Goal: Task Accomplishment & Management: Manage account settings

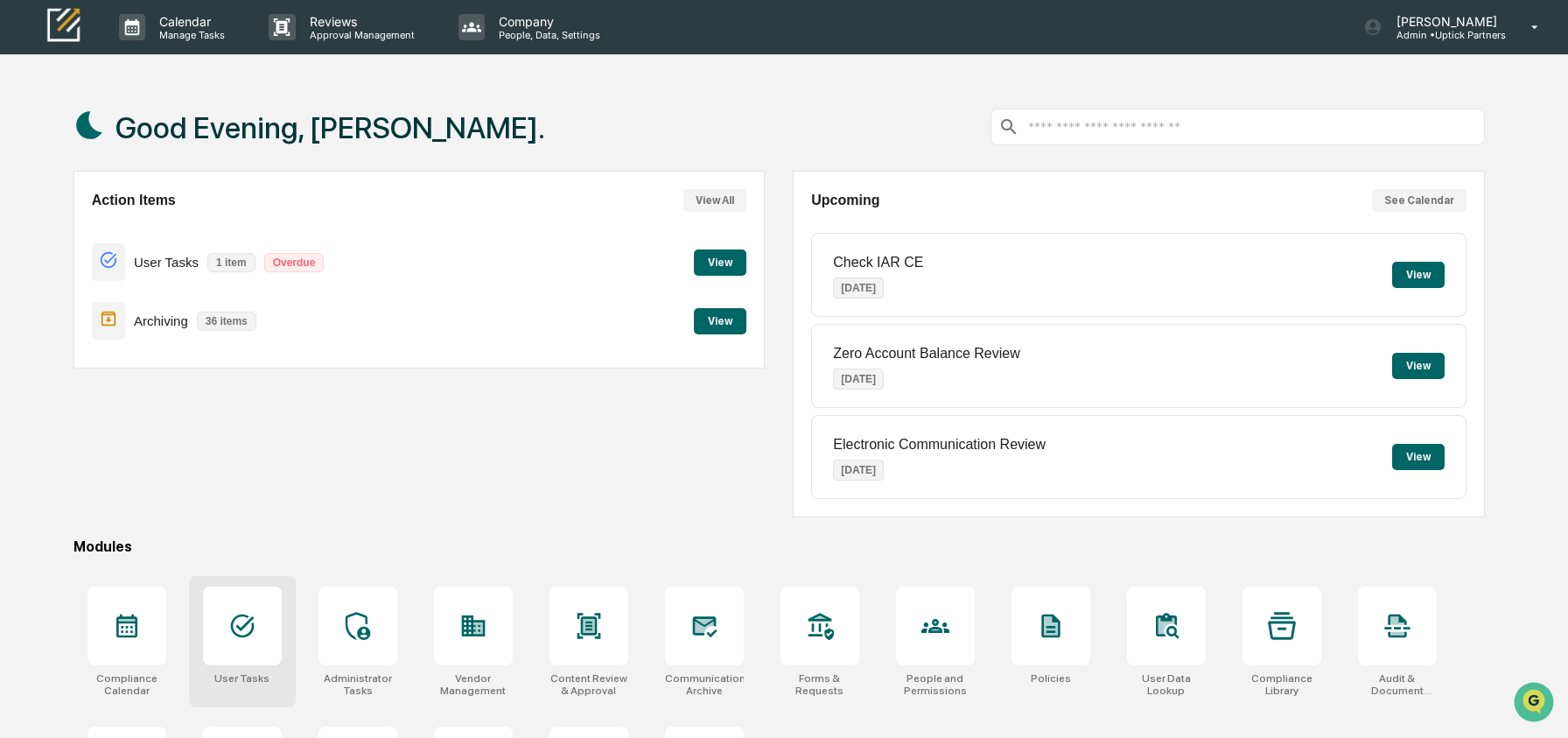
click at [217, 626] on div at bounding box center [242, 626] width 79 height 79
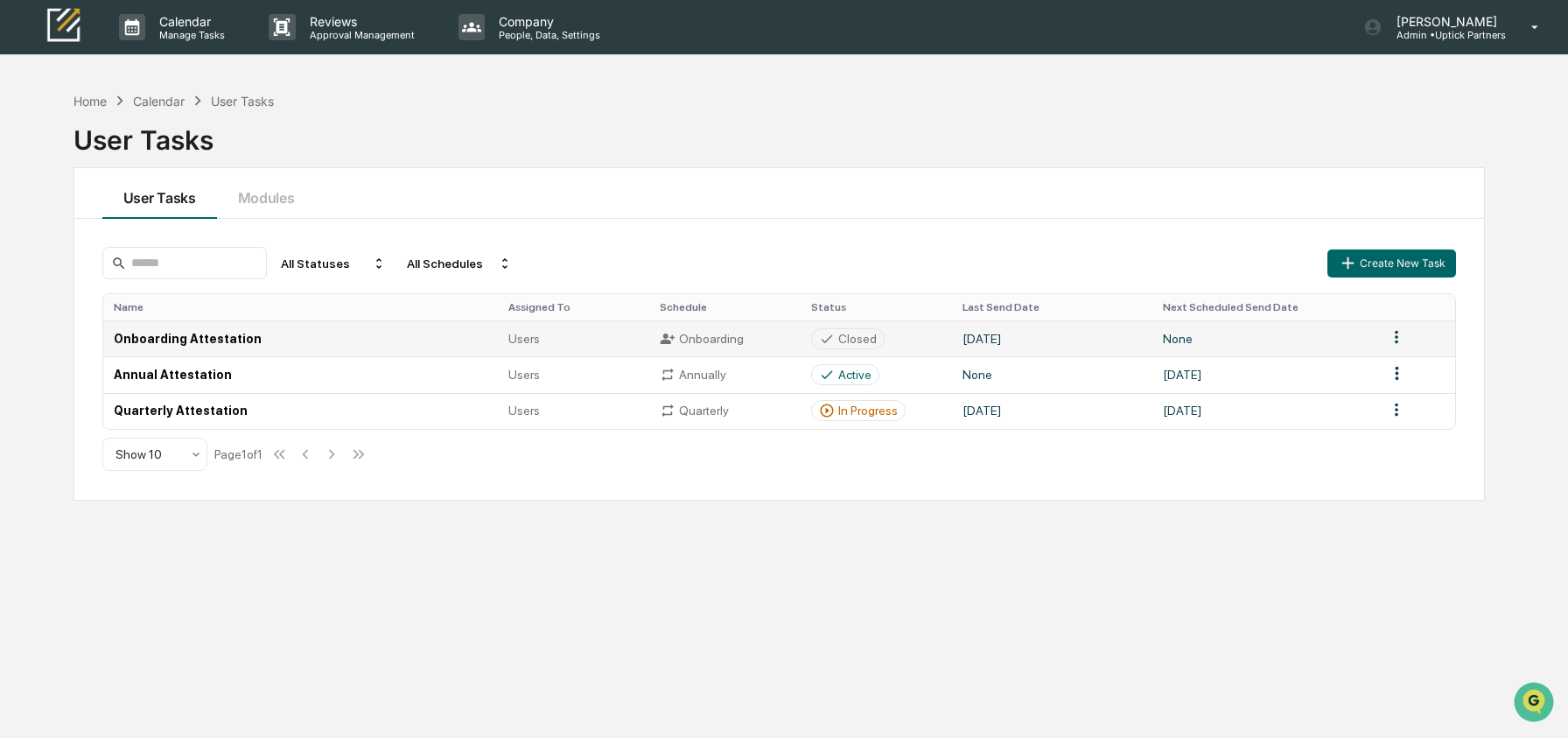
click at [303, 328] on td "Onboarding Attestation" at bounding box center [300, 338] width 395 height 36
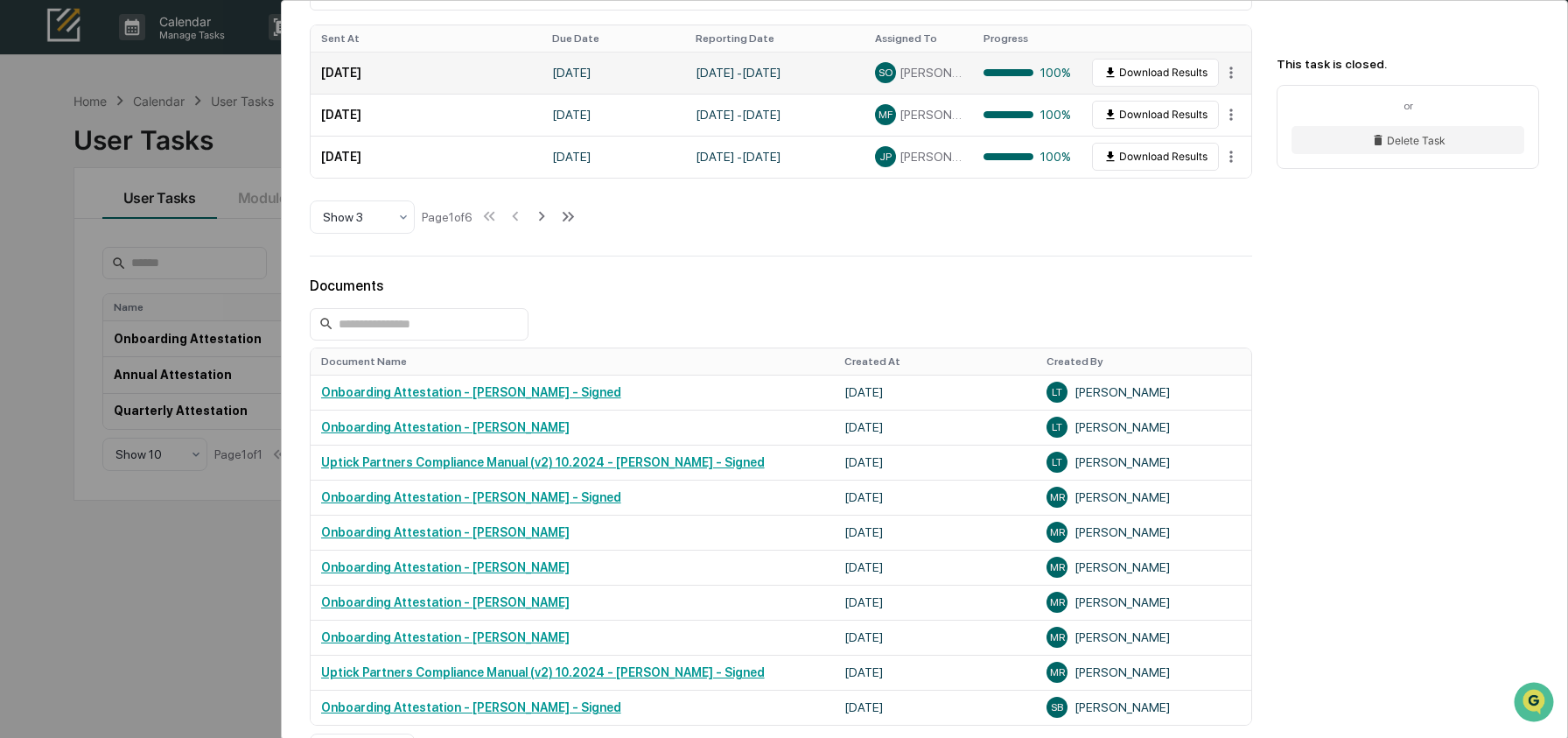
scroll to position [605, 0]
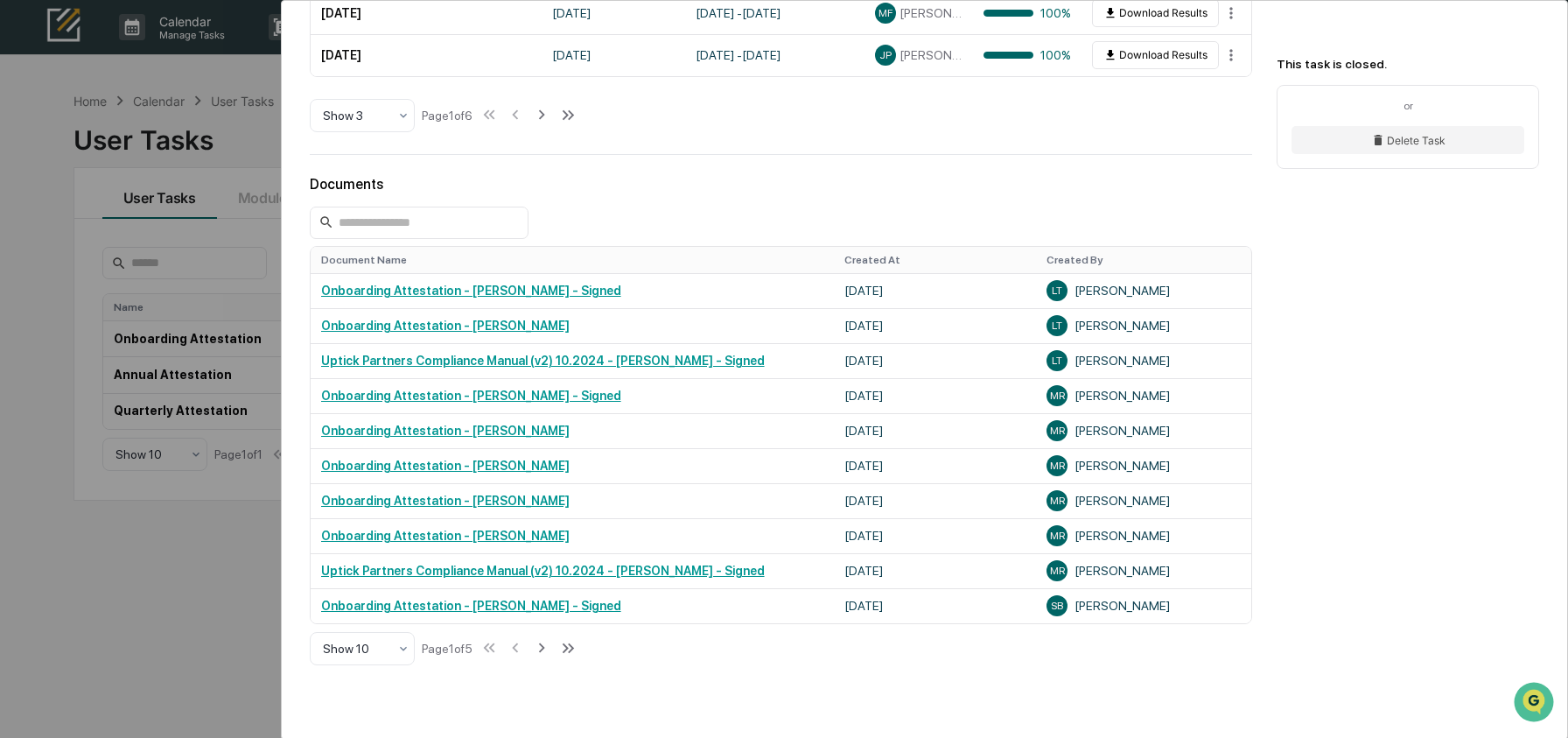
click at [82, 601] on div "User Tasks Onboarding Attestation Onboarding Attestation Closed No description …" at bounding box center [784, 369] width 1568 height 738
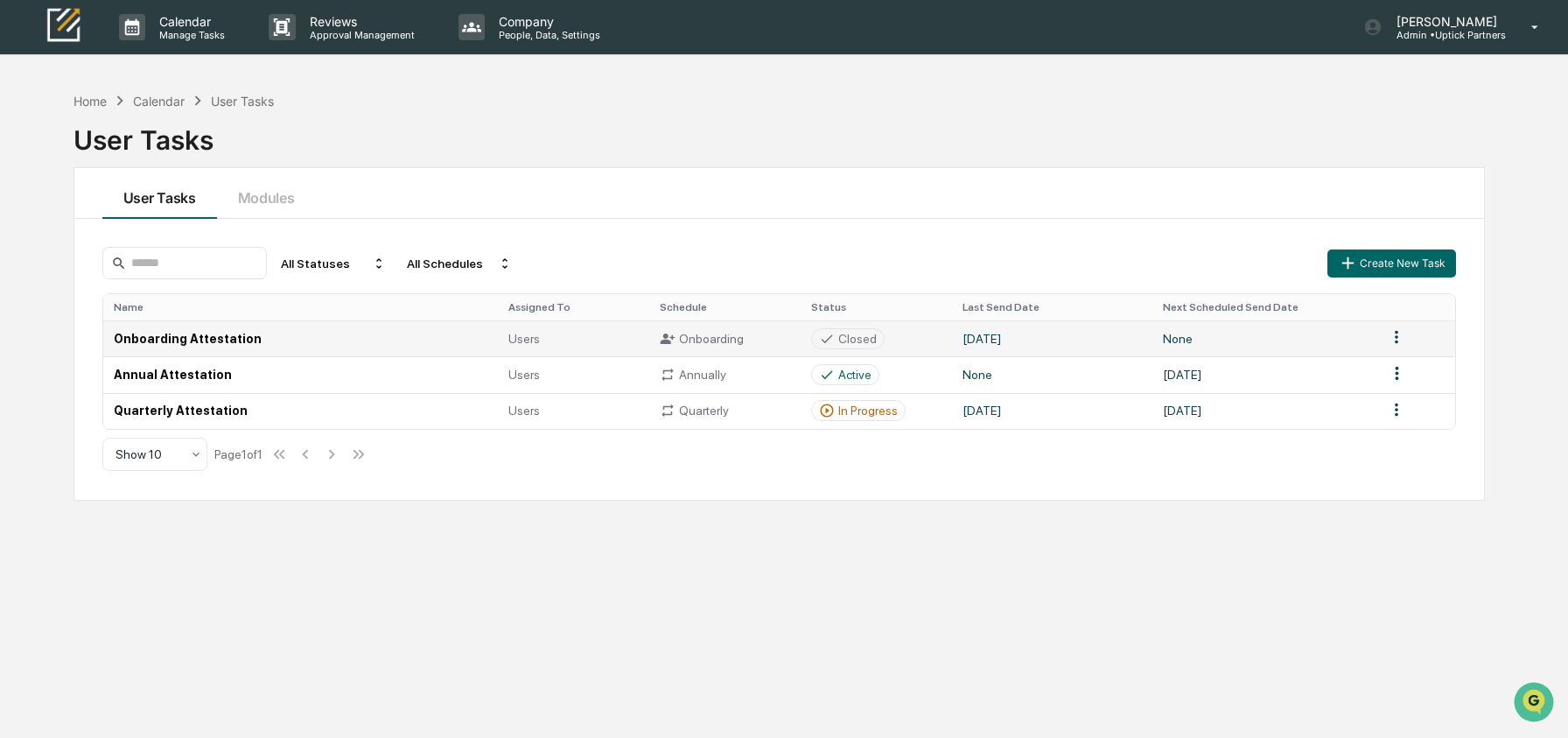
click at [1406, 339] on html "Calendar Manage Tasks Reviews Approval Management Company People, Data, Setting…" at bounding box center [784, 369] width 1568 height 738
click at [393, 325] on html "Calendar Manage Tasks Reviews Approval Management Company People, Data, Setting…" at bounding box center [788, 369] width 1578 height 738
click at [379, 331] on td "Onboarding Attestation" at bounding box center [300, 338] width 395 height 36
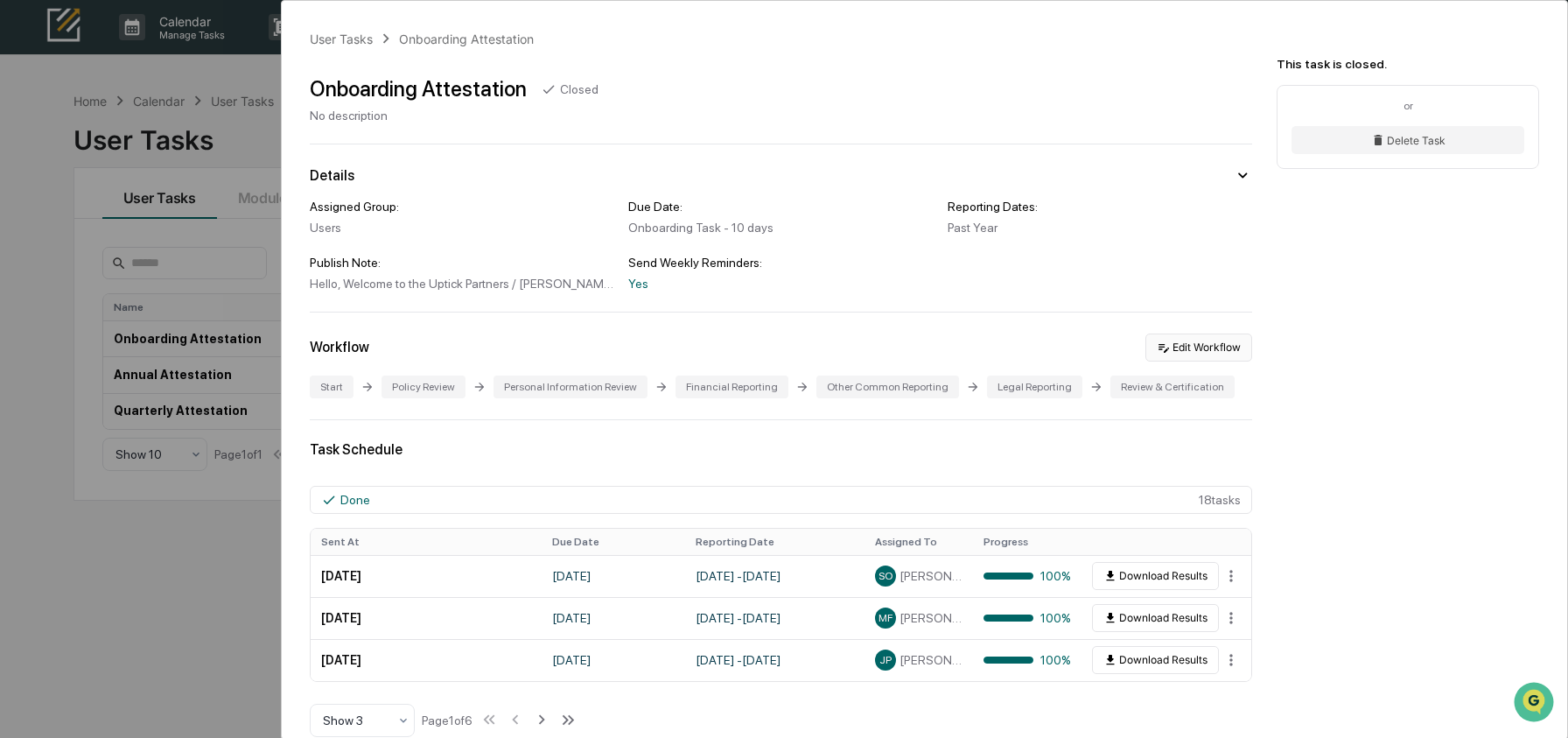
click at [1222, 349] on button "Edit Workflow" at bounding box center [1199, 347] width 107 height 28
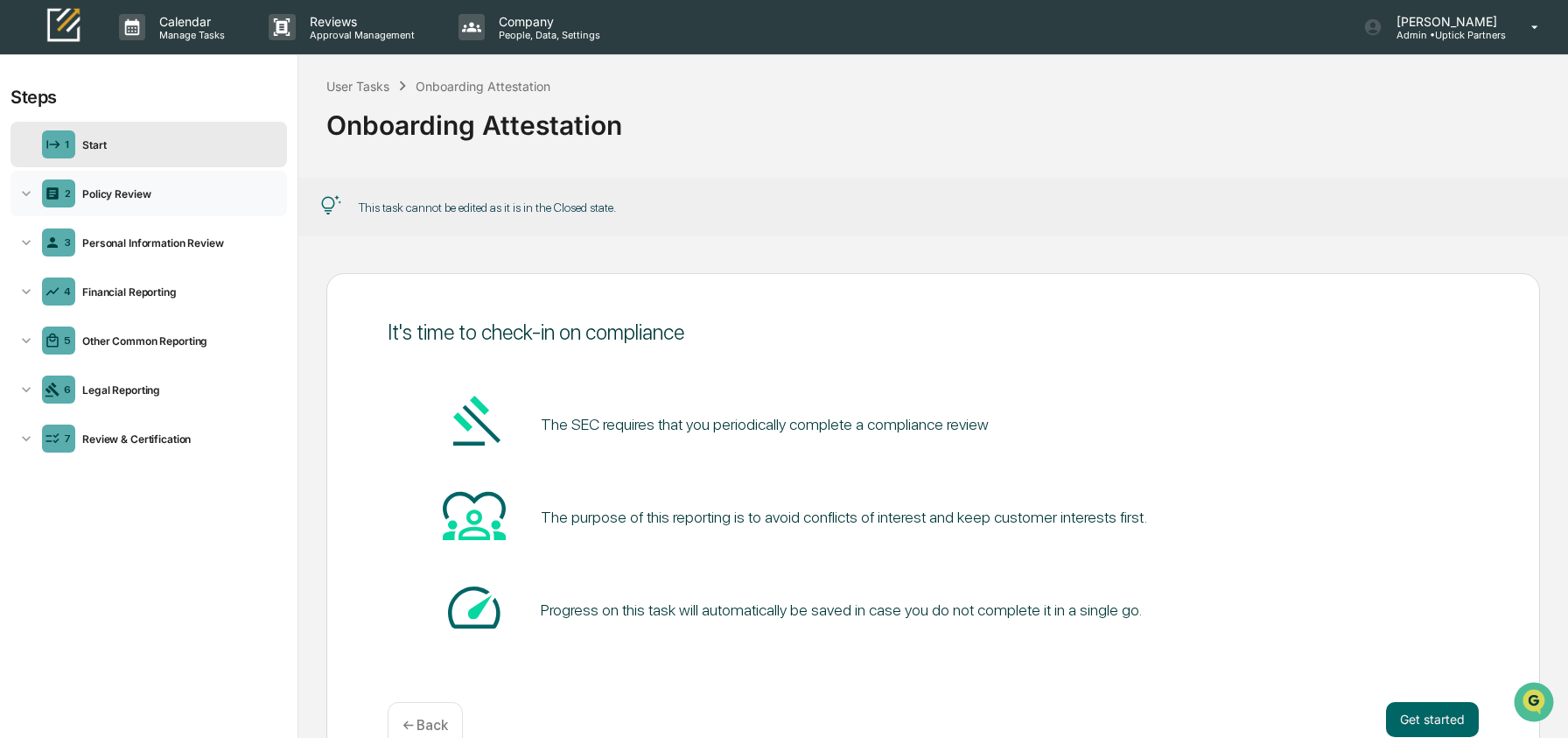
click at [157, 197] on div "Policy Review" at bounding box center [178, 194] width 205 height 14
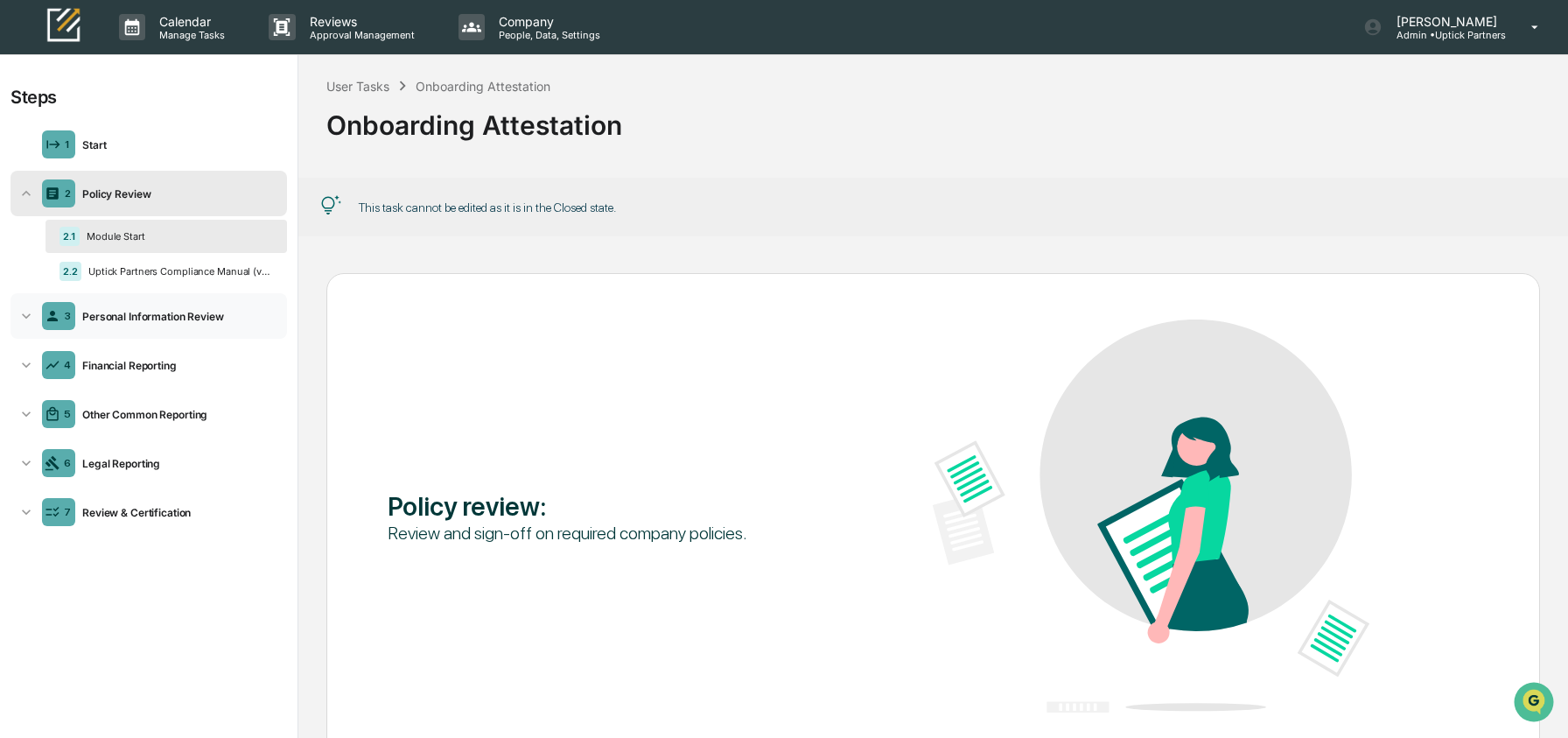
click at [165, 321] on div "Personal Information Review" at bounding box center [178, 317] width 205 height 14
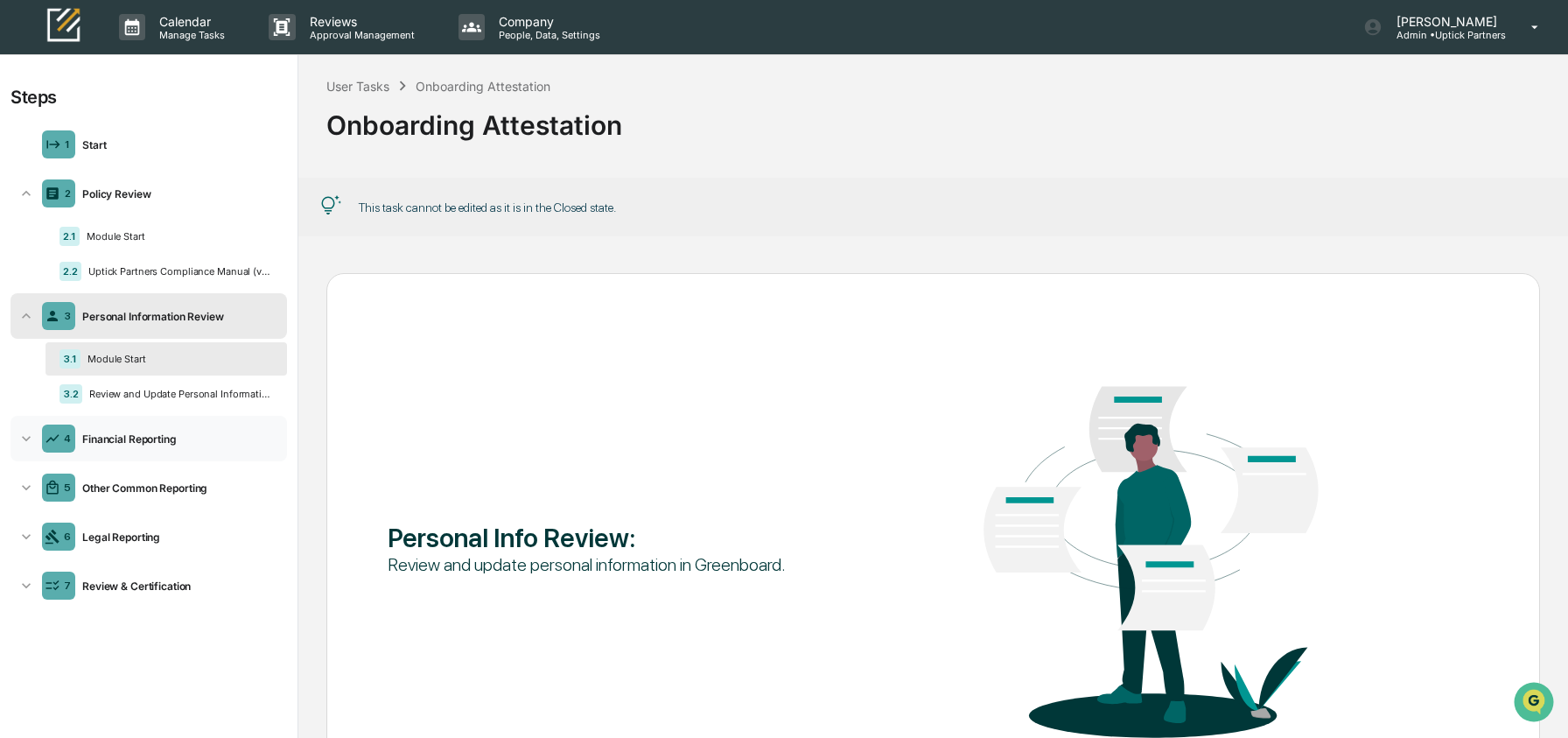
click at [160, 439] on div "Financial Reporting" at bounding box center [178, 439] width 205 height 14
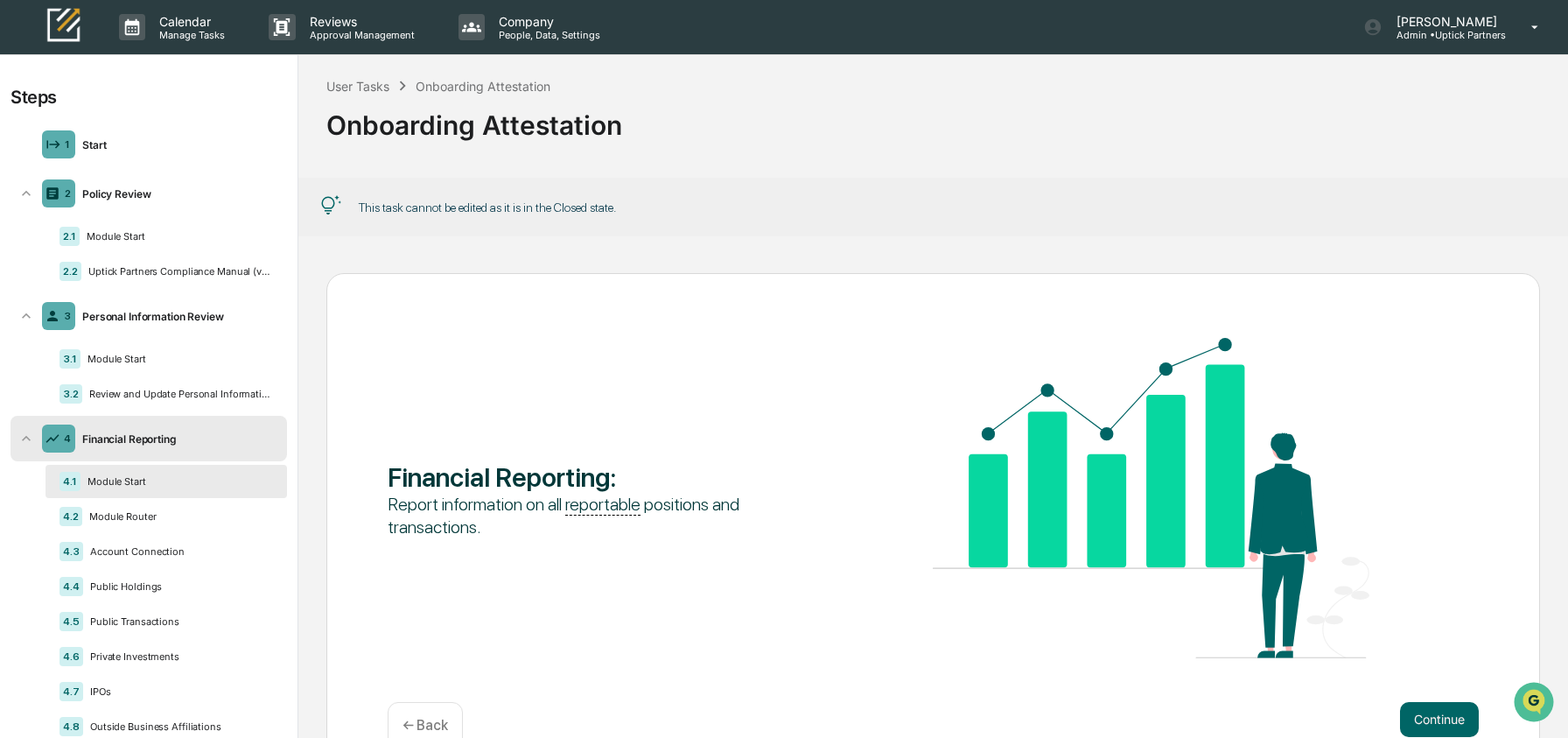
click at [23, 440] on icon at bounding box center [26, 439] width 17 height 17
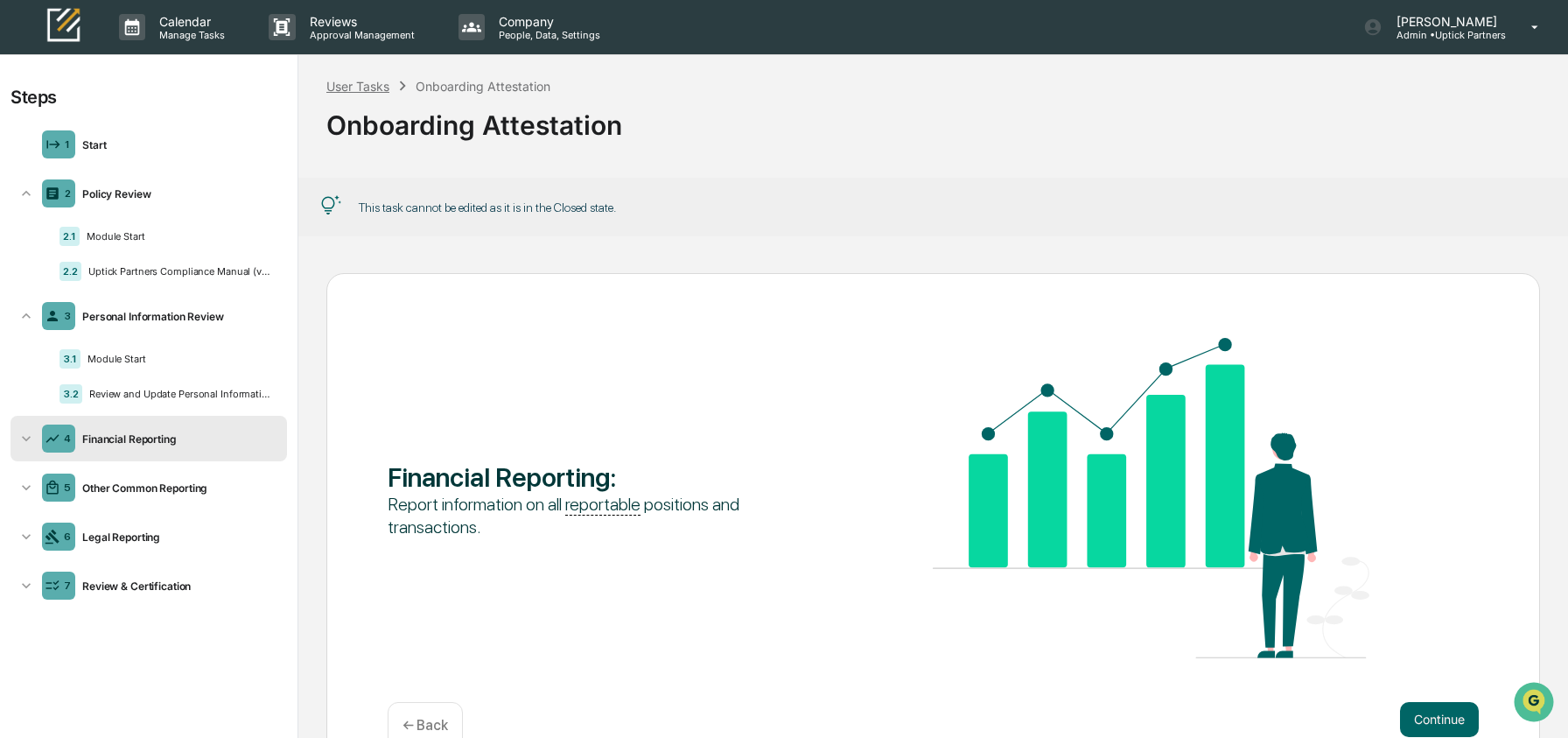
click at [364, 91] on div "User Tasks" at bounding box center [357, 86] width 63 height 14
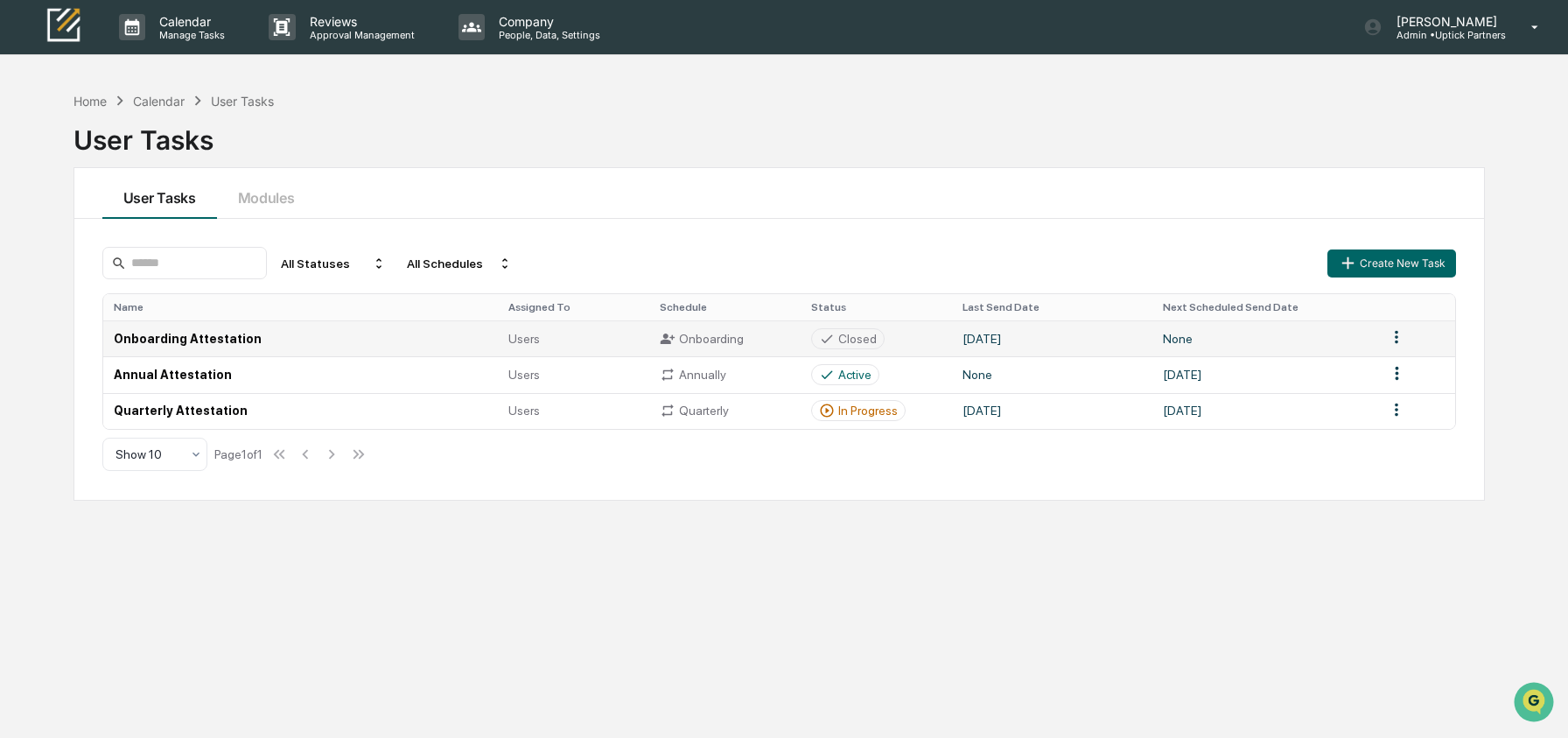
click at [871, 346] on div "Closed" at bounding box center [858, 338] width 39 height 14
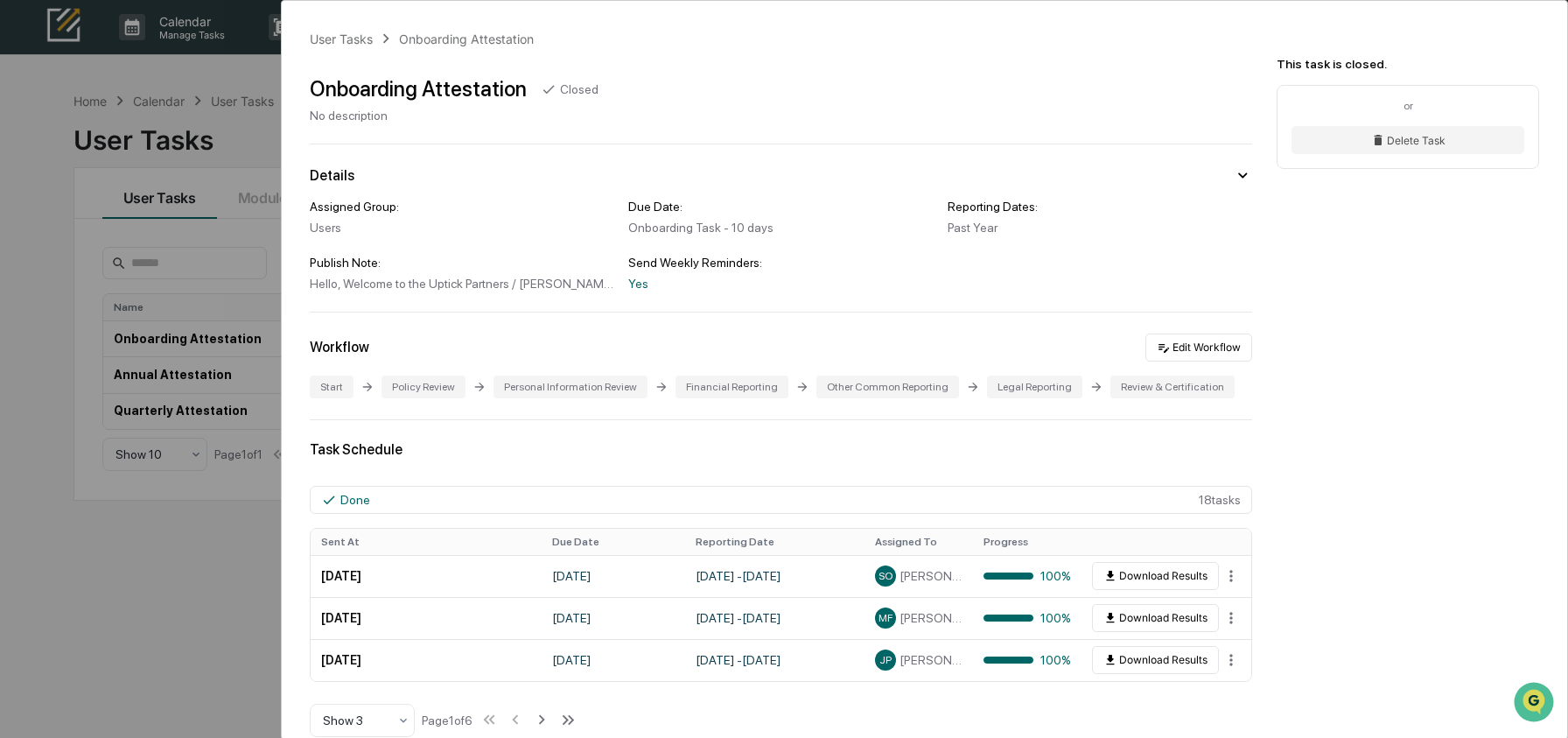
click at [154, 527] on div "User Tasks Onboarding Attestation Onboarding Attestation Closed No description …" at bounding box center [784, 369] width 1568 height 738
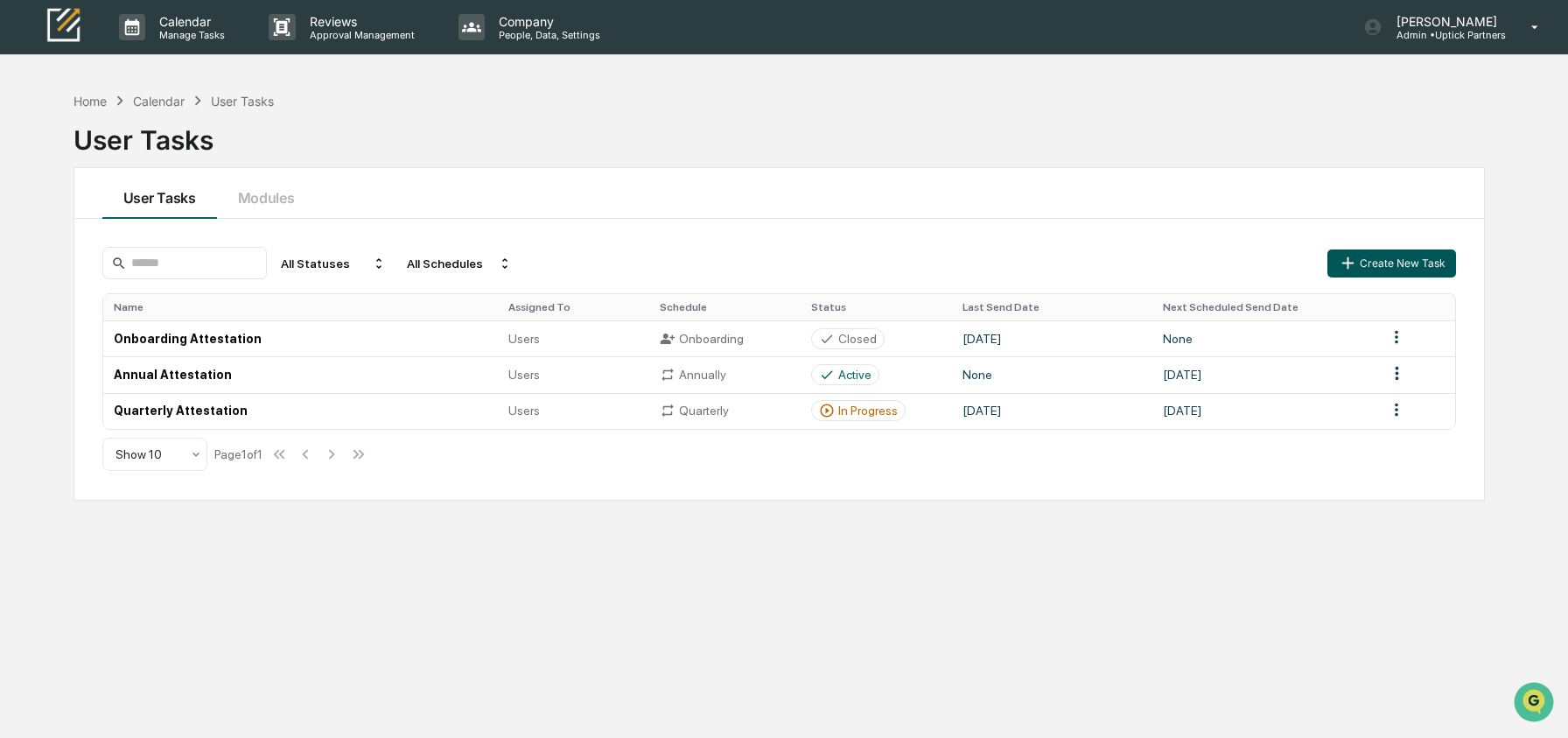
click at [1381, 264] on button "Create New Task" at bounding box center [1391, 263] width 128 height 28
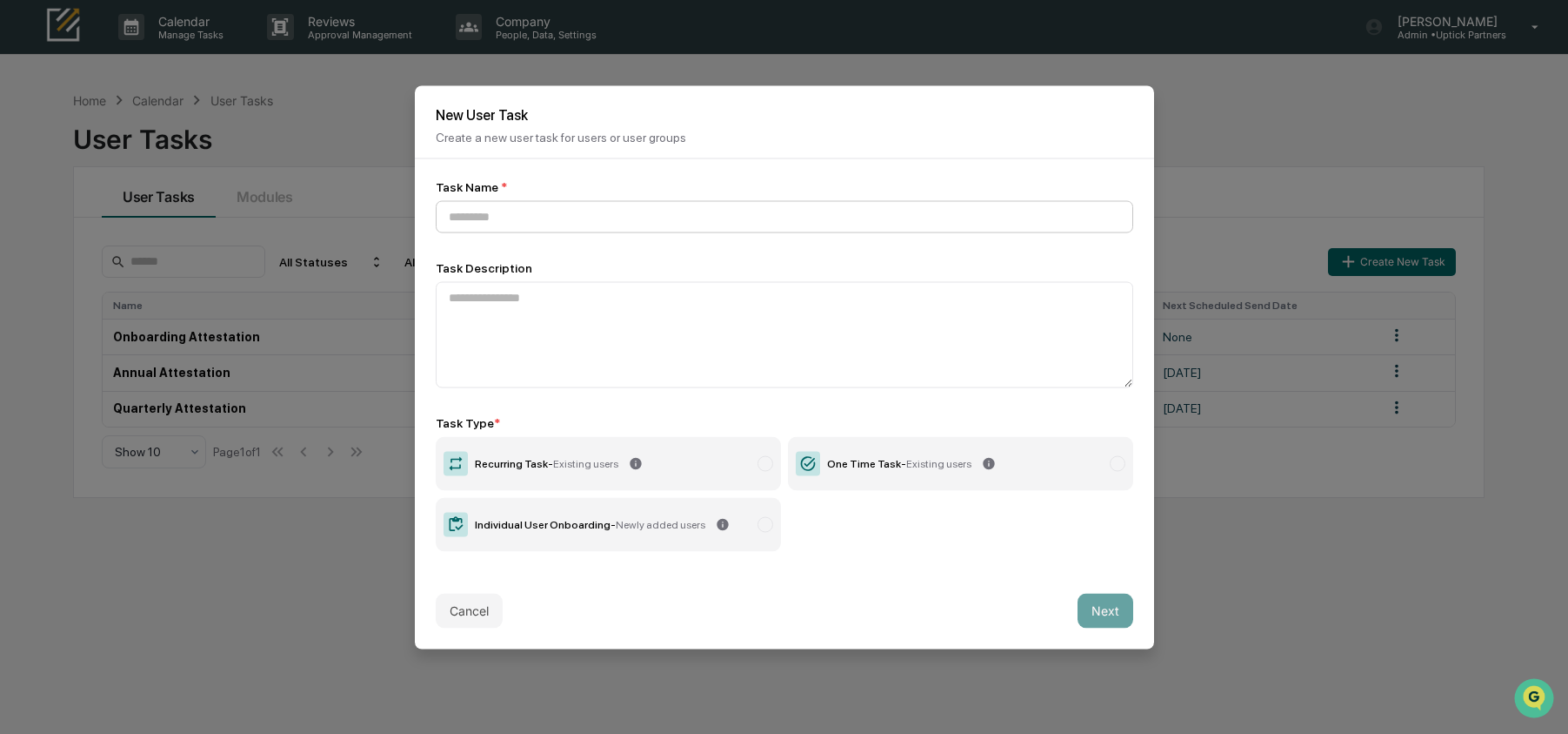
click at [549, 218] on input at bounding box center [784, 216] width 697 height 33
type input "**********"
click at [633, 523] on span "Newly added users" at bounding box center [660, 524] width 89 height 12
click at [1103, 621] on button "Next" at bounding box center [1105, 610] width 56 height 35
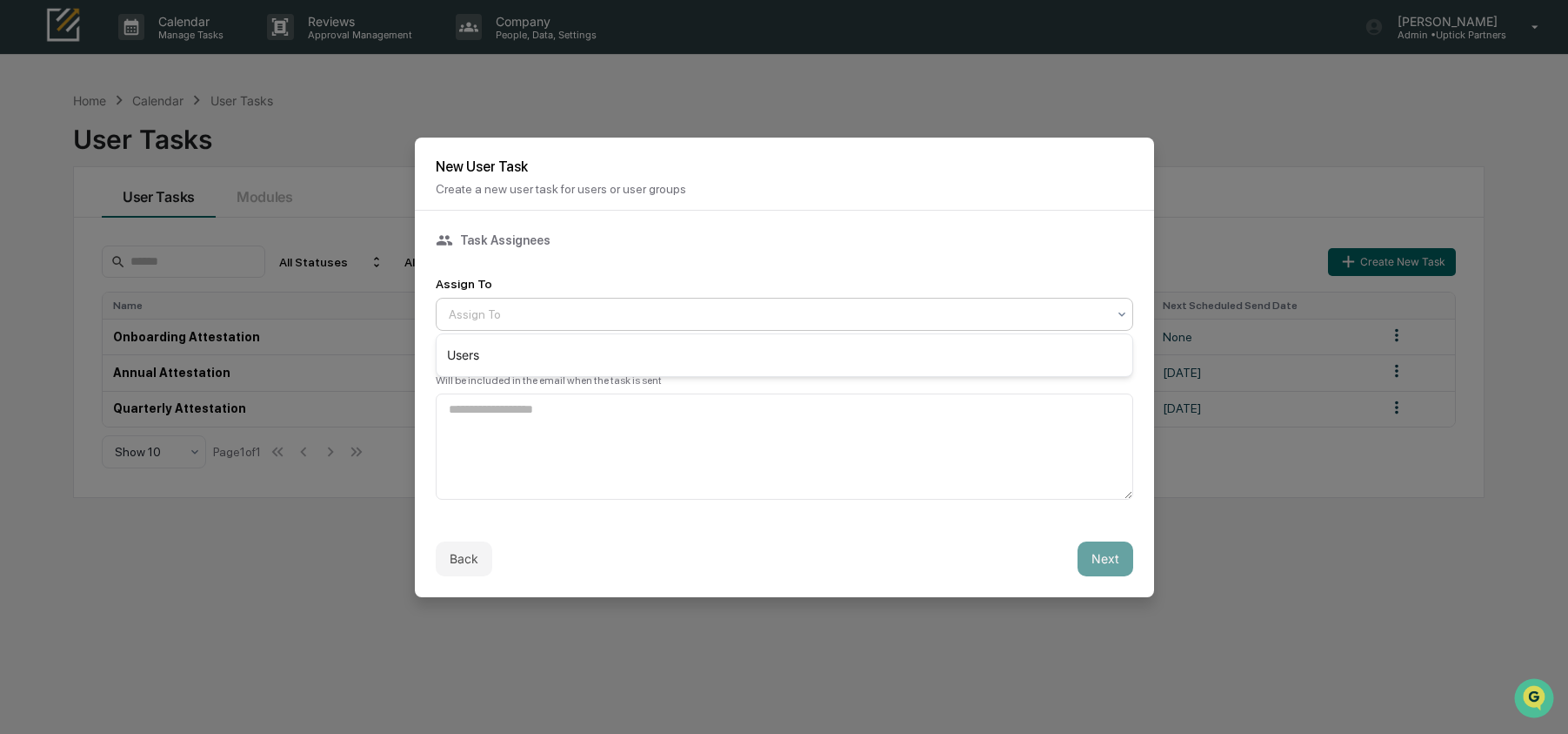
click at [526, 318] on div at bounding box center [777, 314] width 658 height 17
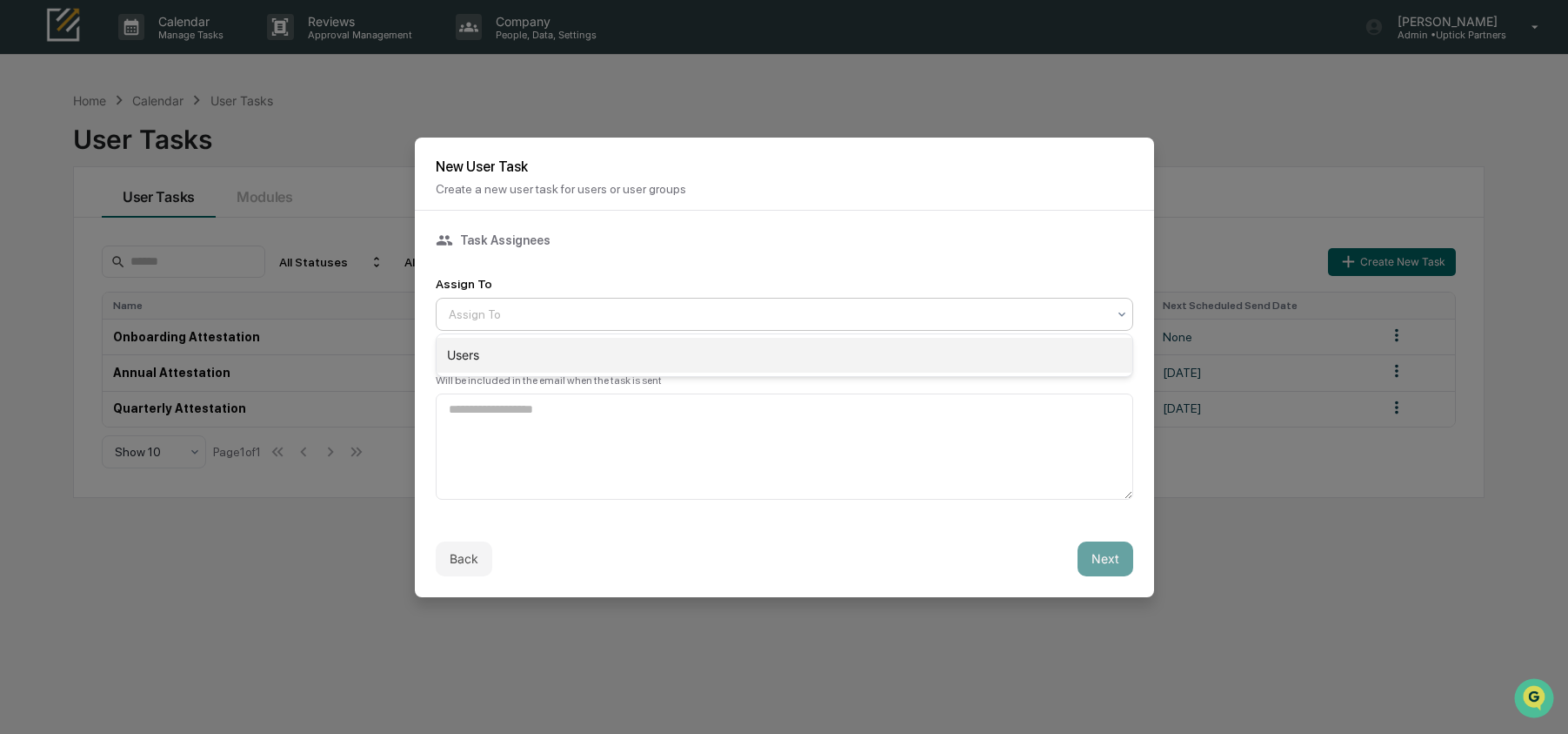
click at [515, 363] on div "Users" at bounding box center [784, 355] width 696 height 35
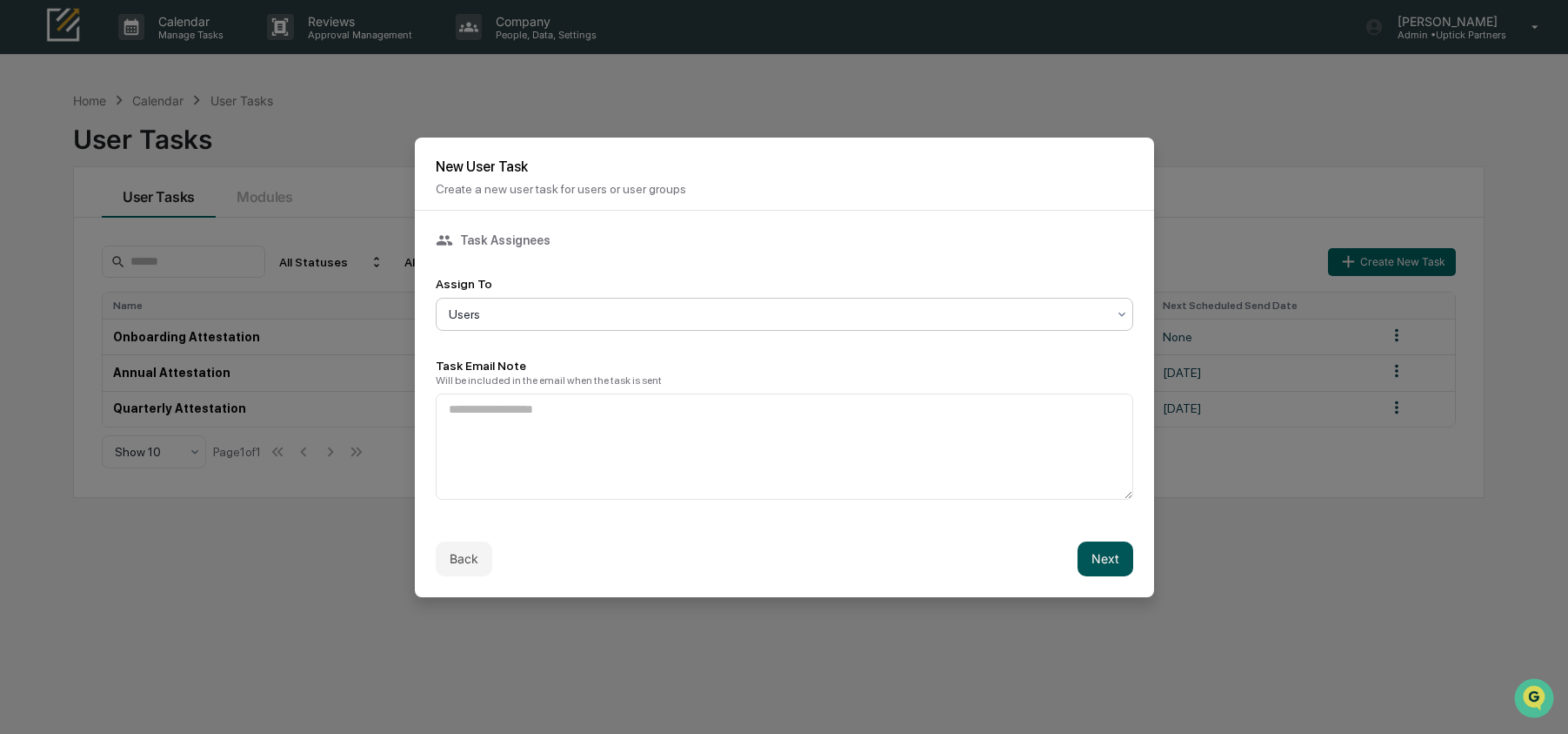
click at [1088, 566] on button "Next" at bounding box center [1105, 558] width 56 height 35
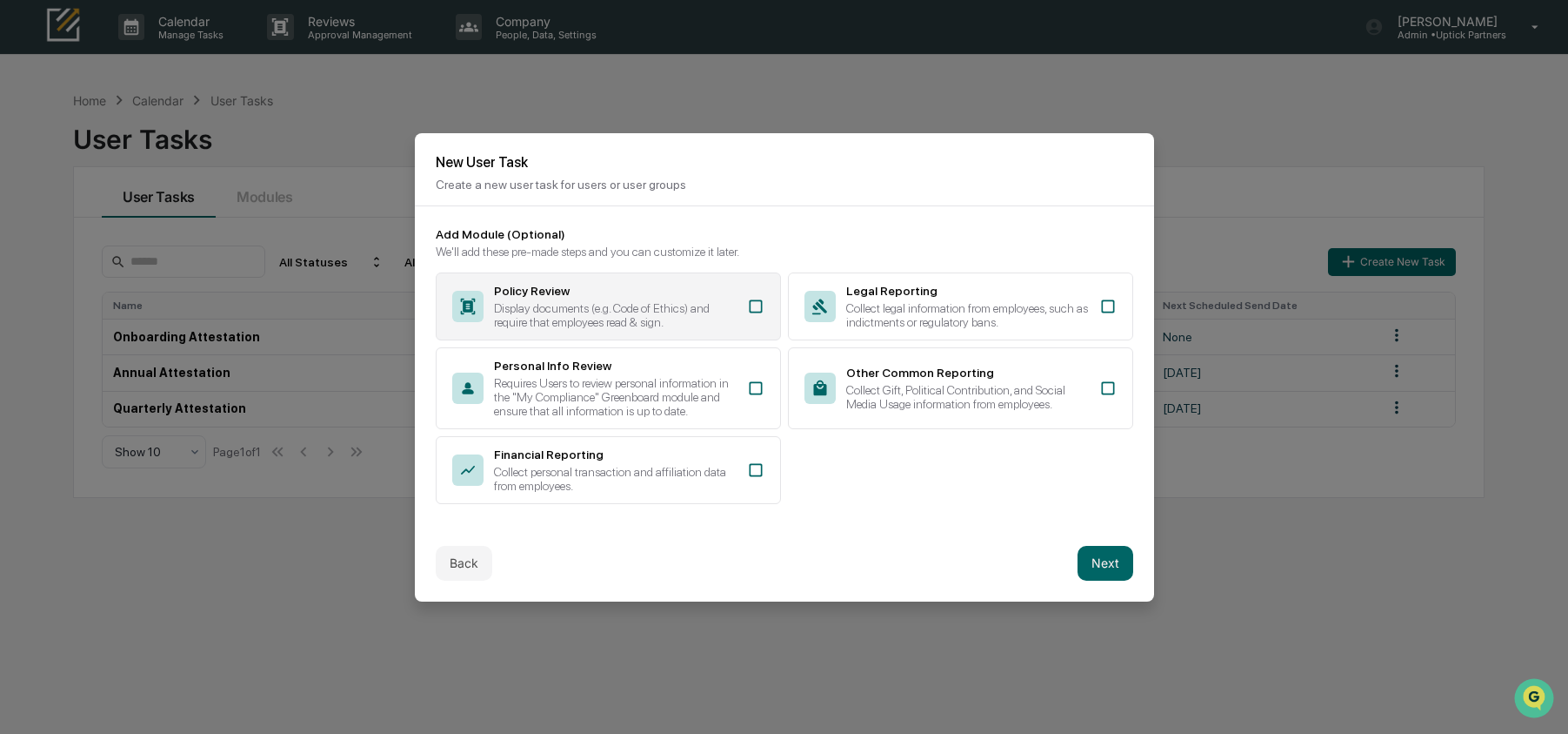
click at [600, 283] on div "Policy Review" at bounding box center [615, 290] width 243 height 13
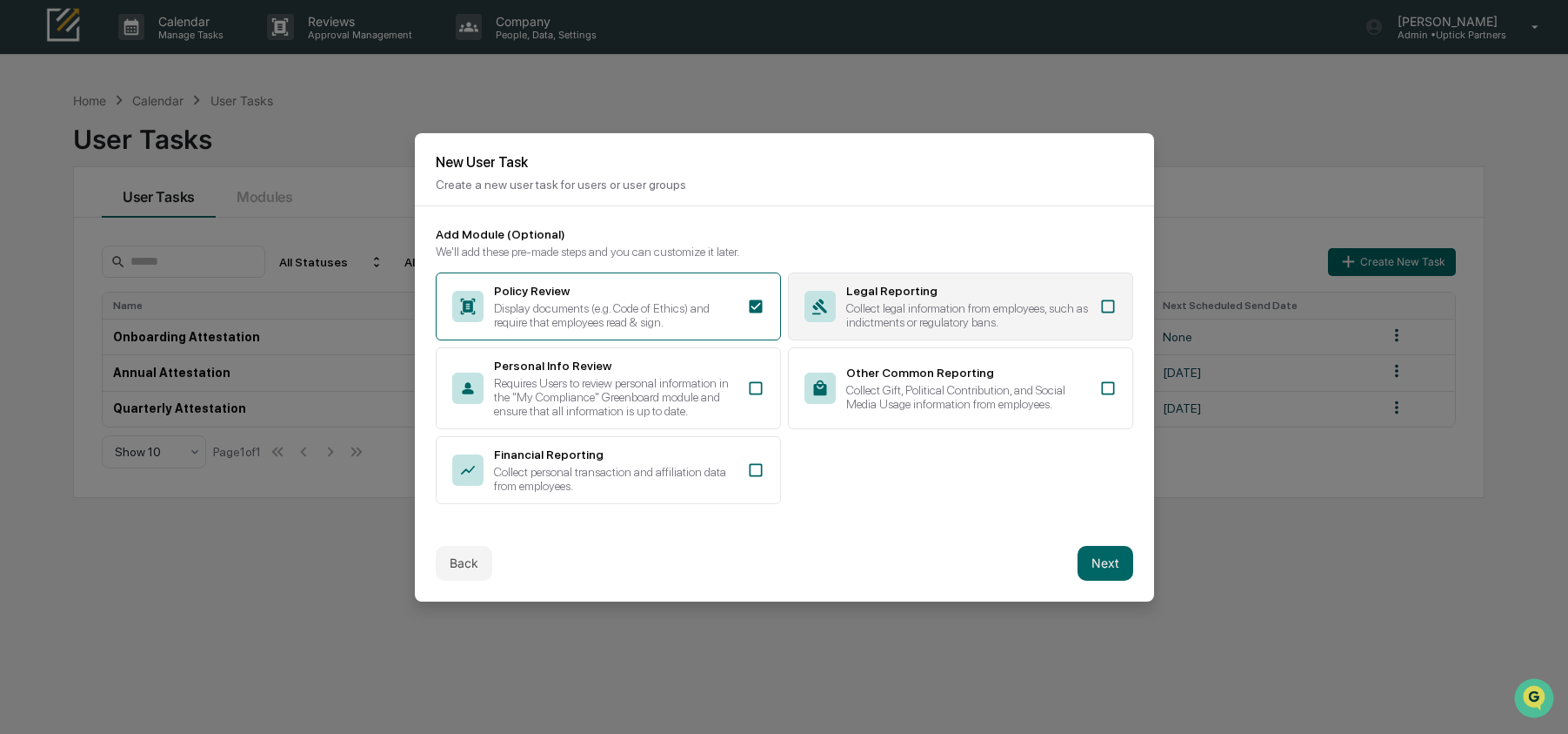
click at [932, 283] on div "Legal Reporting" at bounding box center [967, 290] width 243 height 13
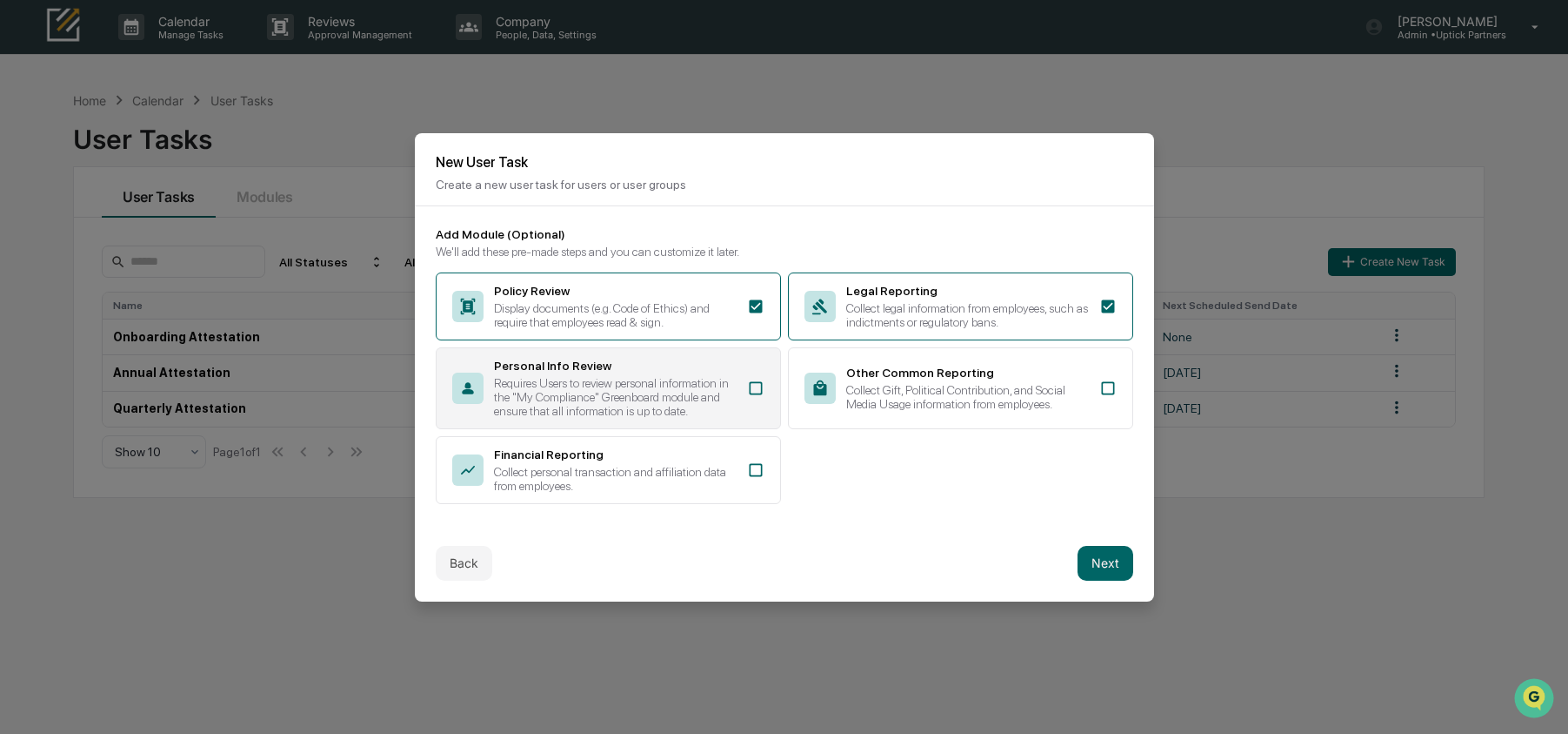
click at [580, 418] on div "Requires Users to review personal information in the "My Compliance" Greenboard…" at bounding box center [615, 396] width 243 height 41
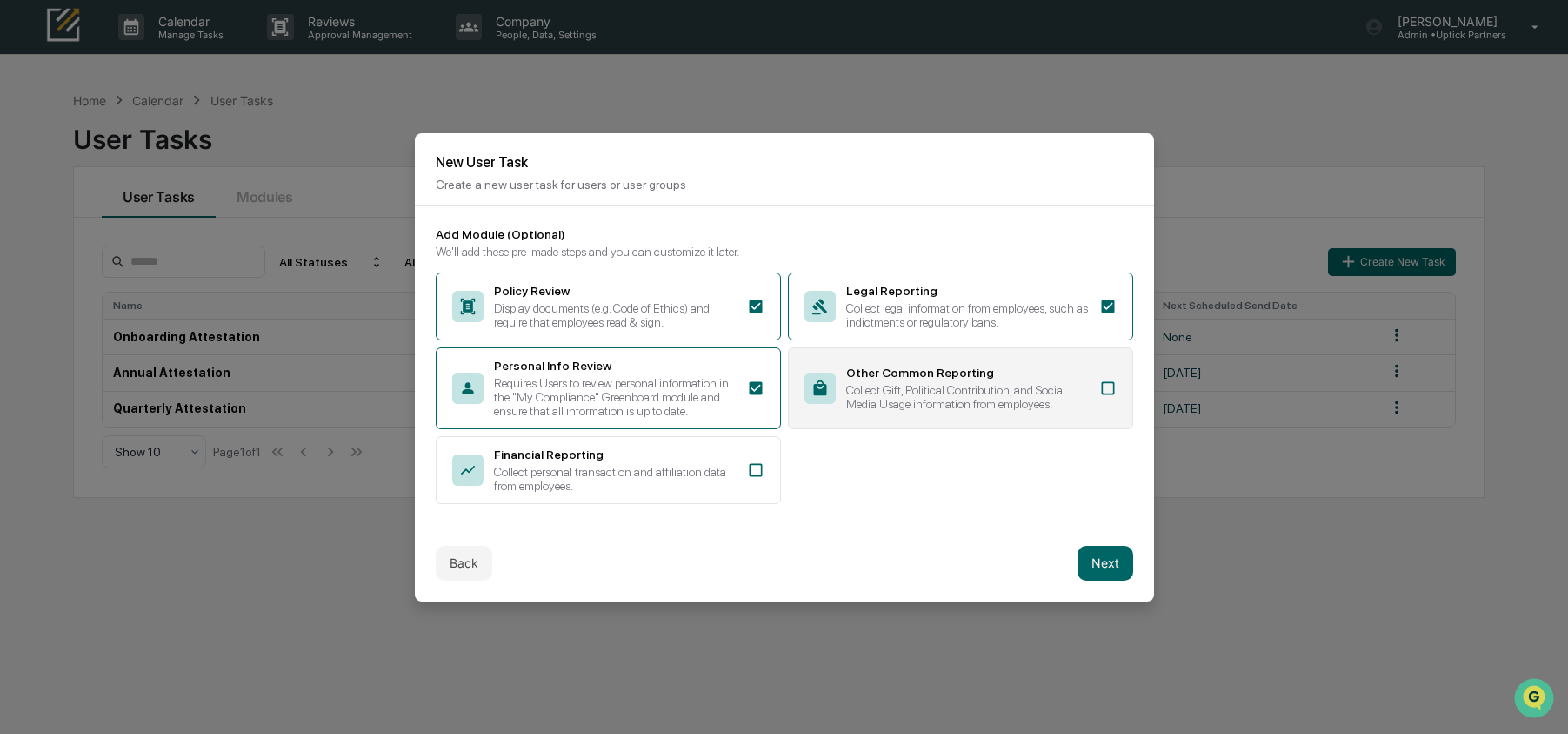
click at [968, 398] on div "Collect Gift, Political Contribution, and Social Media Usage information from e…" at bounding box center [967, 397] width 243 height 28
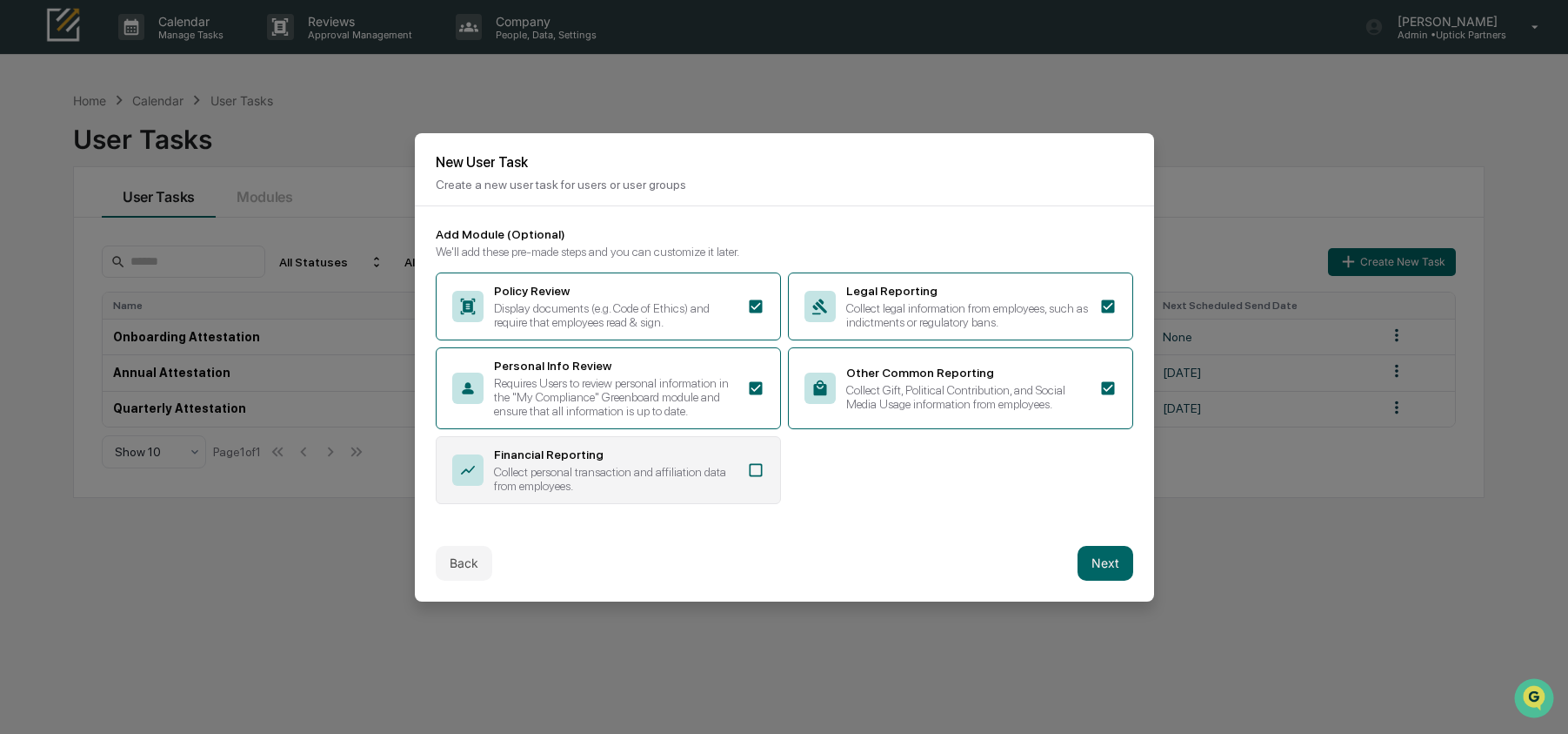
click at [642, 503] on div "Financial Reporting Collect personal transaction and affiliation data from empl…" at bounding box center [609, 470] width 346 height 68
click at [1124, 579] on button "Next" at bounding box center [1105, 563] width 56 height 35
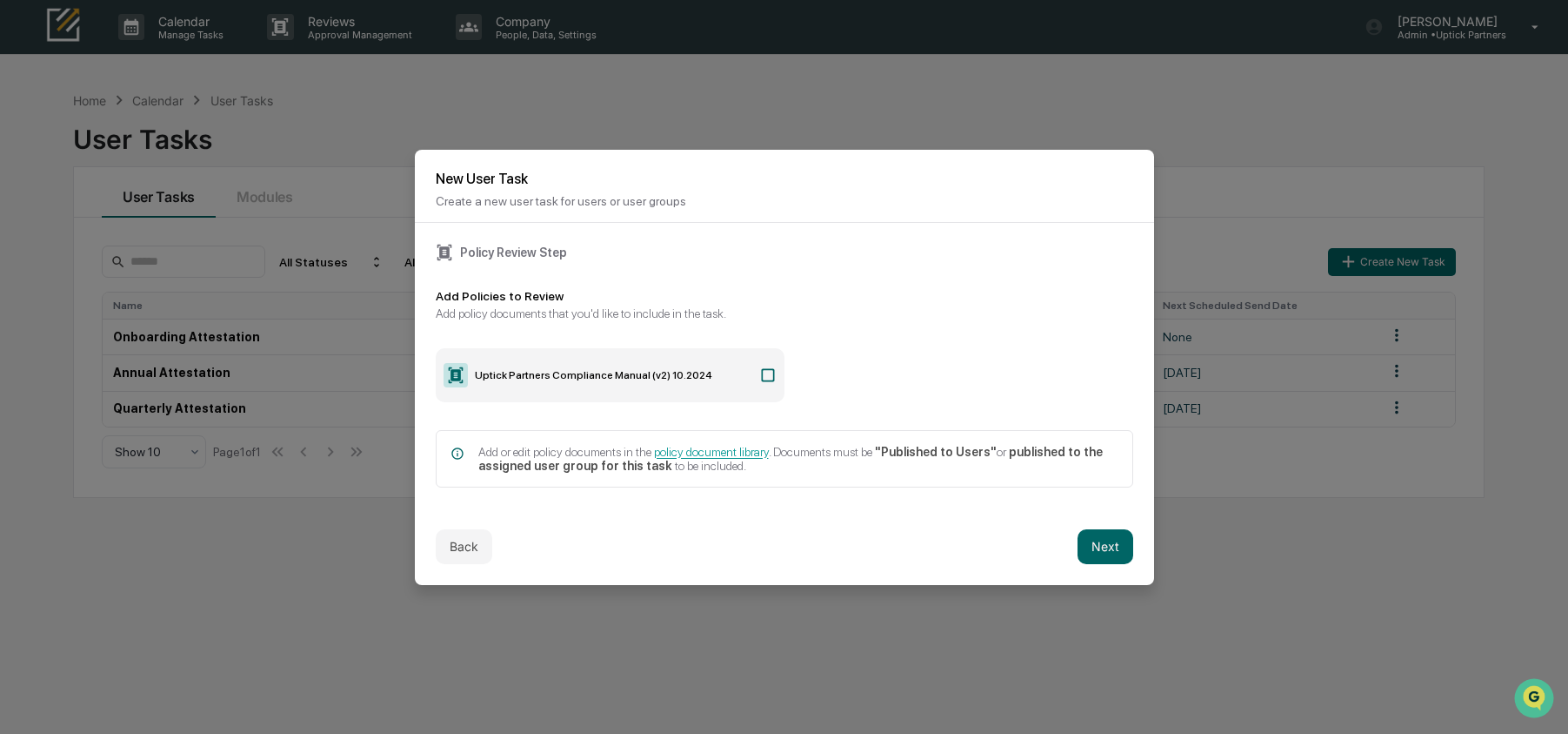
click at [768, 379] on icon at bounding box center [768, 375] width 17 height 17
click at [1103, 550] on button "Next" at bounding box center [1105, 547] width 56 height 35
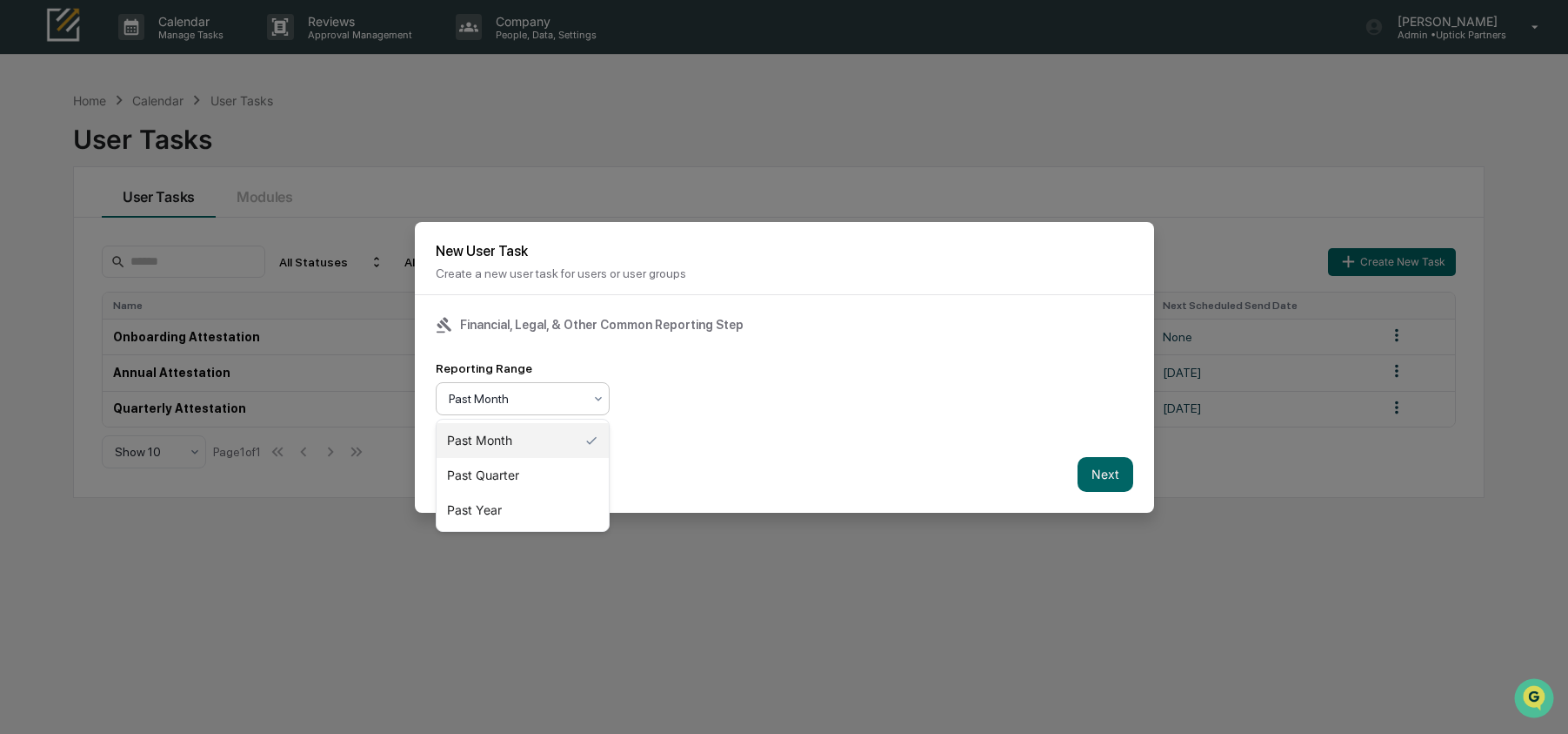
click at [568, 402] on div at bounding box center [515, 399] width 133 height 17
click at [554, 471] on div "Past Quarter" at bounding box center [522, 475] width 172 height 35
click at [1112, 477] on button "Next" at bounding box center [1105, 475] width 56 height 35
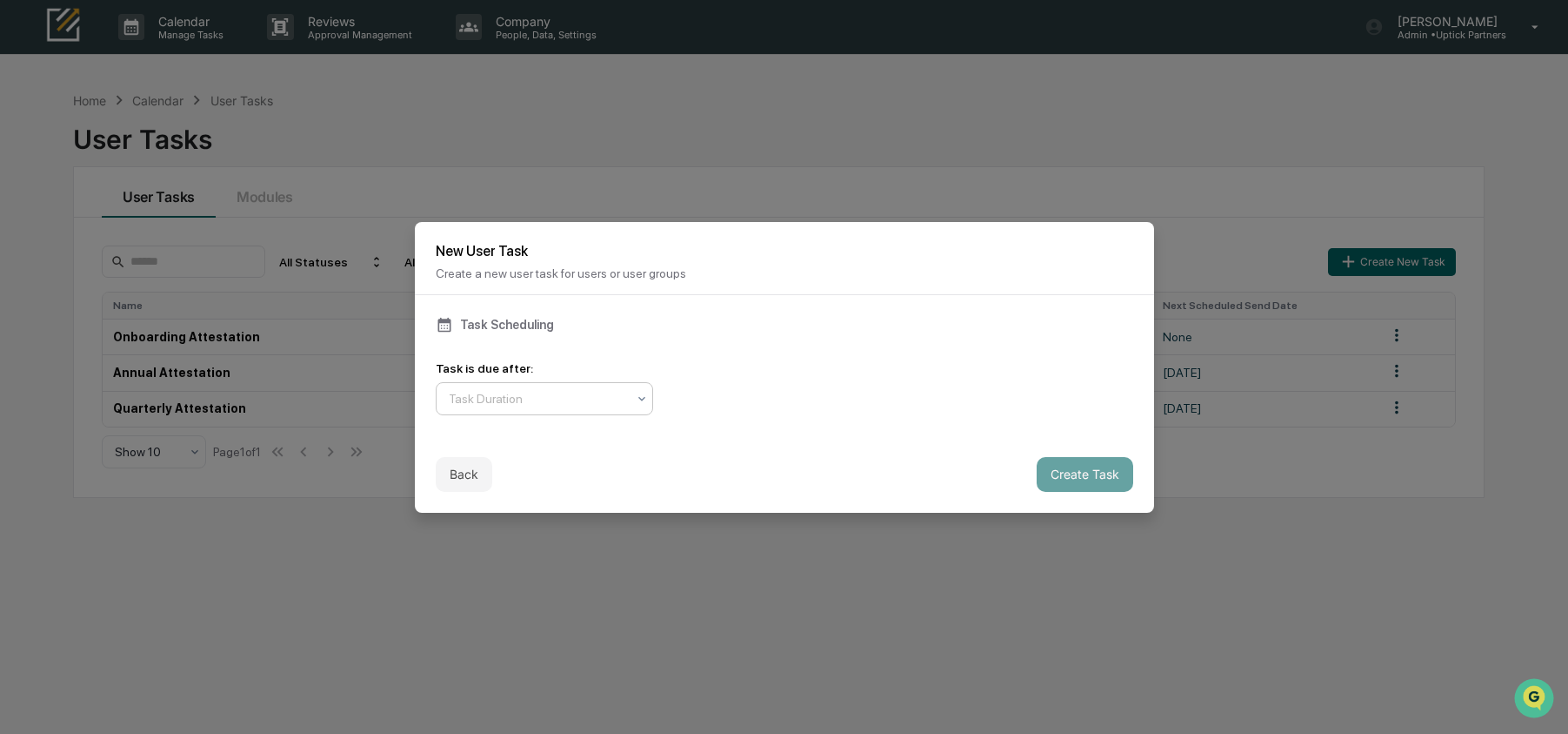
click at [556, 407] on div "Task Duration" at bounding box center [537, 398] width 195 height 24
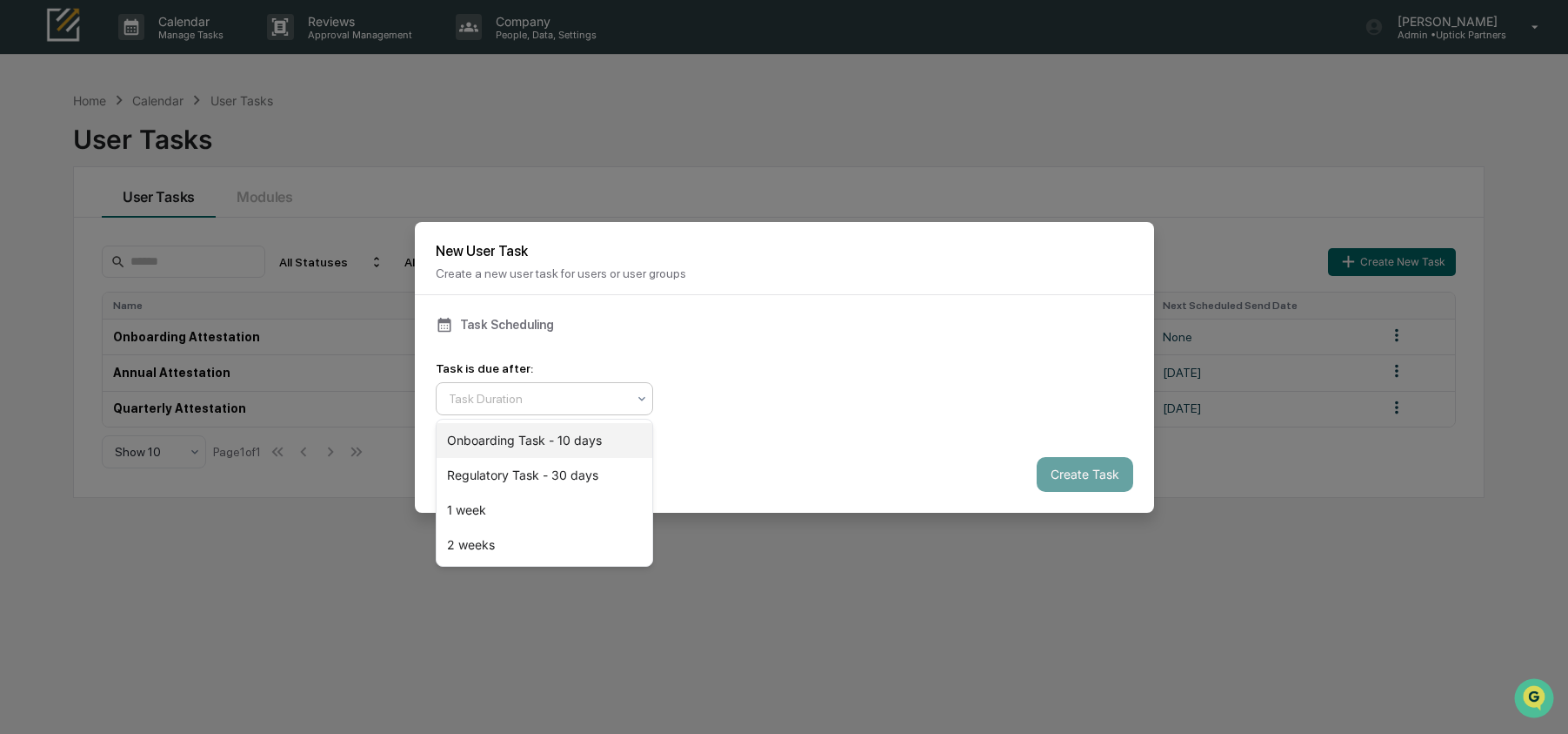
click at [559, 436] on div "Onboarding Task - 10 days" at bounding box center [544, 440] width 216 height 35
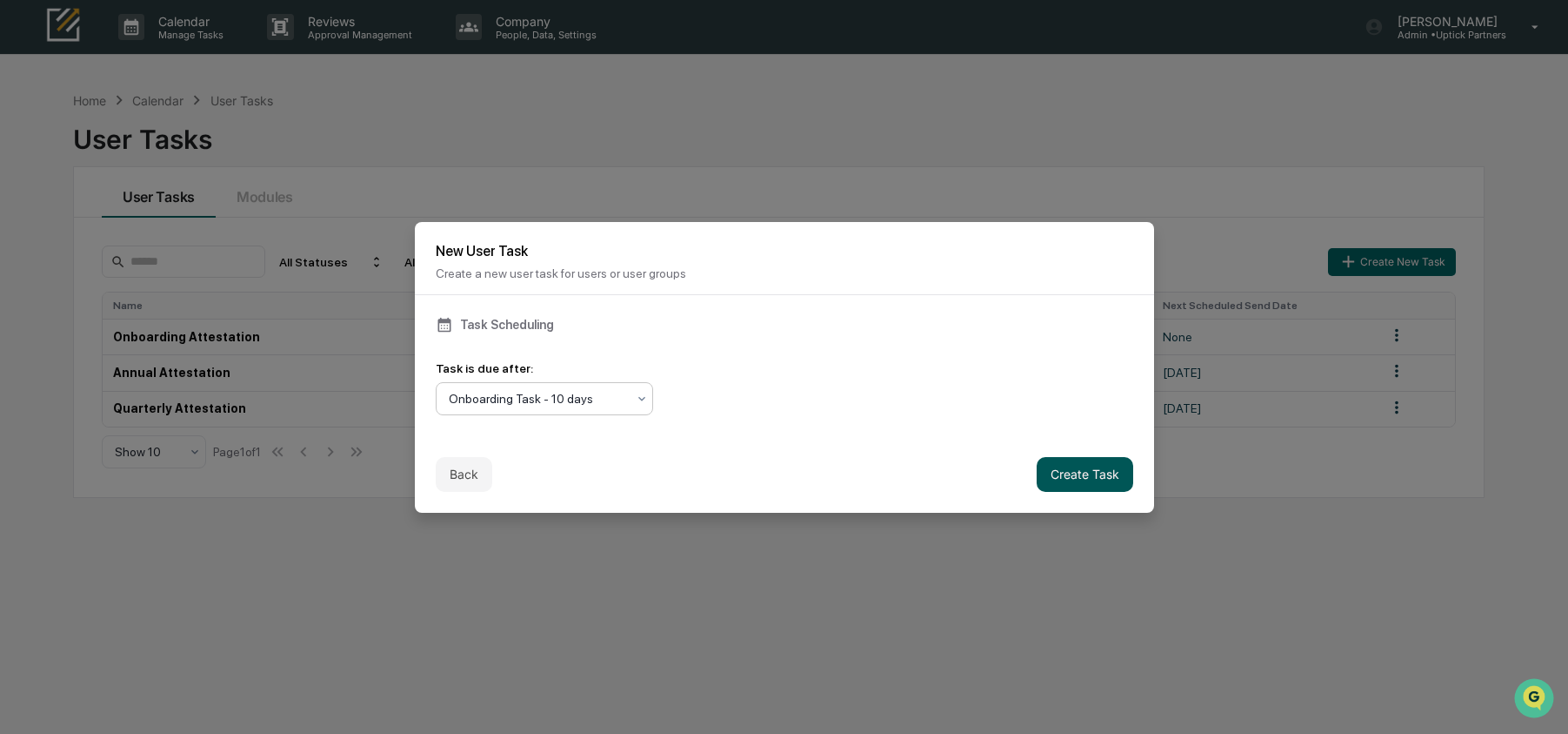
click at [1100, 467] on button "Create Task" at bounding box center [1085, 475] width 97 height 35
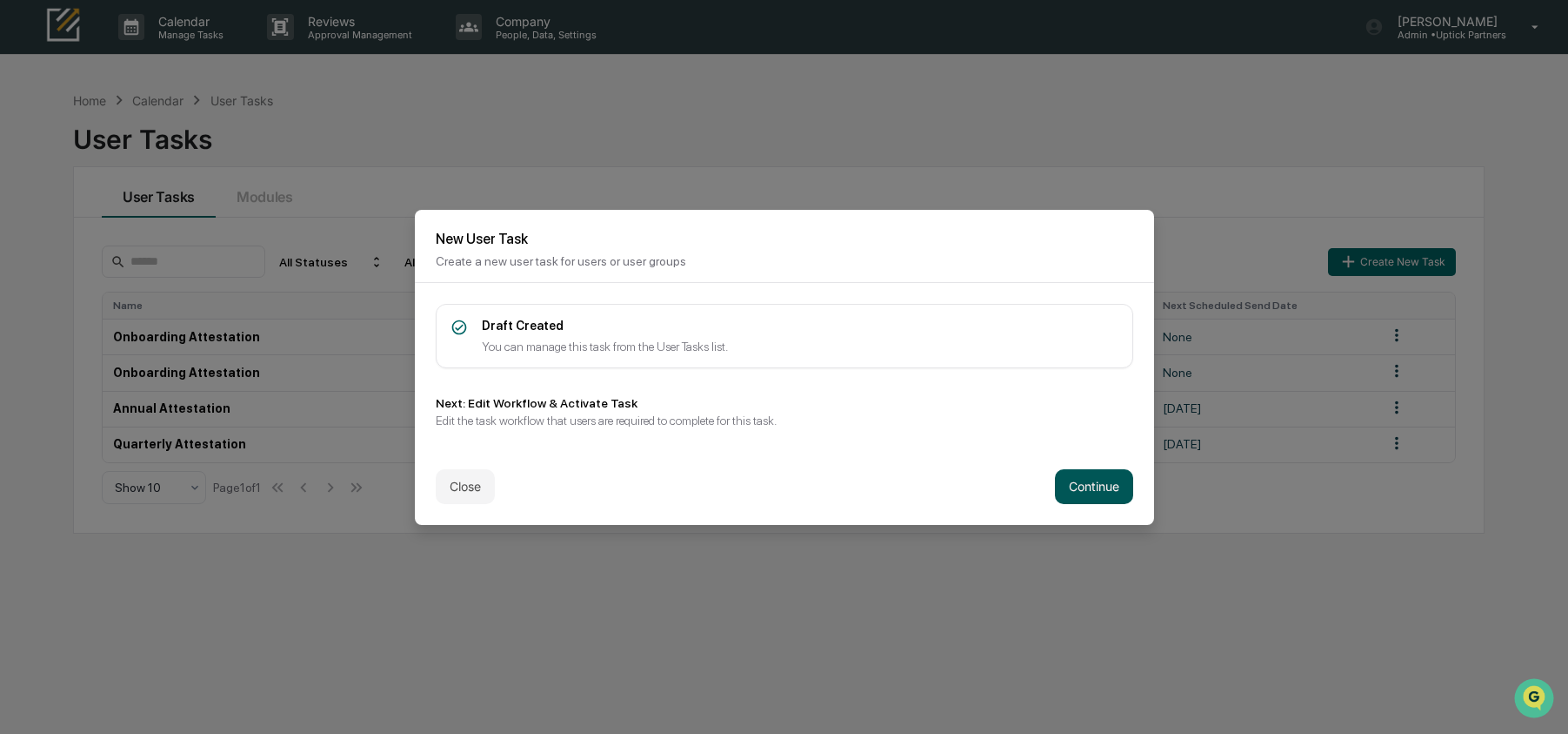
click at [1098, 497] on button "Continue" at bounding box center [1095, 486] width 79 height 35
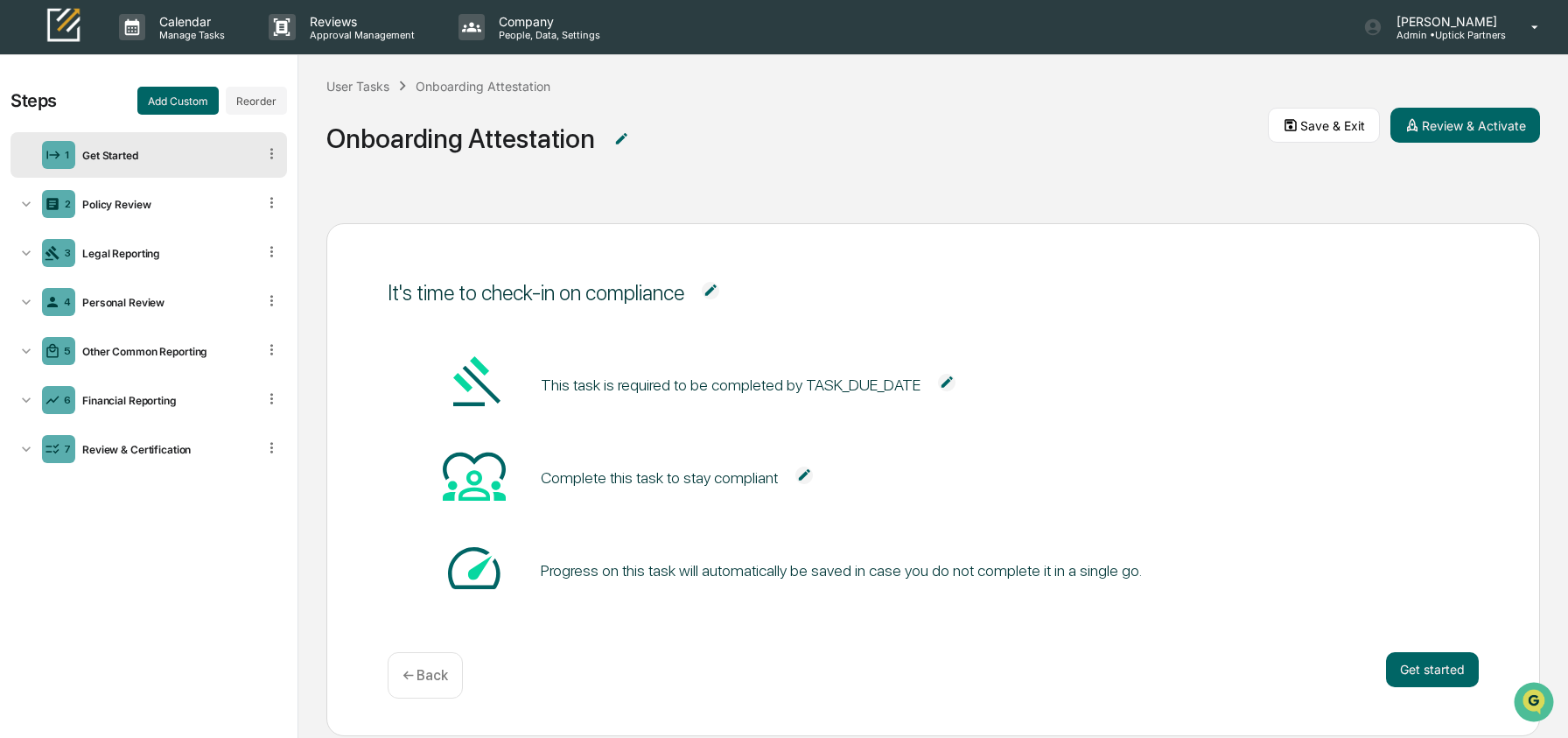
click at [955, 381] on img at bounding box center [947, 383] width 17 height 17
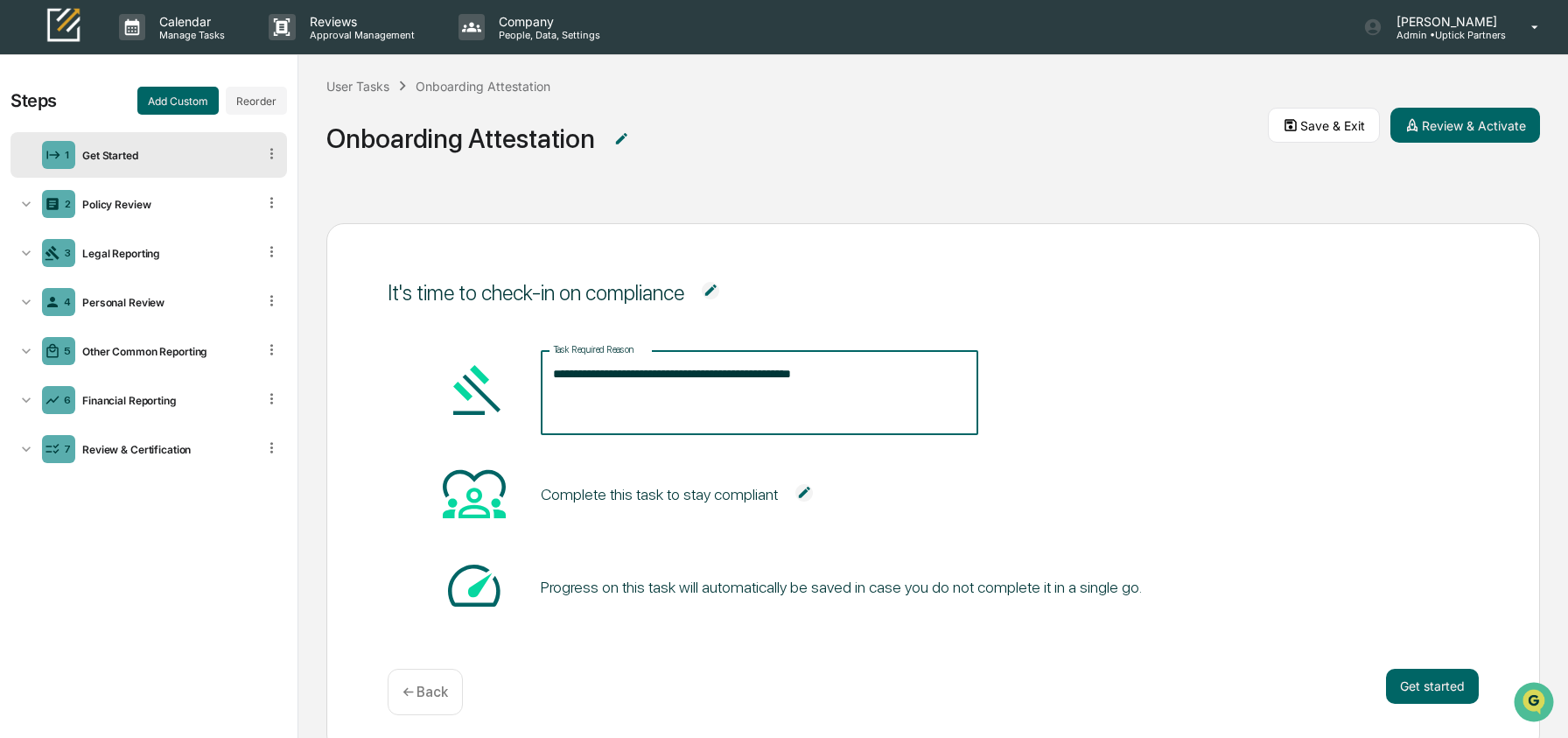
drag, startPoint x: 899, startPoint y: 376, endPoint x: 780, endPoint y: 374, distance: 119.0
click at [780, 374] on textarea "**********" at bounding box center [759, 392] width 413 height 55
type textarea "**********"
click at [1275, 280] on span "It's time to check-in on compliance" at bounding box center [932, 293] width 1091 height 64
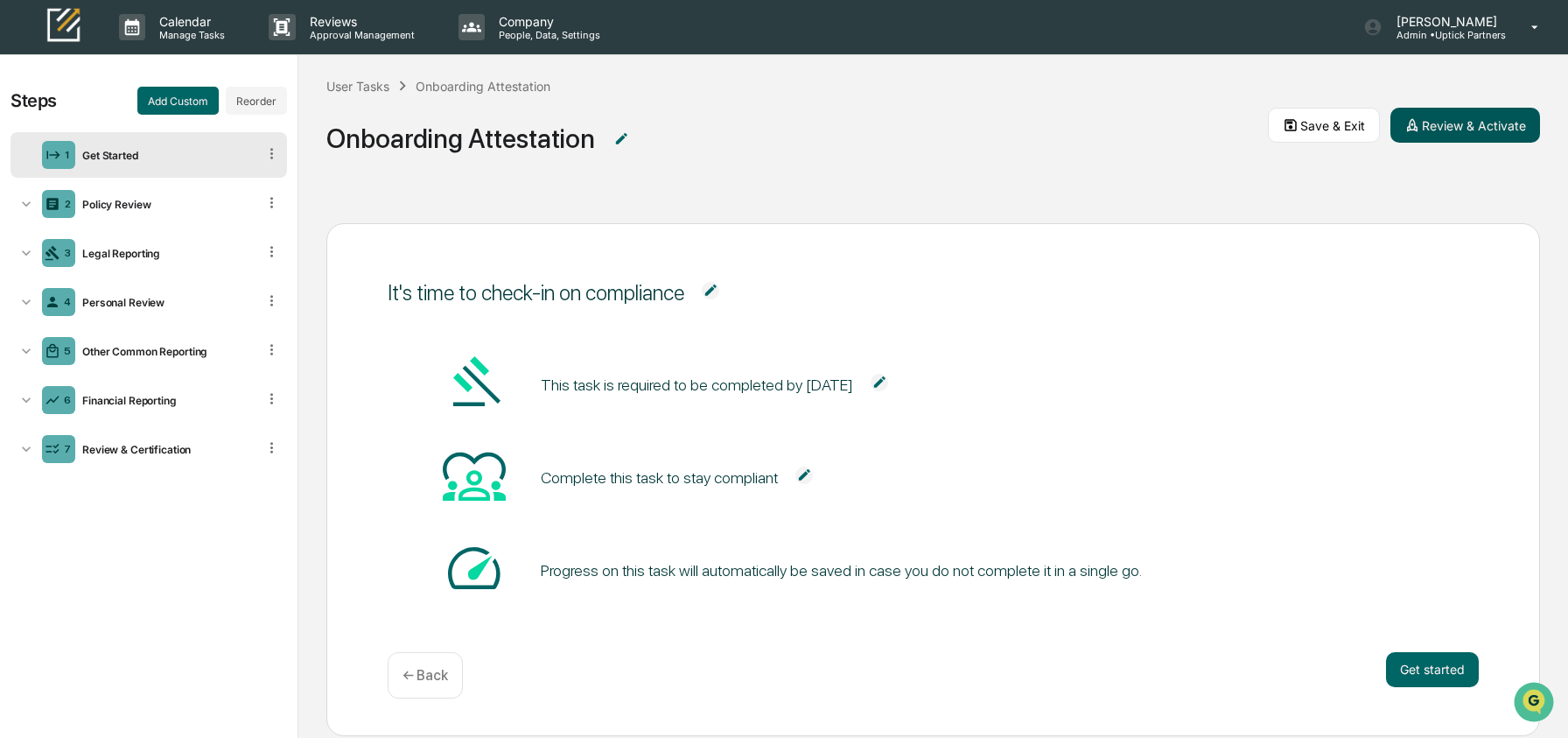
click at [1426, 122] on button "Review & Activate" at bounding box center [1465, 125] width 150 height 35
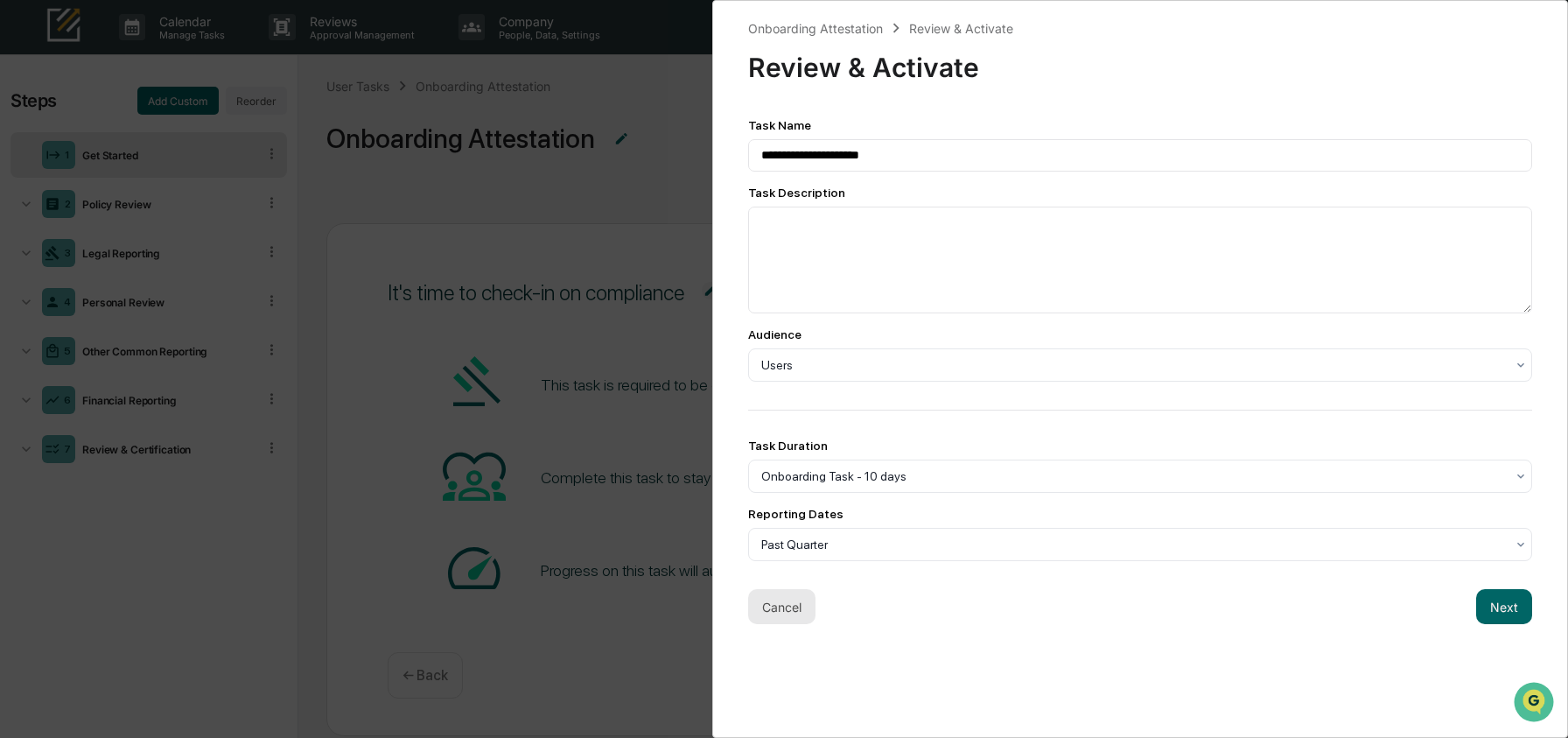
click at [804, 617] on button "Cancel" at bounding box center [782, 607] width 68 height 35
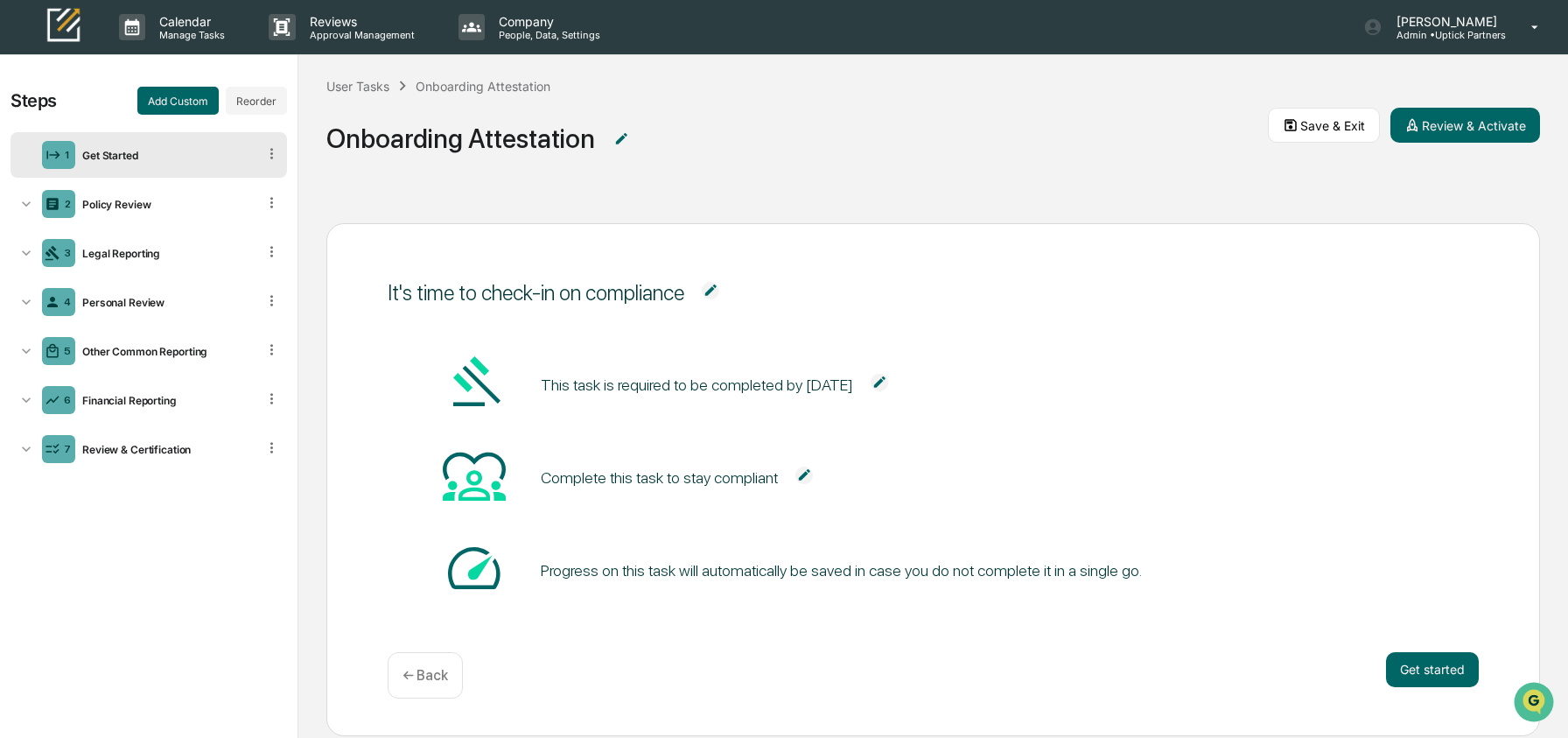
click at [888, 381] on img at bounding box center [879, 383] width 17 height 17
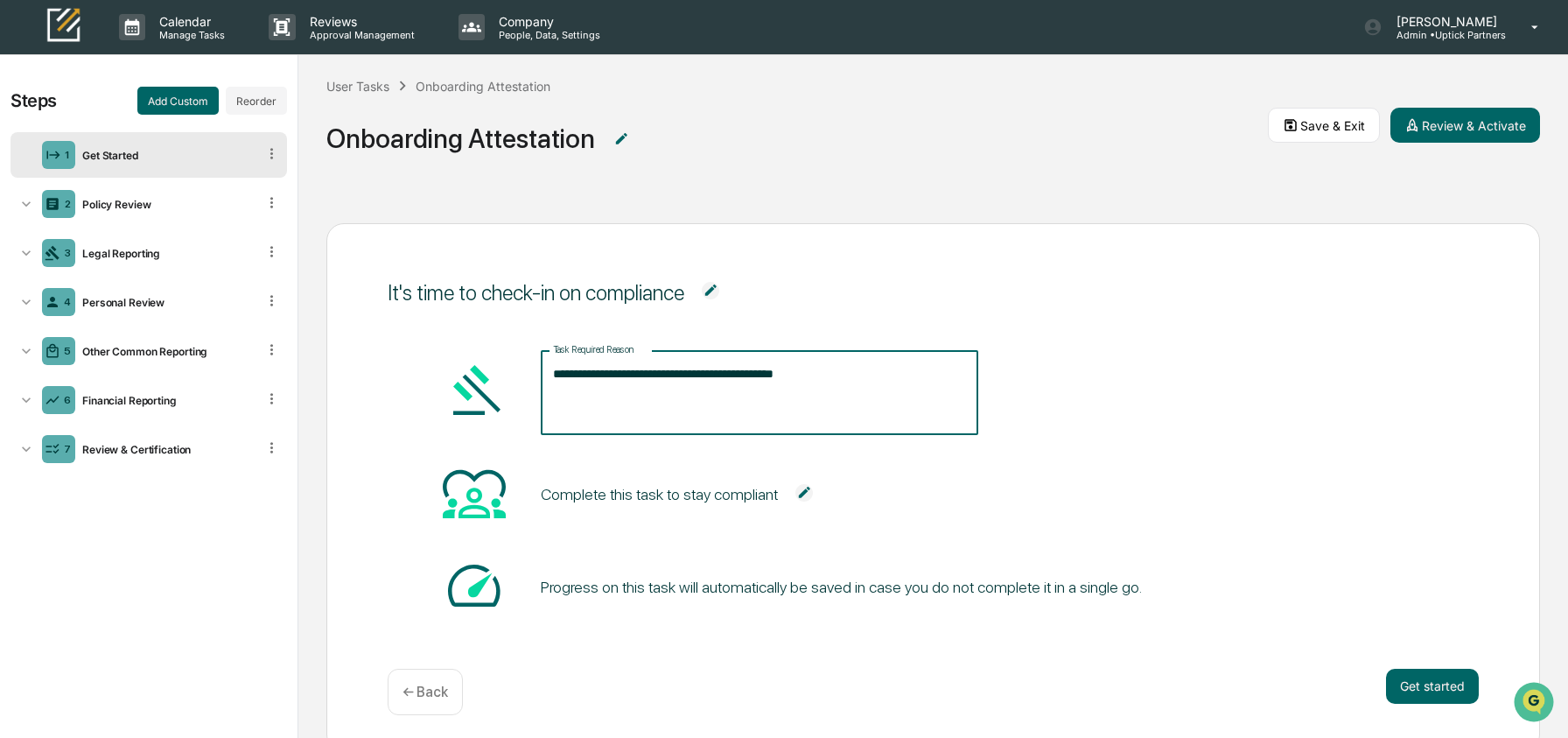
drag, startPoint x: 901, startPoint y: 370, endPoint x: 765, endPoint y: 375, distance: 136.1
click at [765, 375] on textarea "**********" at bounding box center [759, 392] width 413 height 55
type textarea "**********"
click at [1148, 375] on div "**********" at bounding box center [932, 392] width 1091 height 84
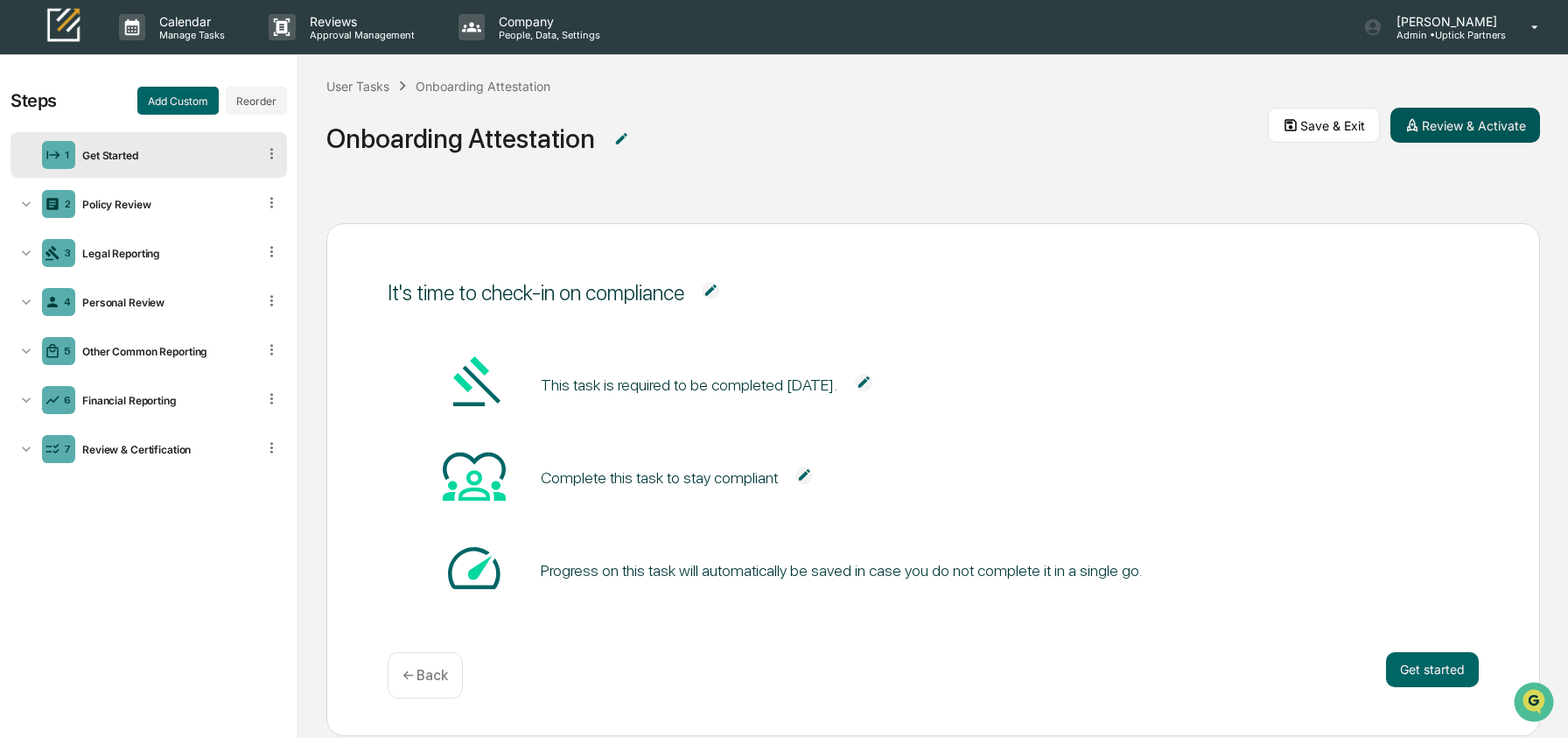
click at [1494, 118] on button "Review & Activate" at bounding box center [1465, 125] width 150 height 35
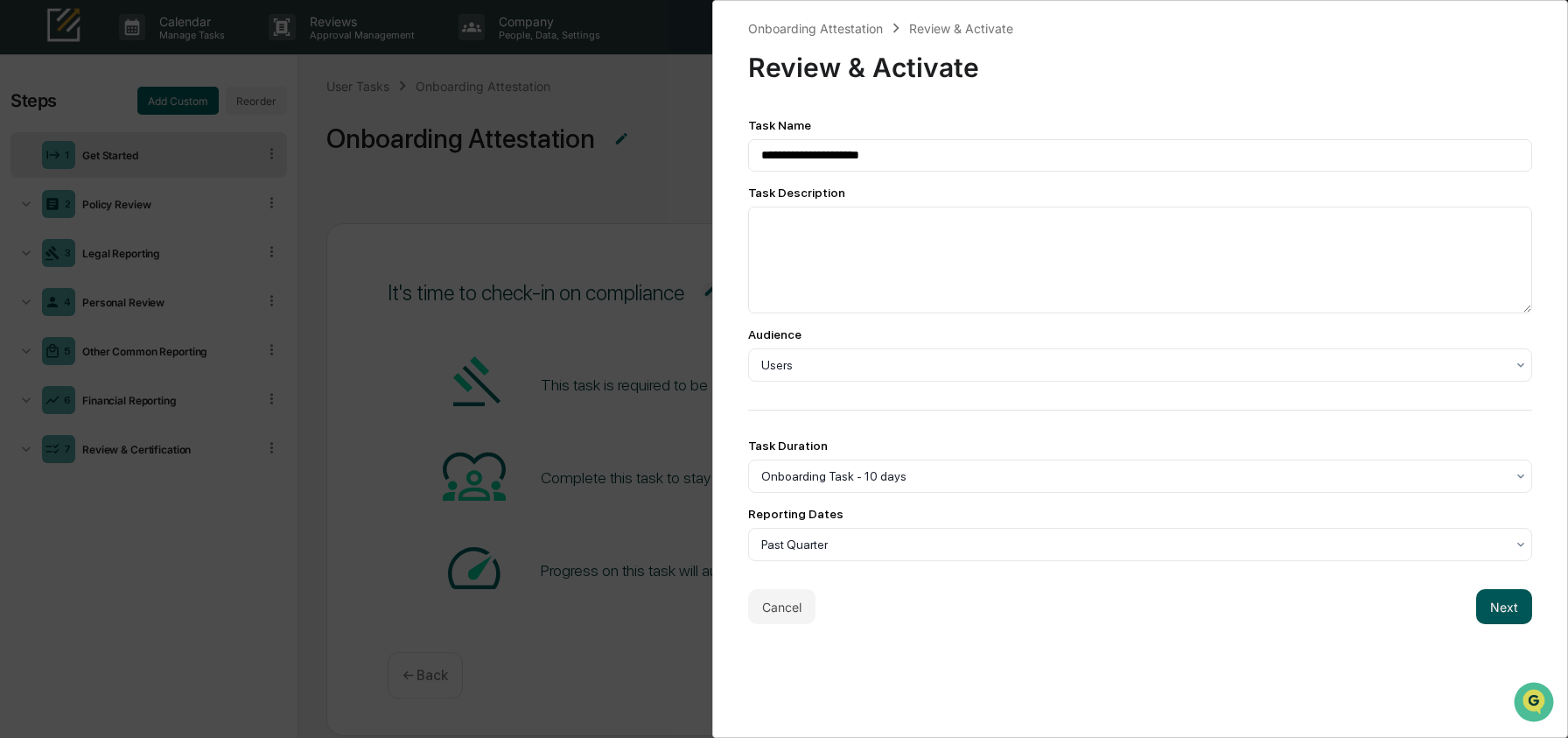
click at [1476, 609] on button "Next" at bounding box center [1504, 607] width 56 height 35
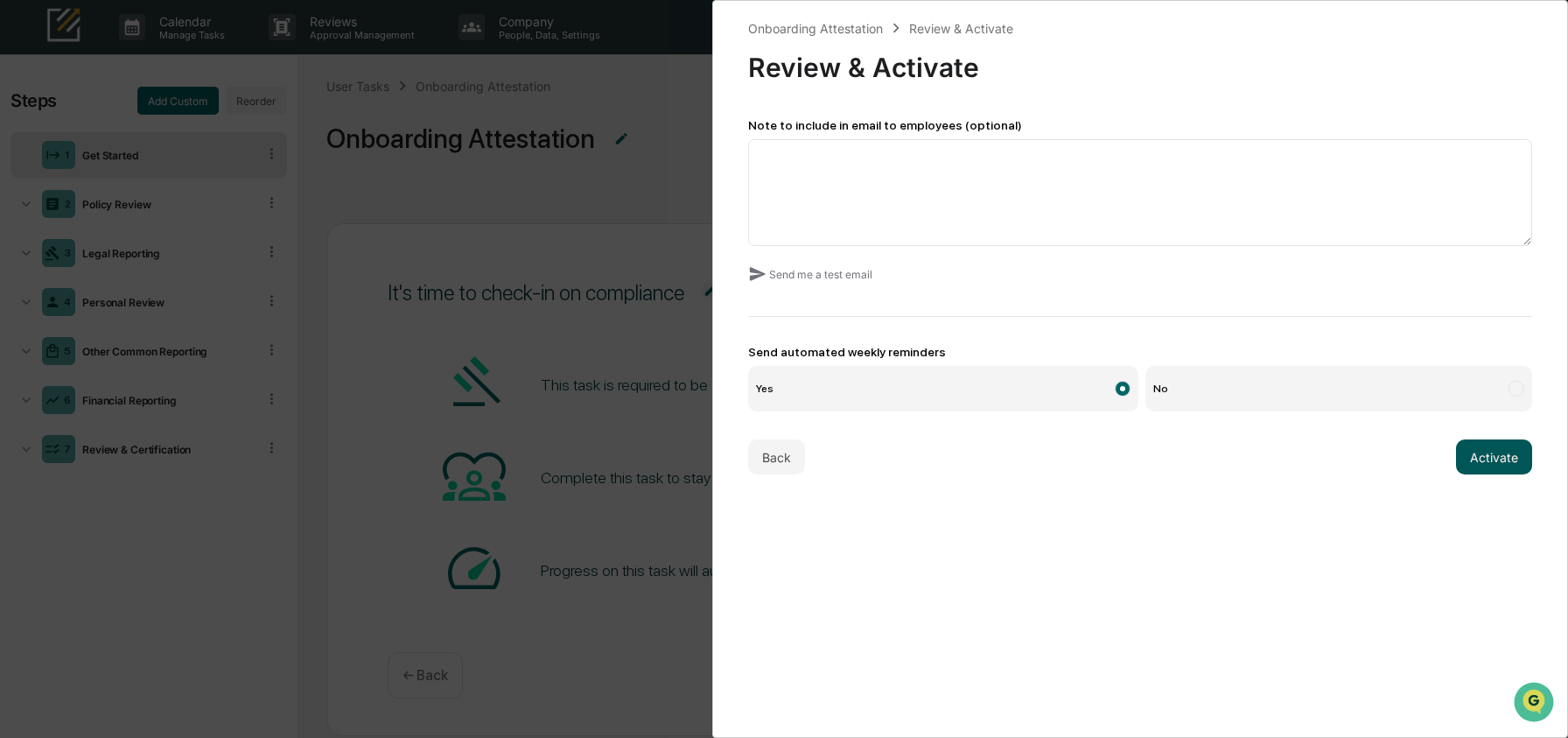
click at [1487, 465] on button "Activate" at bounding box center [1494, 457] width 76 height 35
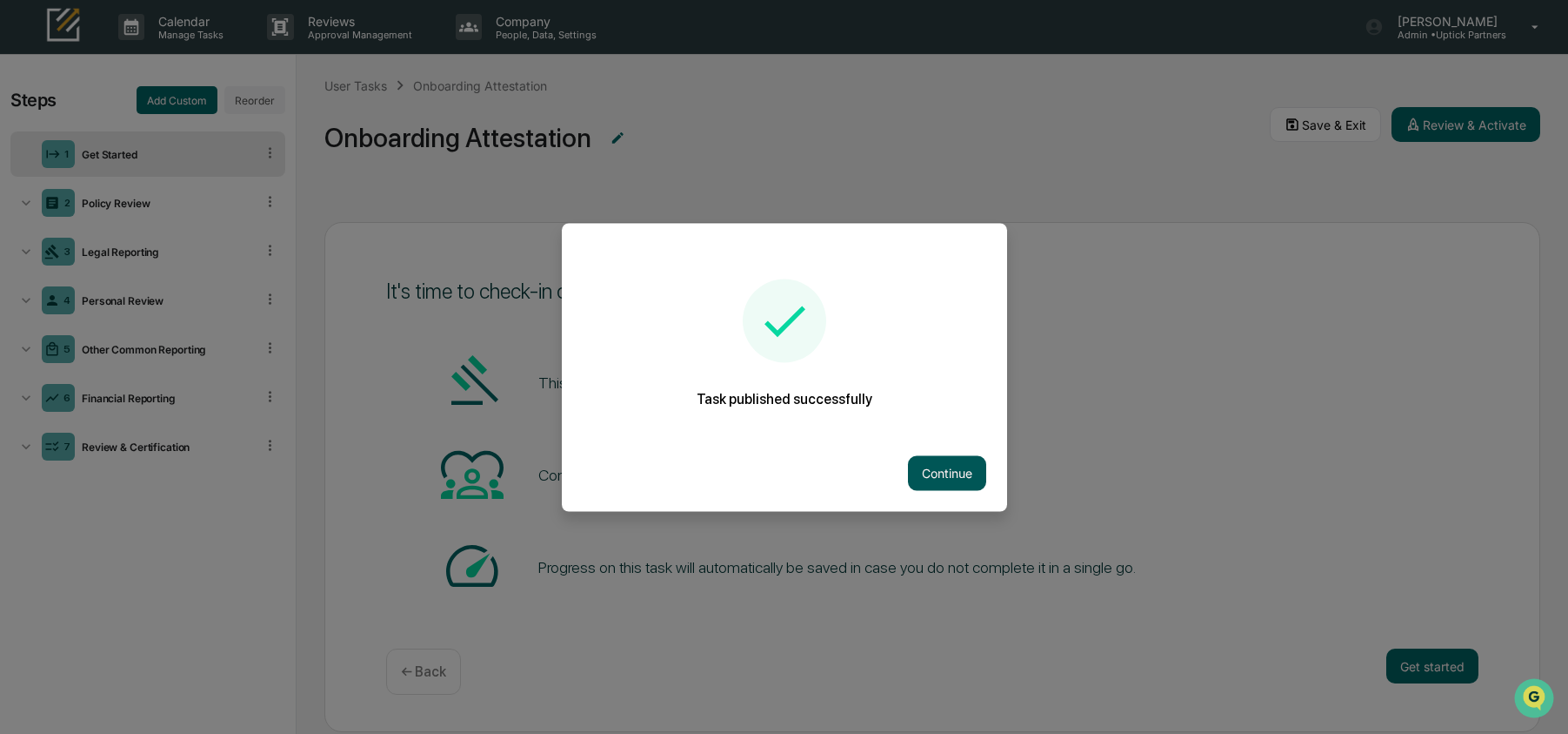
click at [977, 467] on button "Continue" at bounding box center [948, 473] width 79 height 35
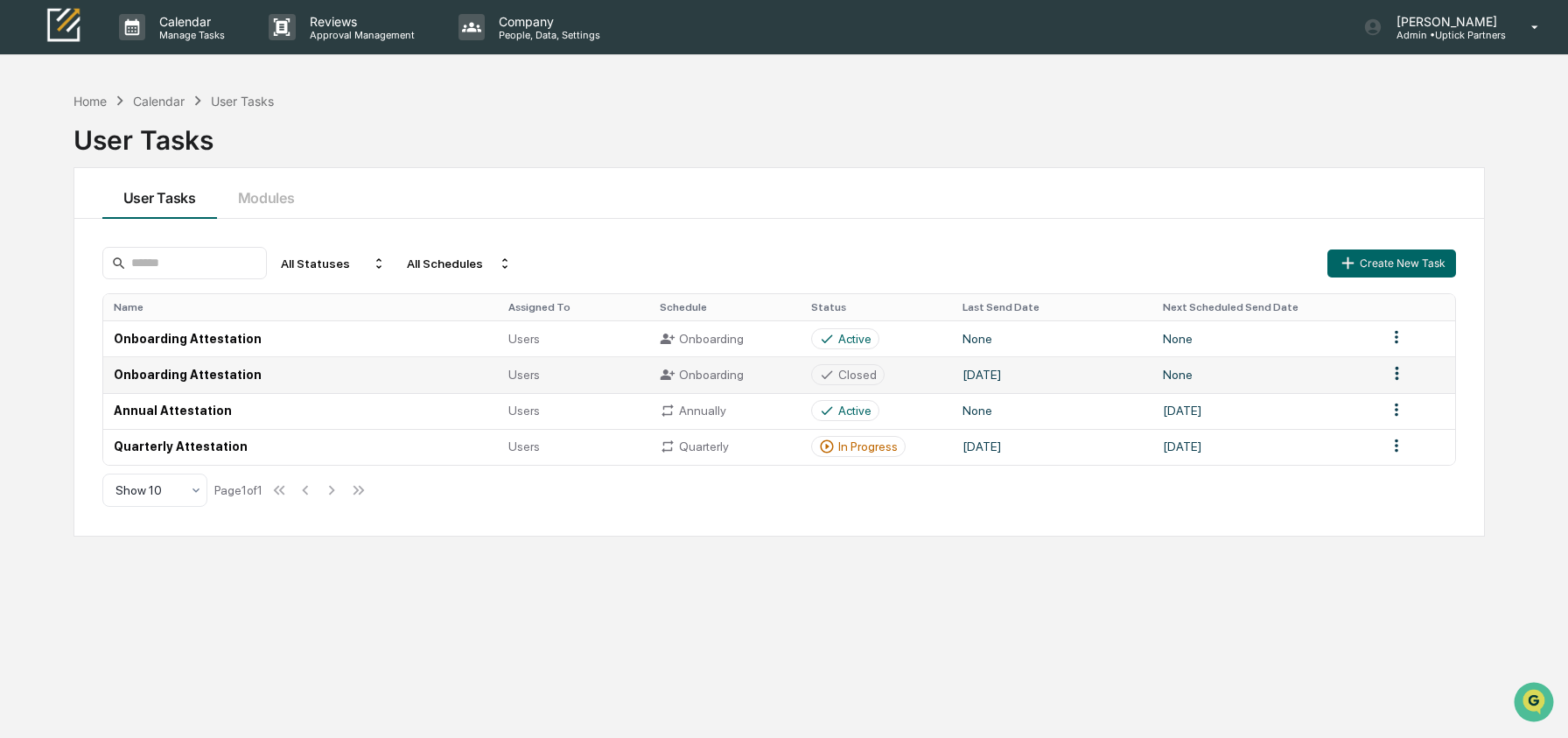
click at [300, 380] on td "Onboarding Attestation" at bounding box center [300, 374] width 395 height 36
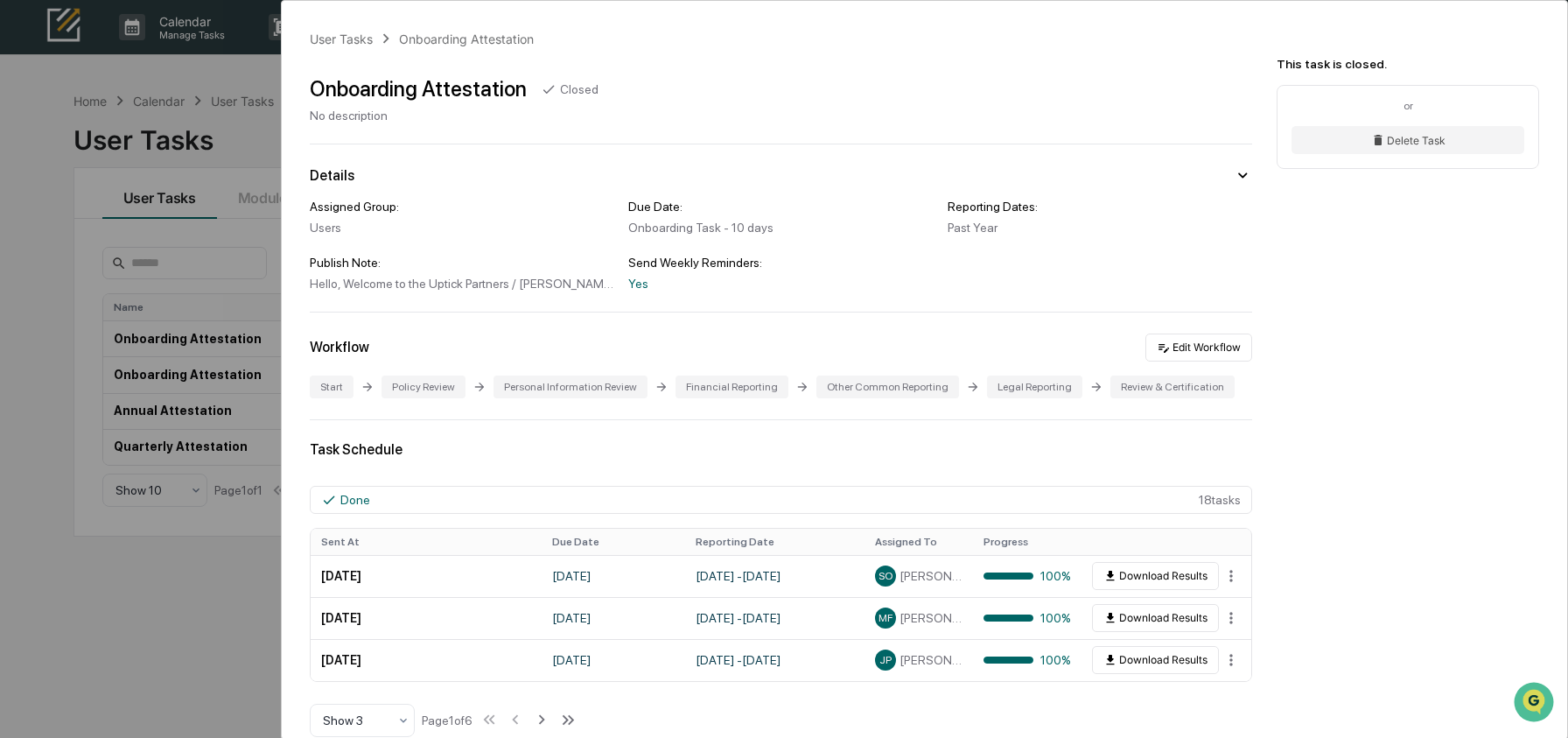
click at [60, 291] on div "User Tasks Onboarding Attestation Onboarding Attestation Closed No description …" at bounding box center [784, 369] width 1568 height 738
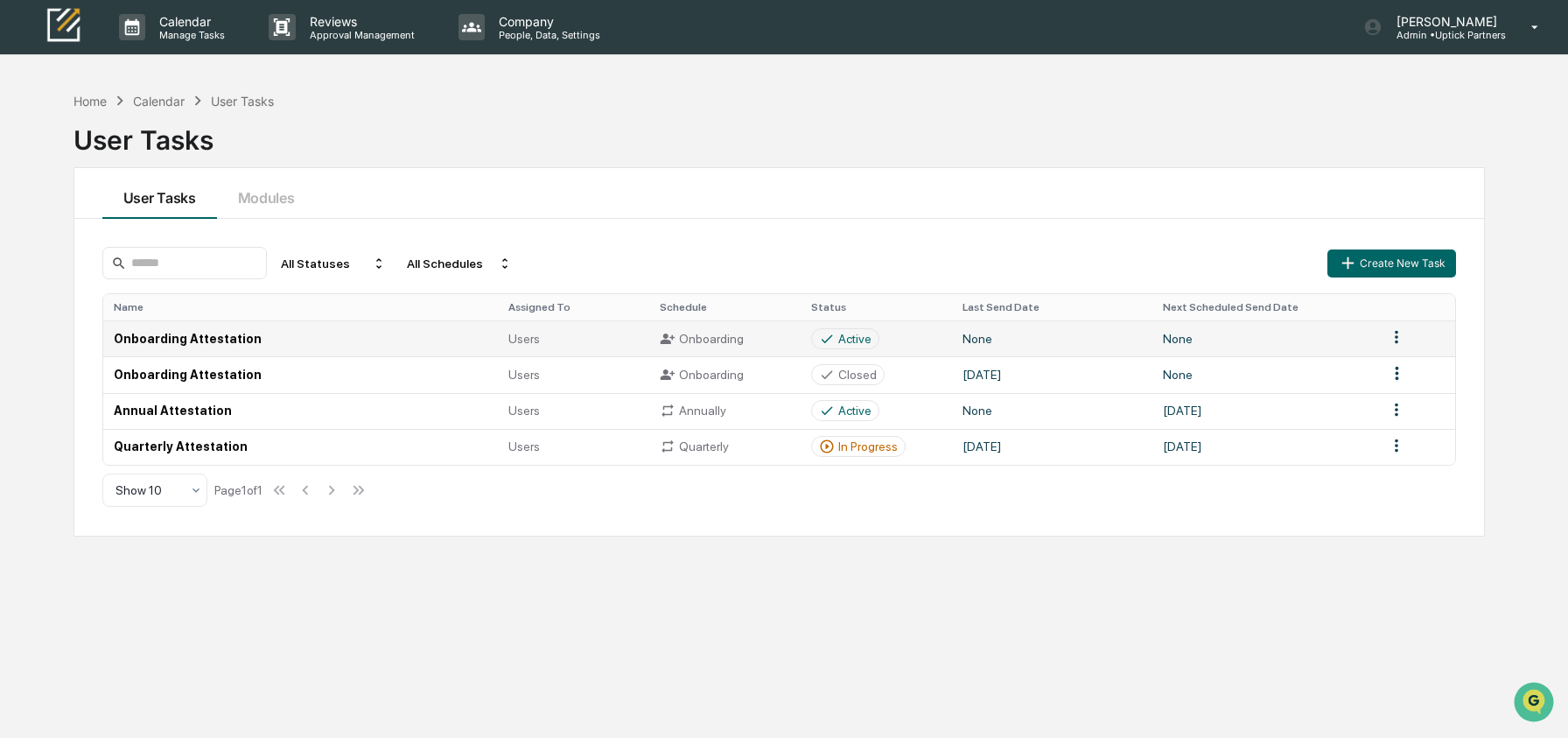
click at [525, 326] on td "Users" at bounding box center [573, 338] width 152 height 36
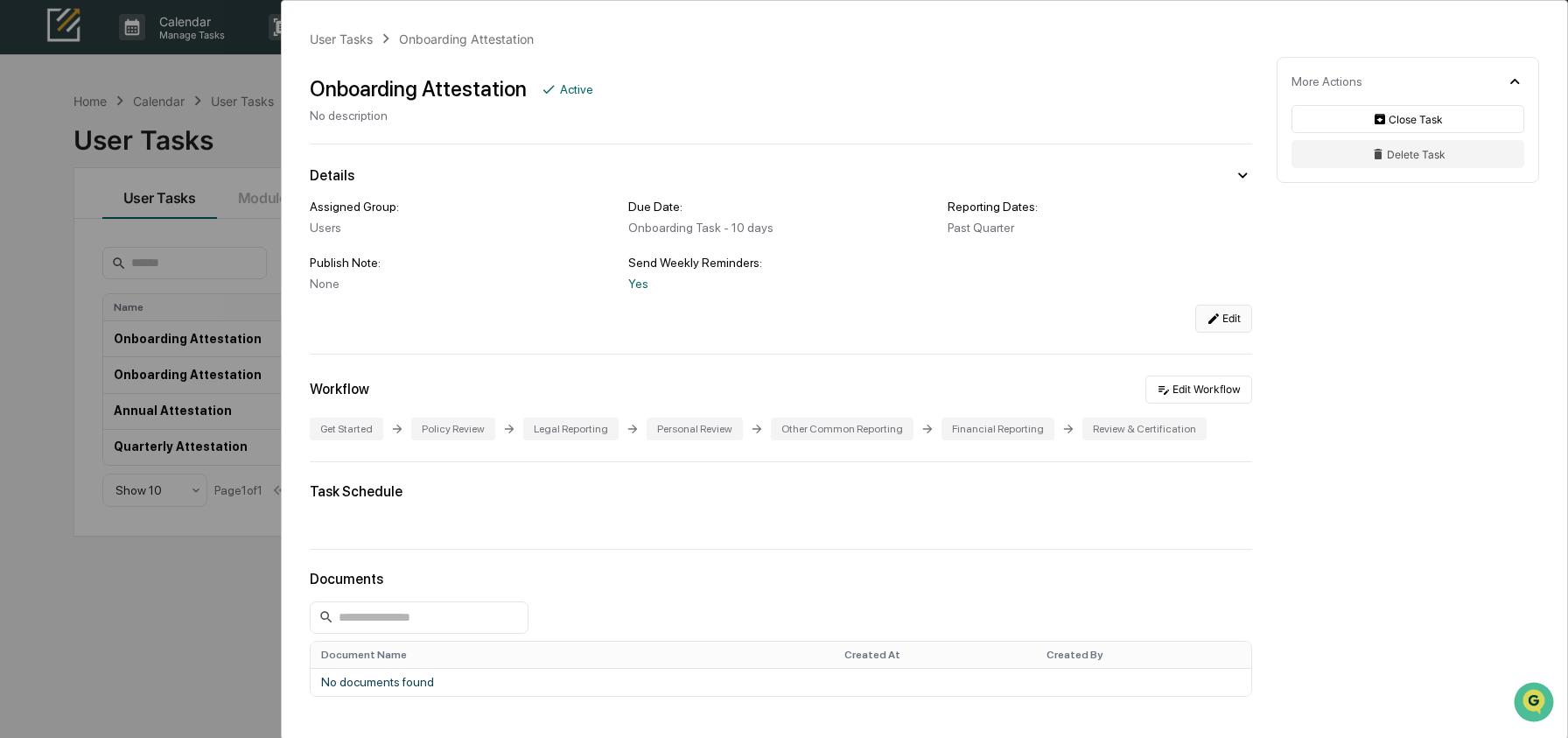
click at [1232, 320] on button "Edit" at bounding box center [1223, 318] width 57 height 28
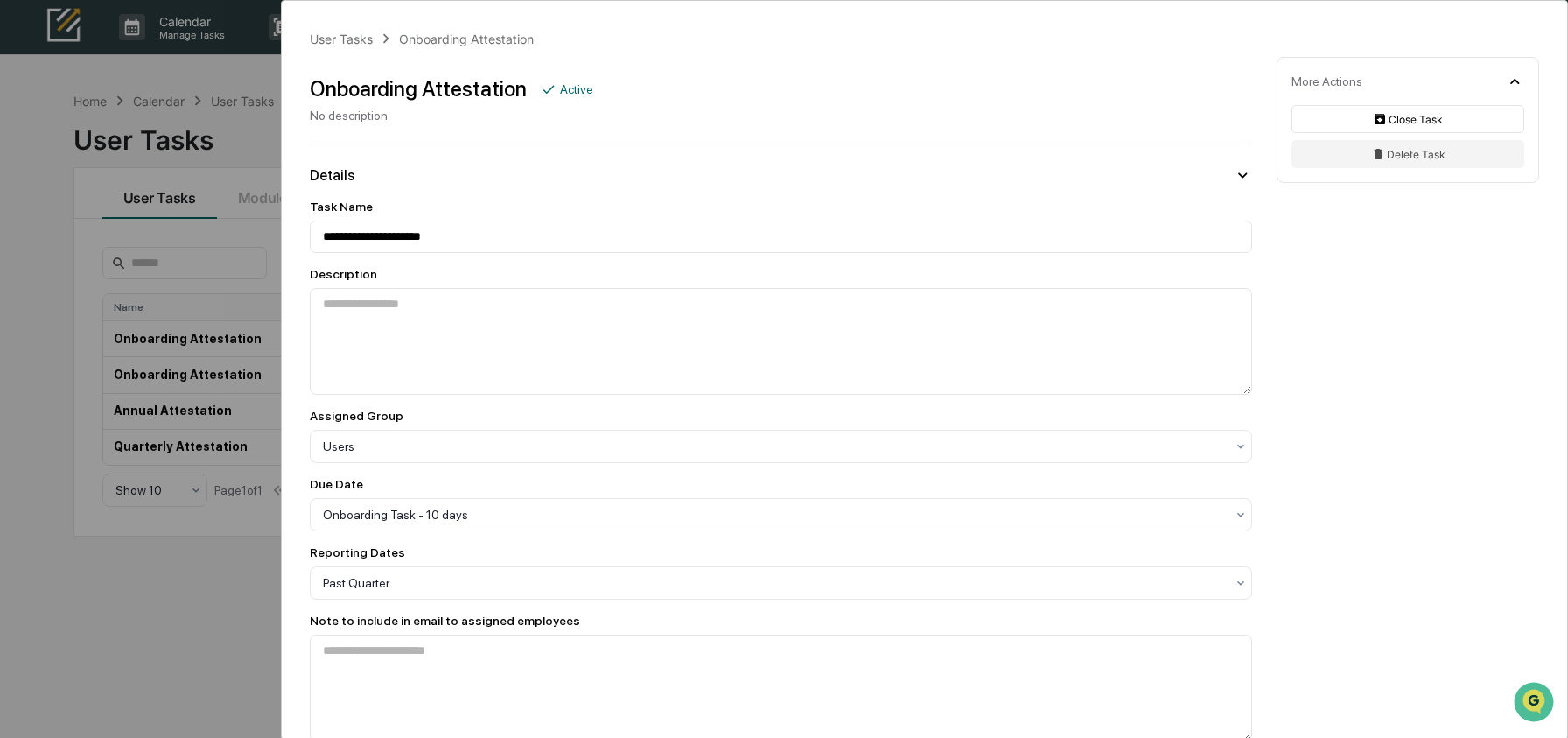
click at [636, 535] on div "**********" at bounding box center [782, 499] width 943 height 599
click at [604, 610] on div "**********" at bounding box center [782, 499] width 943 height 599
click at [586, 589] on div at bounding box center [774, 582] width 902 height 17
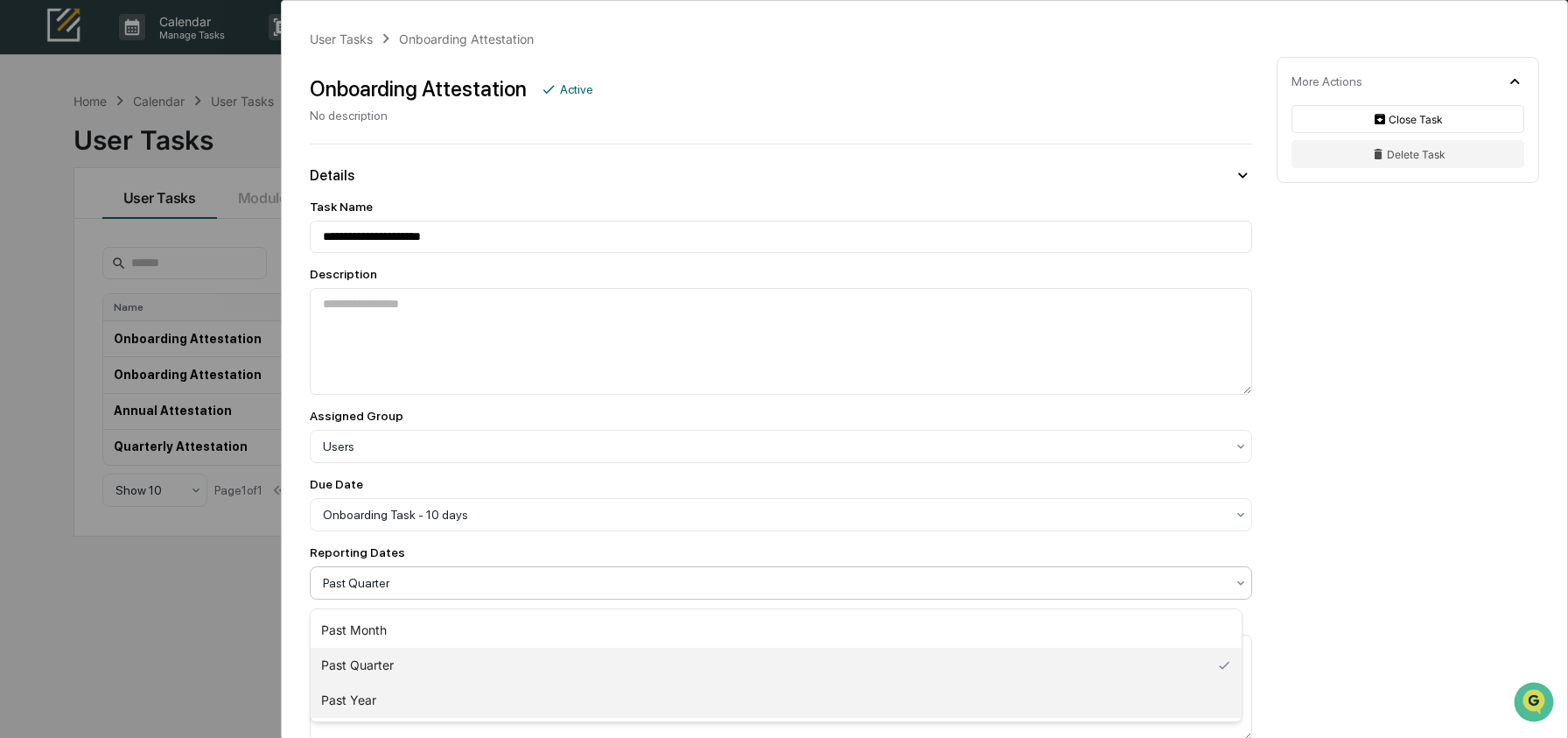
click at [553, 688] on div "Past Year" at bounding box center [777, 700] width 931 height 35
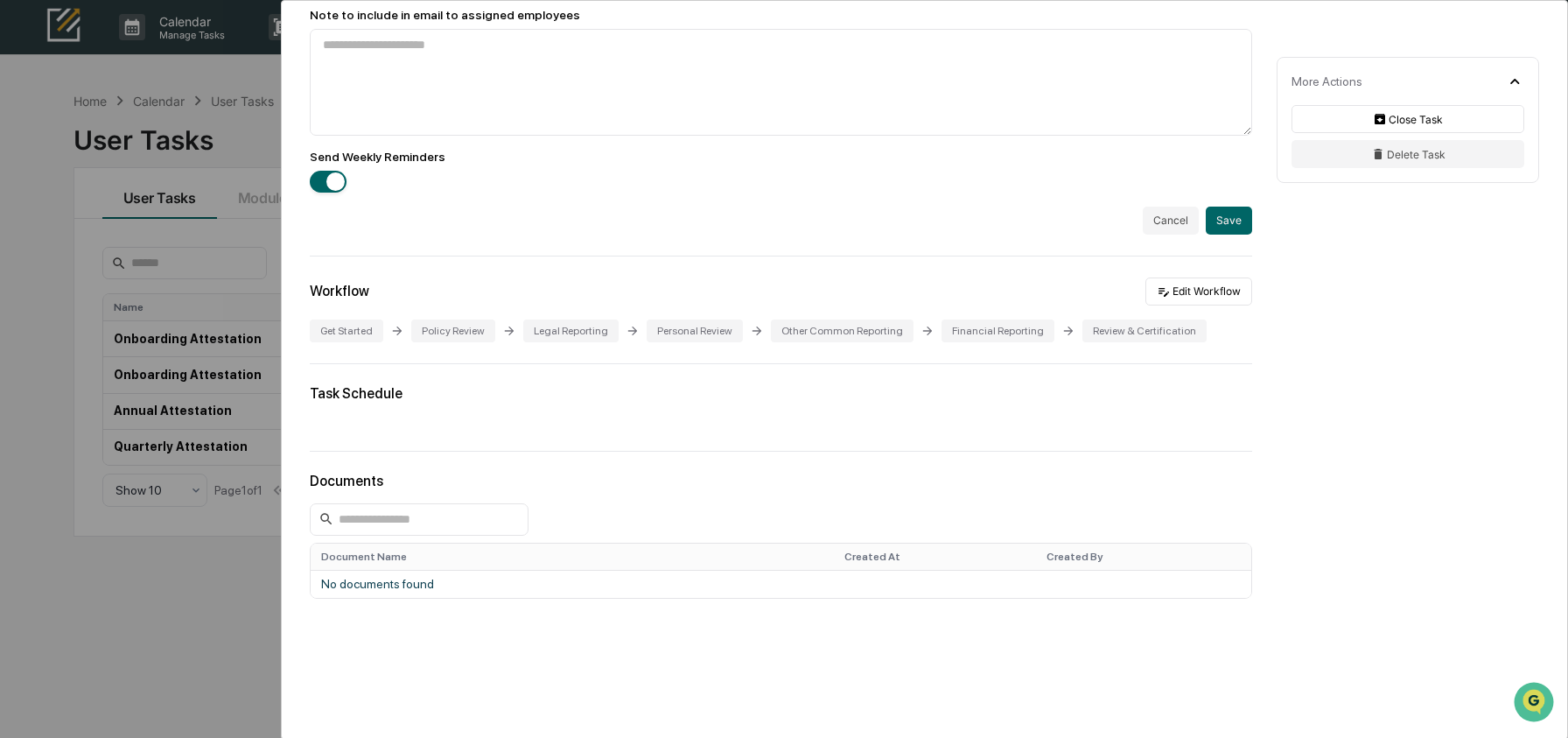
scroll to position [607, 0]
click at [1229, 232] on button "Save" at bounding box center [1229, 219] width 46 height 28
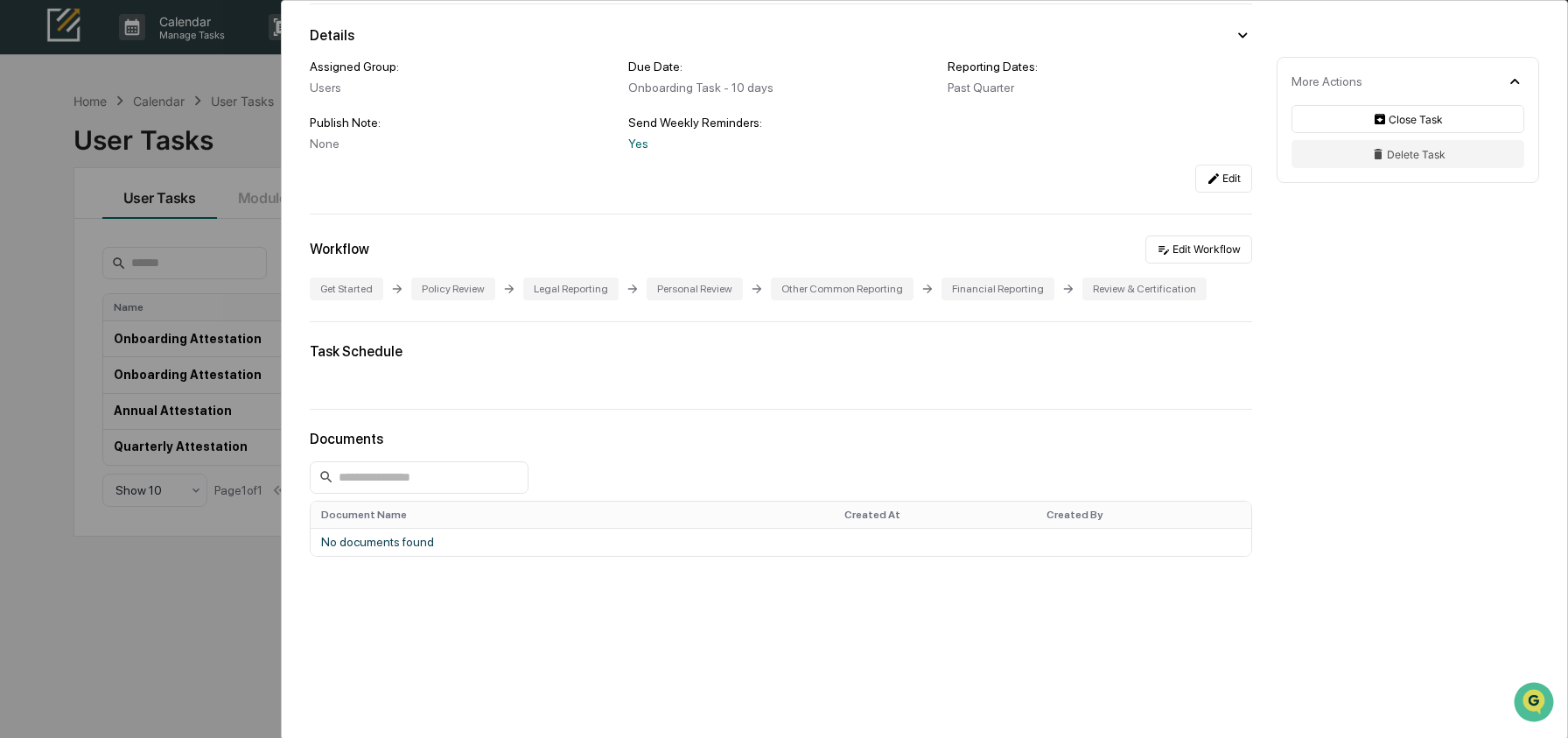
scroll to position [96, 0]
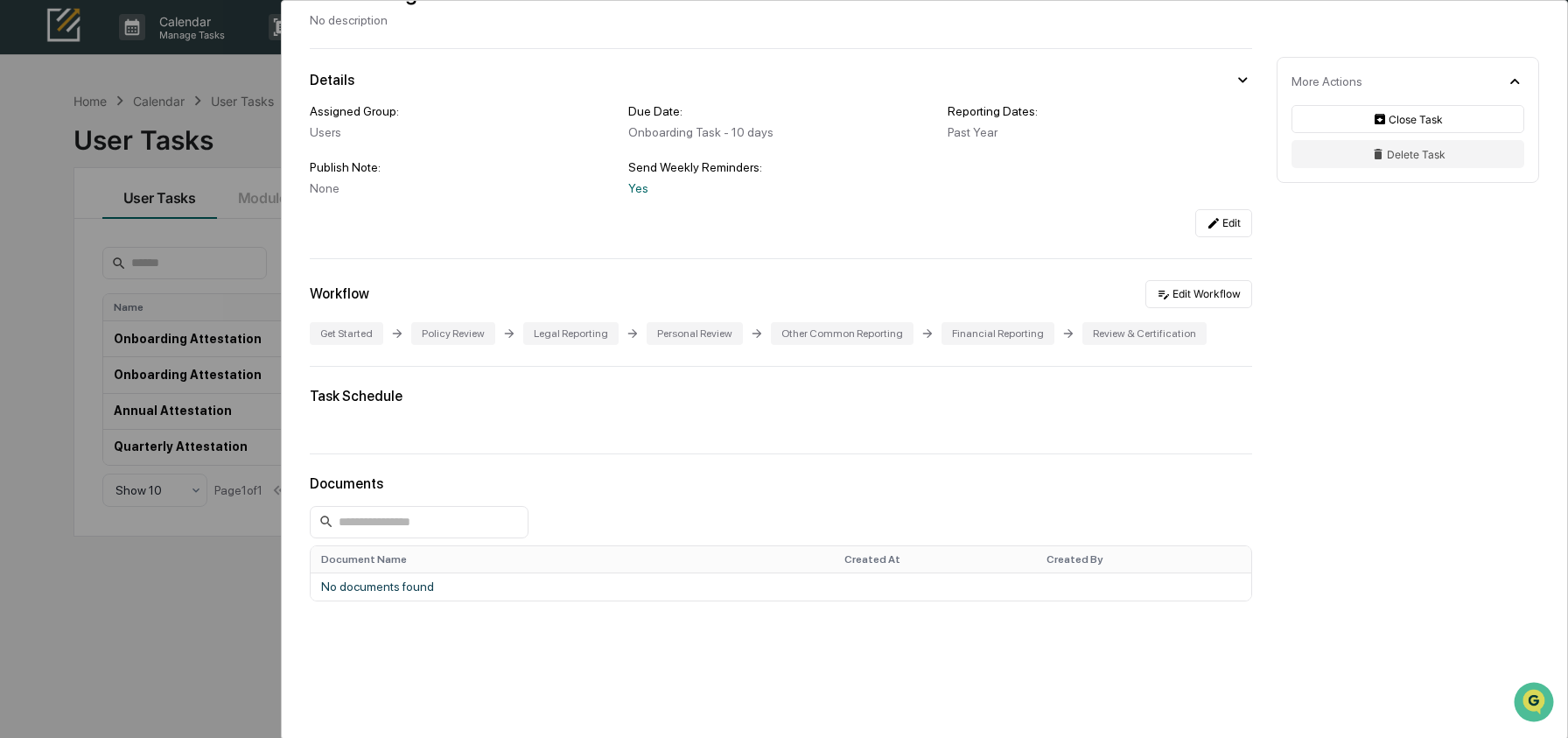
click at [126, 586] on div "User Tasks Onboarding Attestation Onboarding Attestation Active No description …" at bounding box center [784, 369] width 1568 height 738
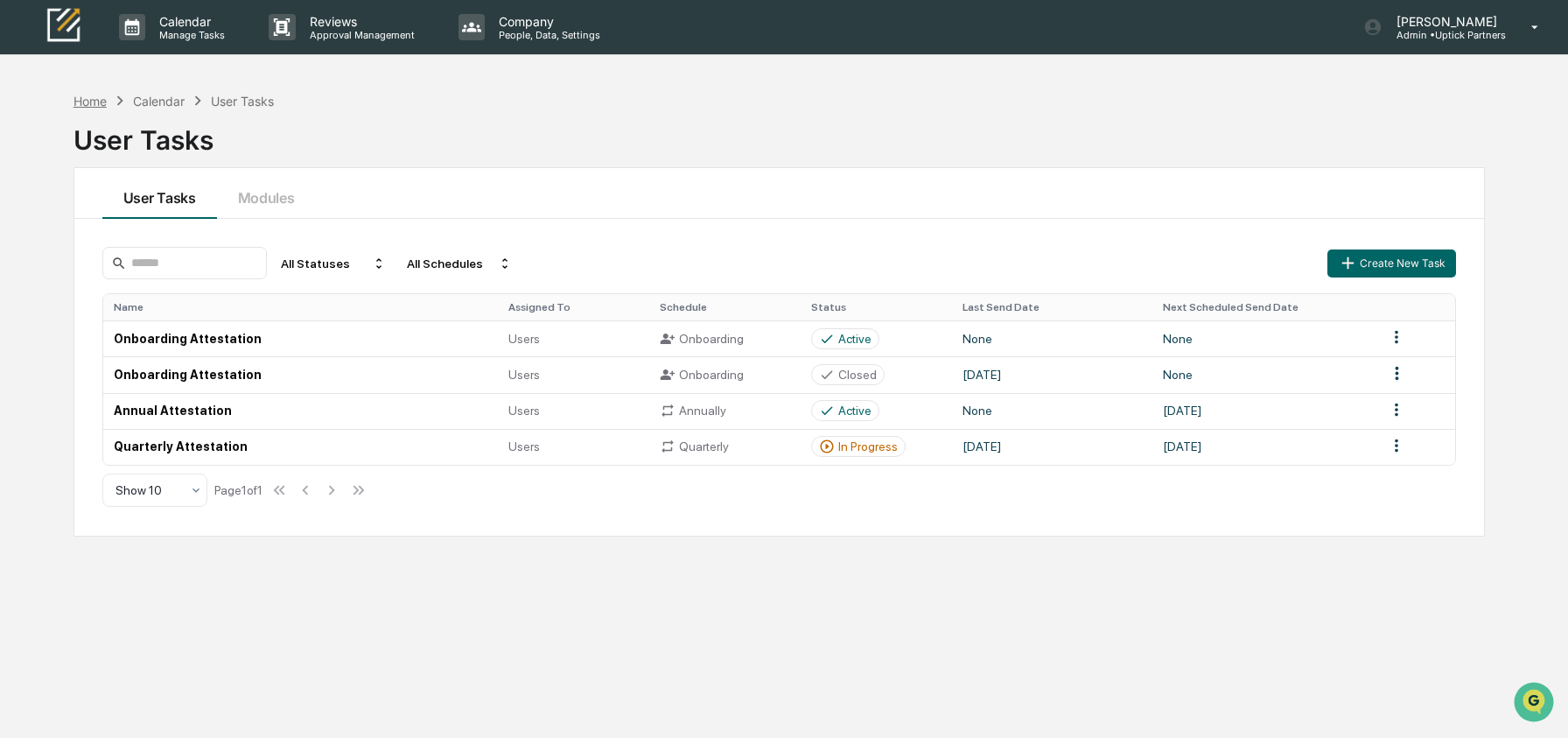
click at [95, 103] on div "Home" at bounding box center [90, 100] width 33 height 14
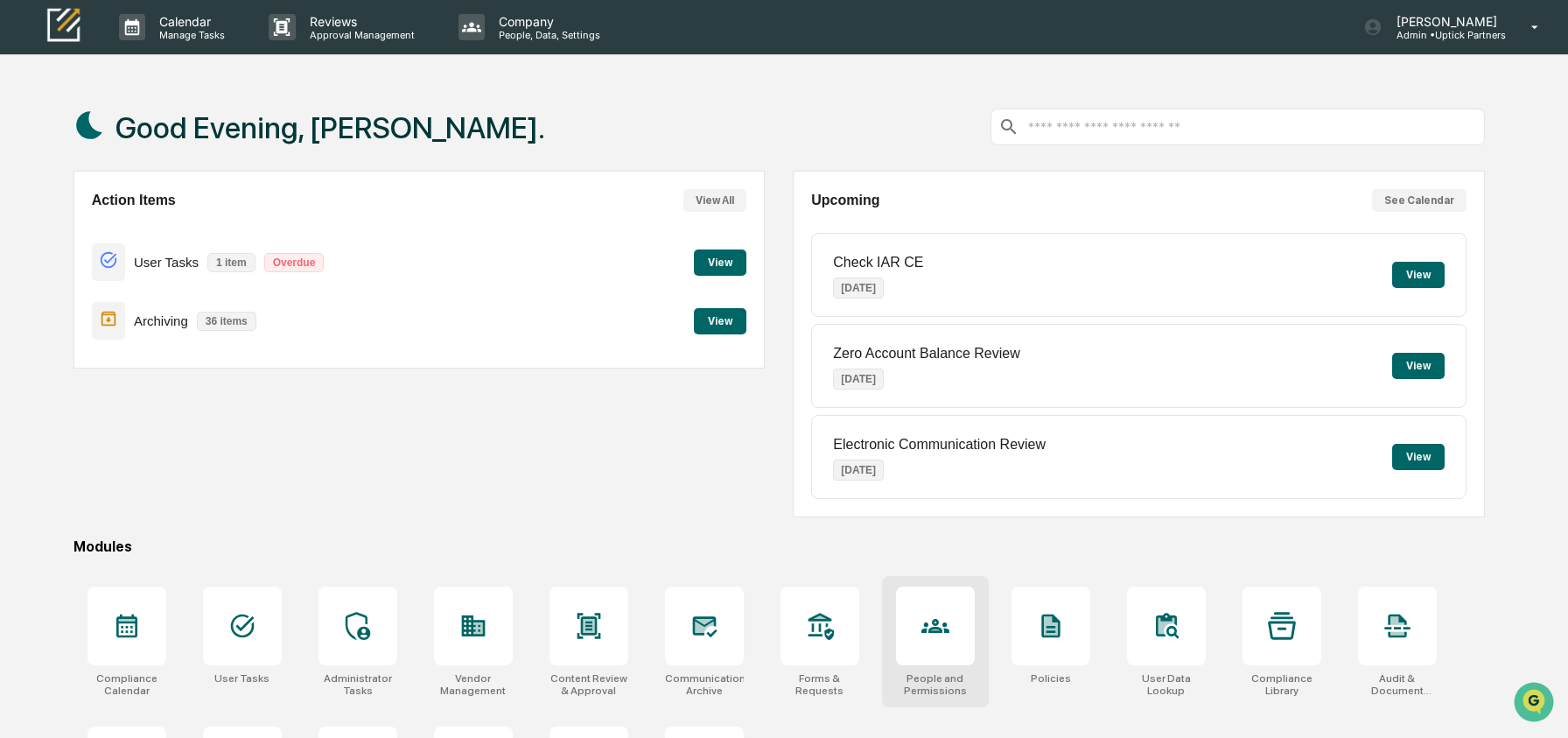
click at [922, 629] on icon at bounding box center [935, 625] width 28 height 28
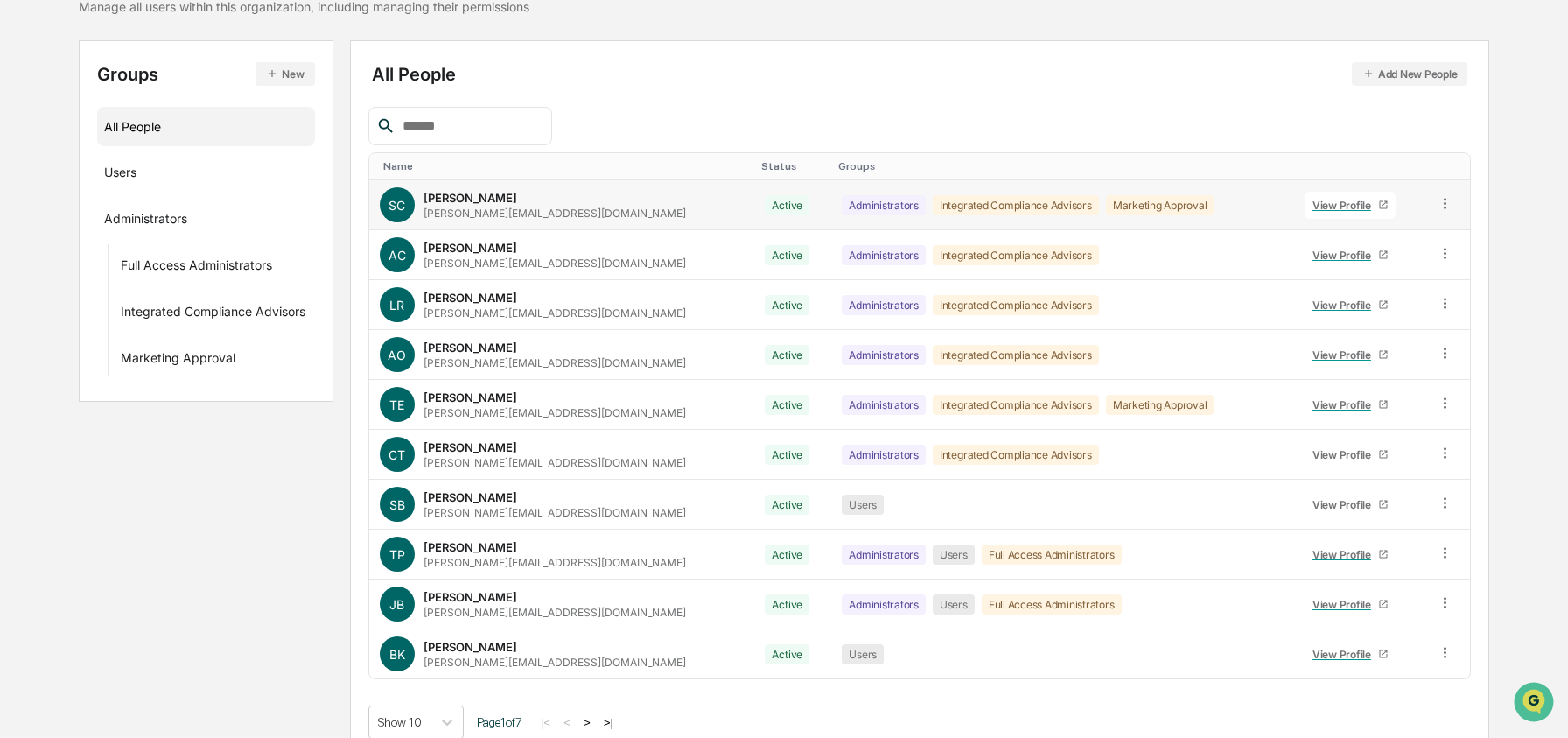
scroll to position [177, 0]
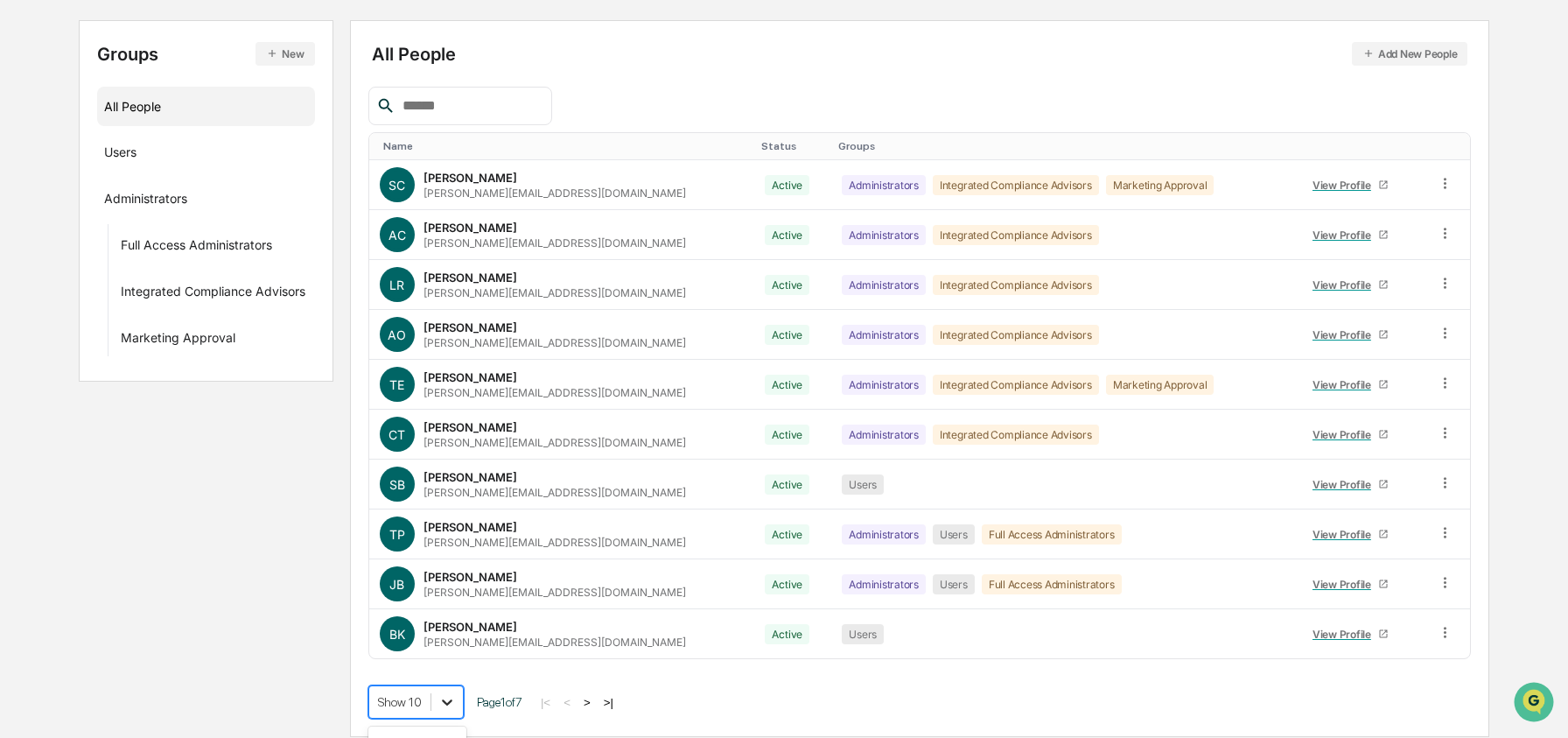
click at [446, 695] on body "Calendar Manage Tasks Reviews Approval Management Company People, Data, Setting…" at bounding box center [784, 280] width 1568 height 914
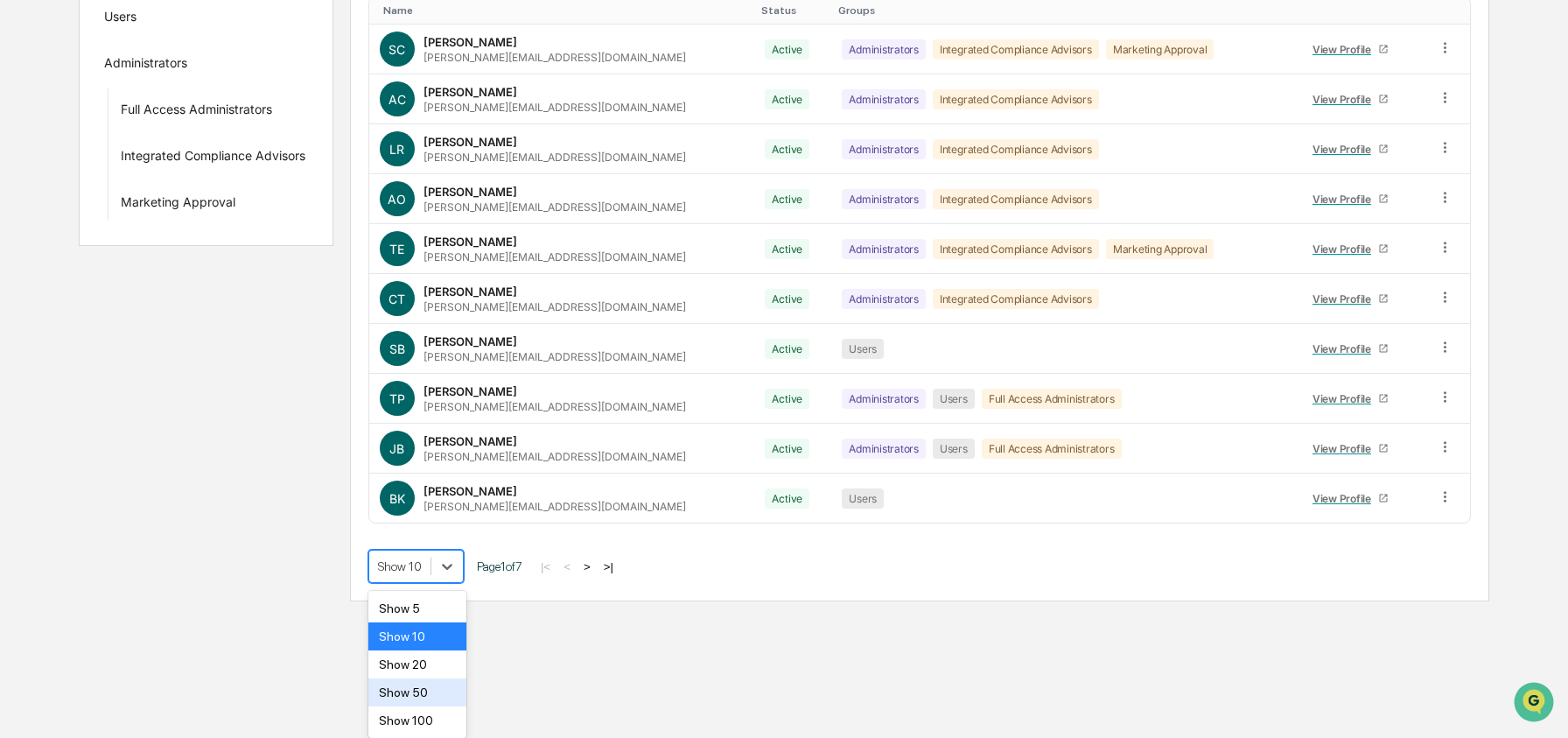
click at [431, 692] on div "Show 50" at bounding box center [417, 692] width 99 height 28
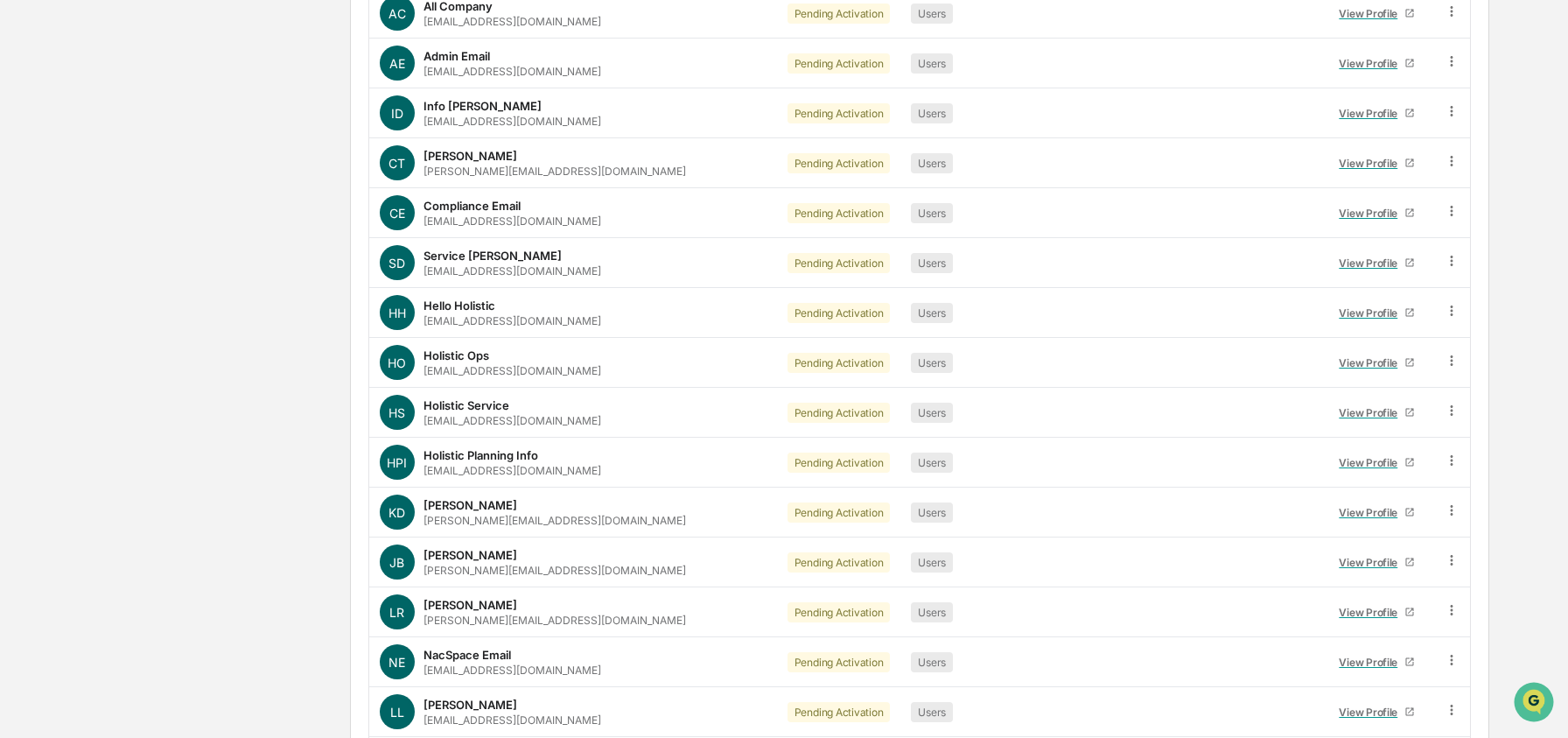
scroll to position [2171, 0]
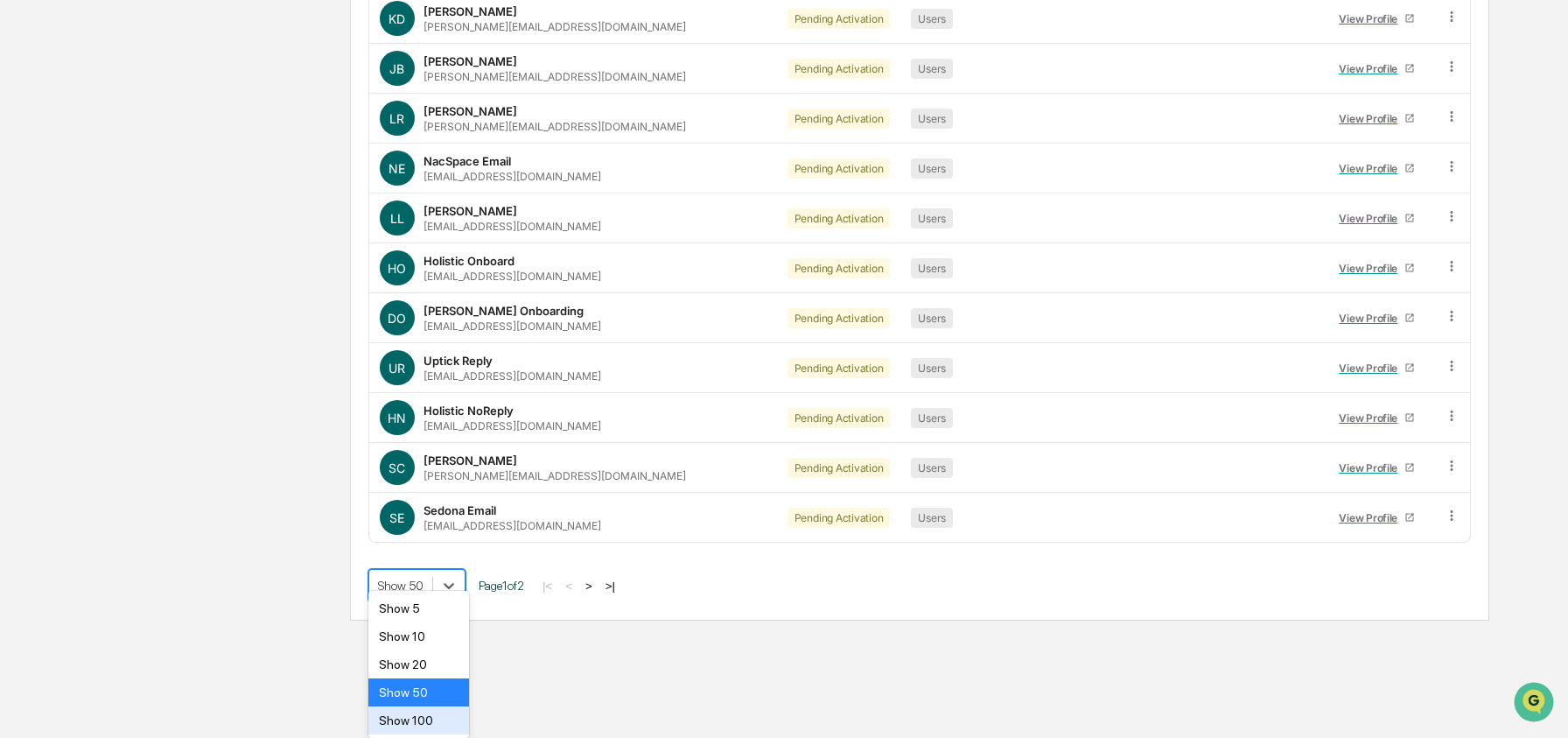
click at [442, 719] on div "Show 100" at bounding box center [418, 720] width 100 height 28
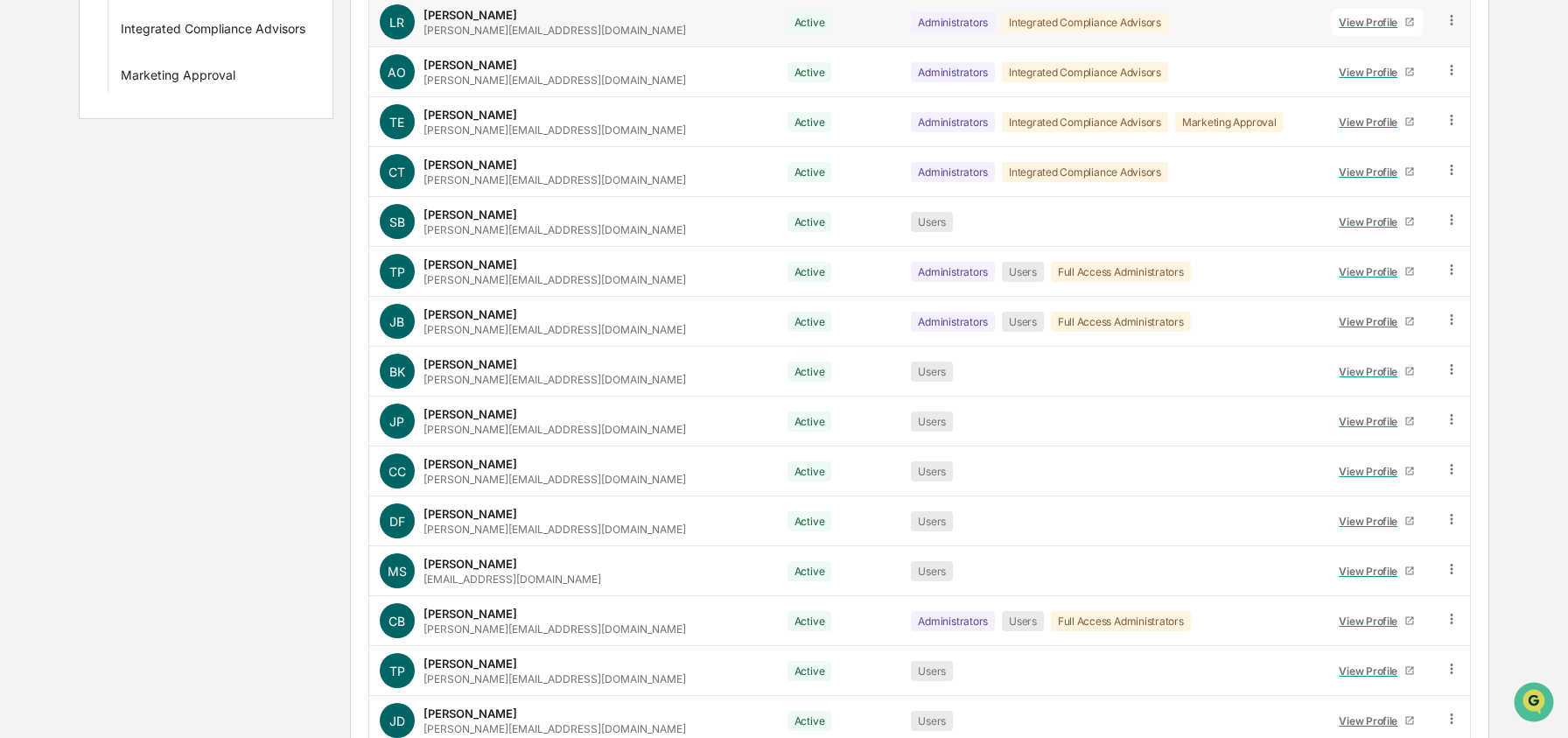
scroll to position [0, 0]
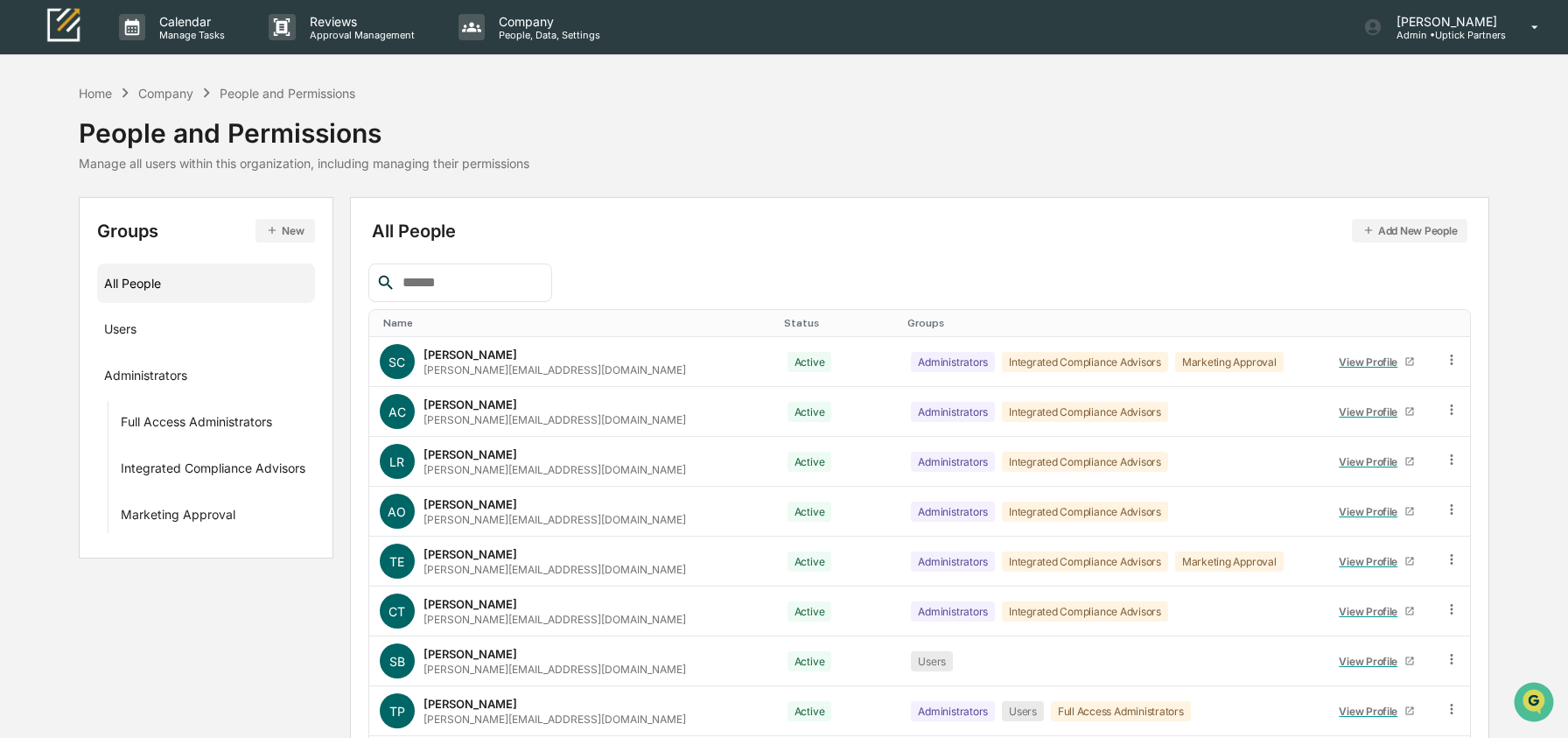
click at [416, 283] on input "text" at bounding box center [470, 283] width 149 height 23
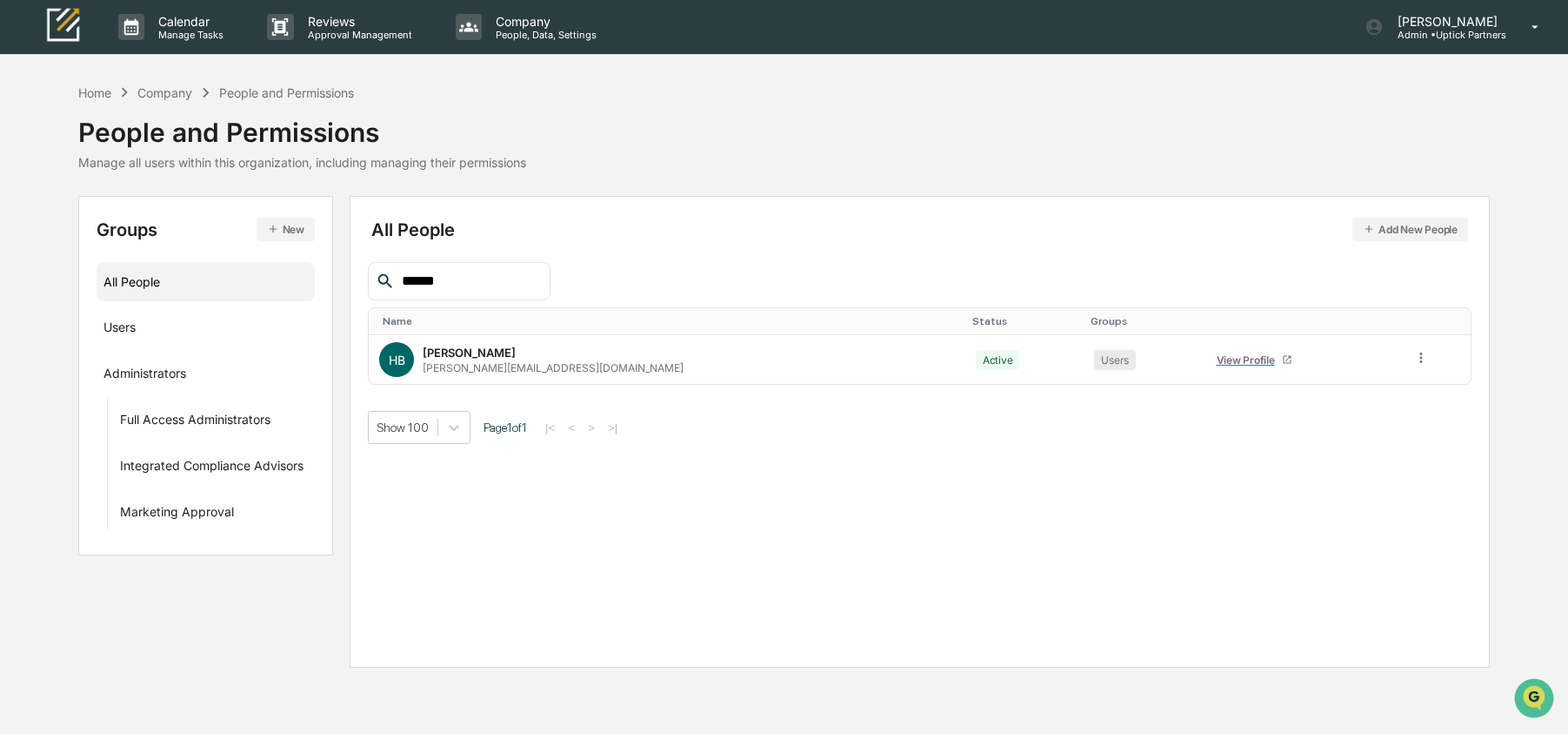
type input "******"
click at [267, 231] on icon "button" at bounding box center [273, 229] width 12 height 12
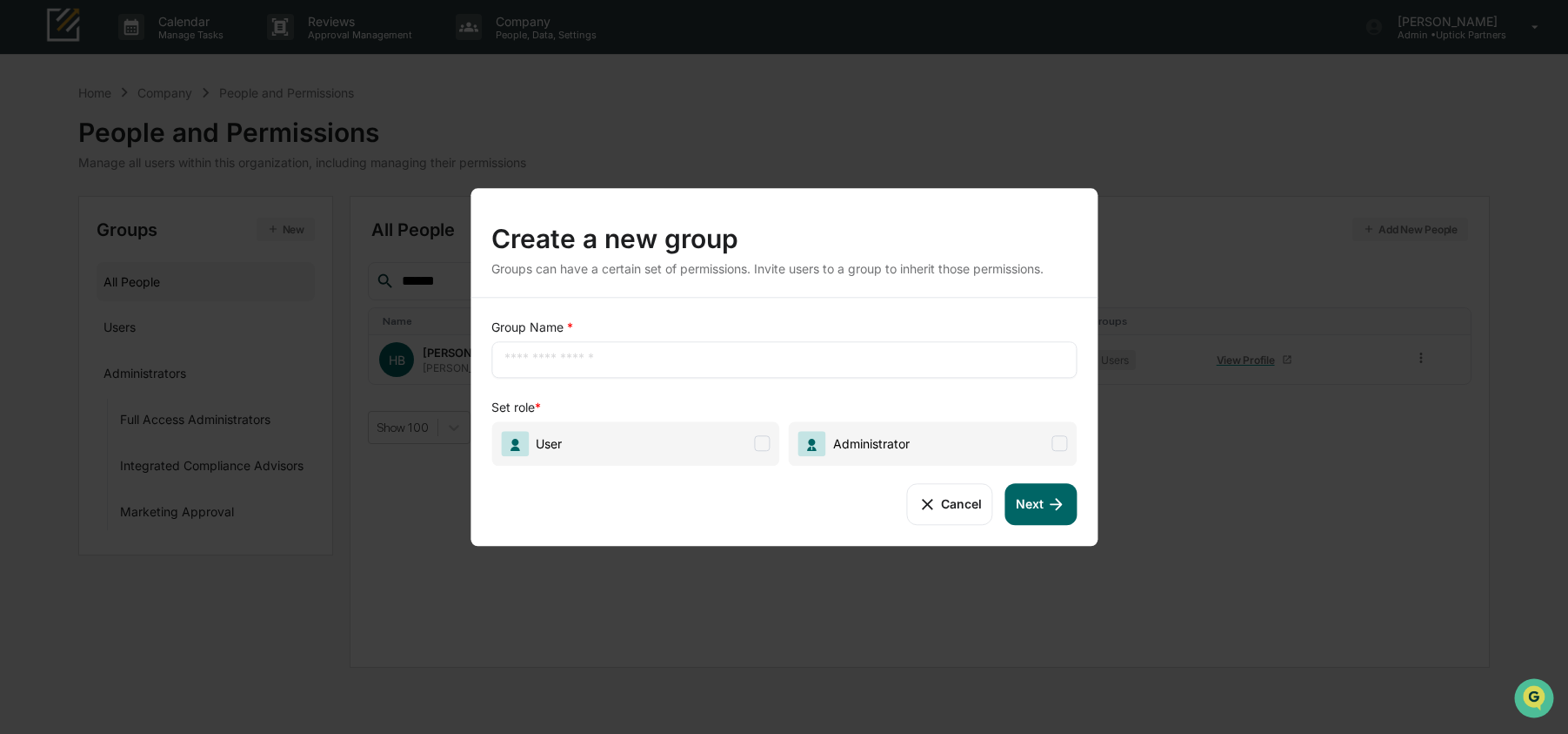
click at [576, 360] on input "text" at bounding box center [784, 359] width 559 height 17
type input "**********"
click at [772, 452] on span "User" at bounding box center [636, 443] width 289 height 44
click at [1043, 510] on button "Next" at bounding box center [1041, 503] width 71 height 41
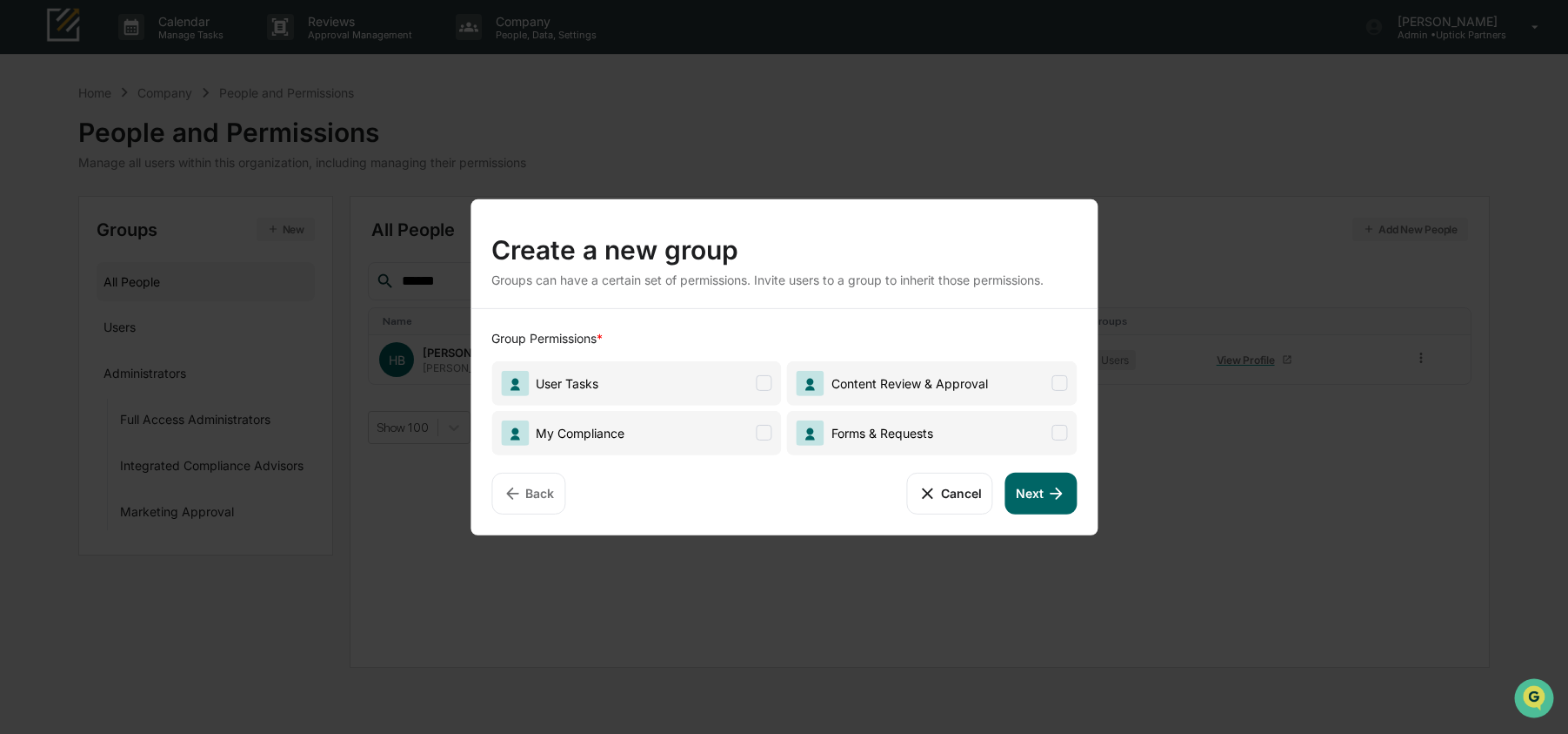
click at [712, 365] on span "User Tasks" at bounding box center [637, 382] width 291 height 44
click at [1049, 502] on icon at bounding box center [1057, 493] width 19 height 19
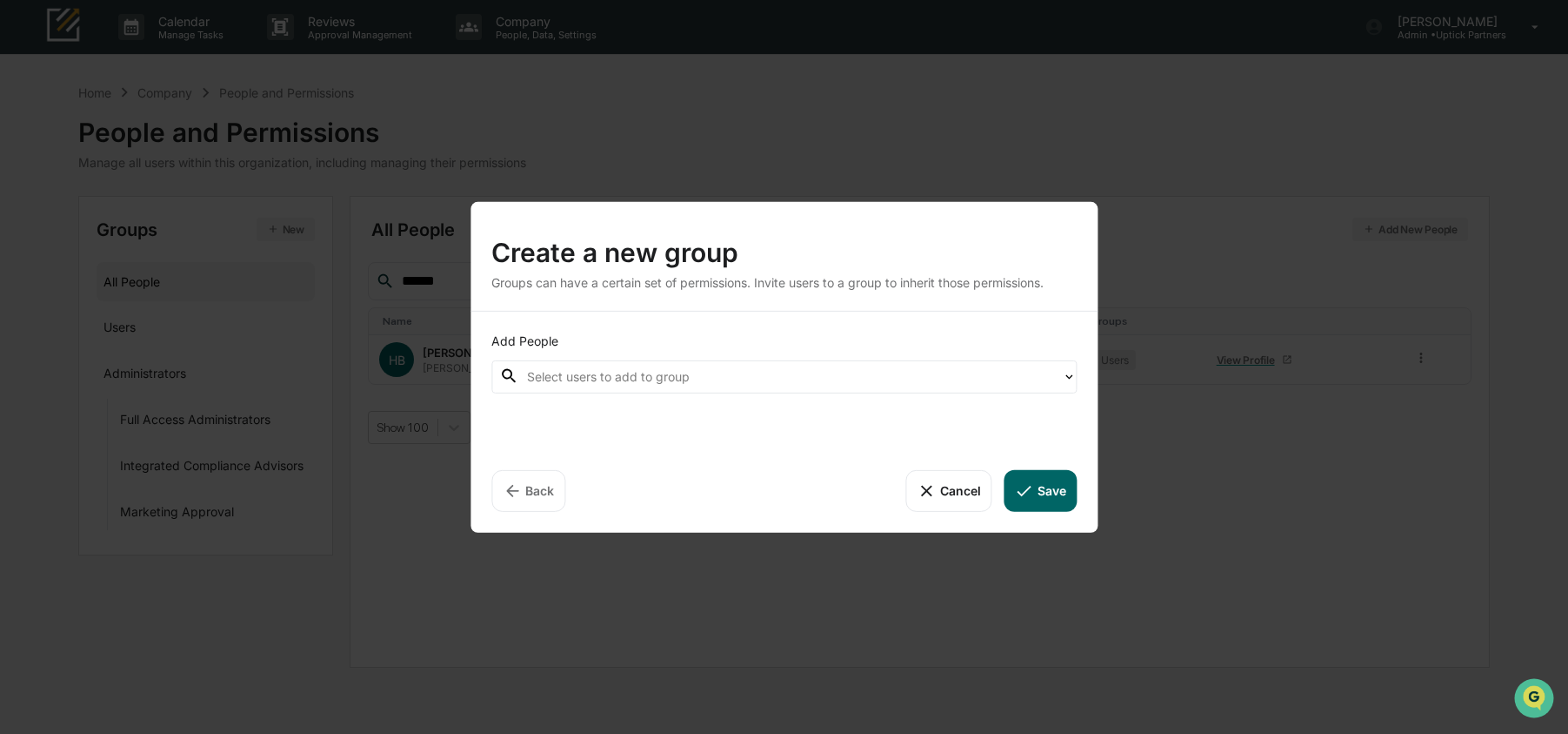
click at [737, 380] on div at bounding box center [790, 376] width 526 height 20
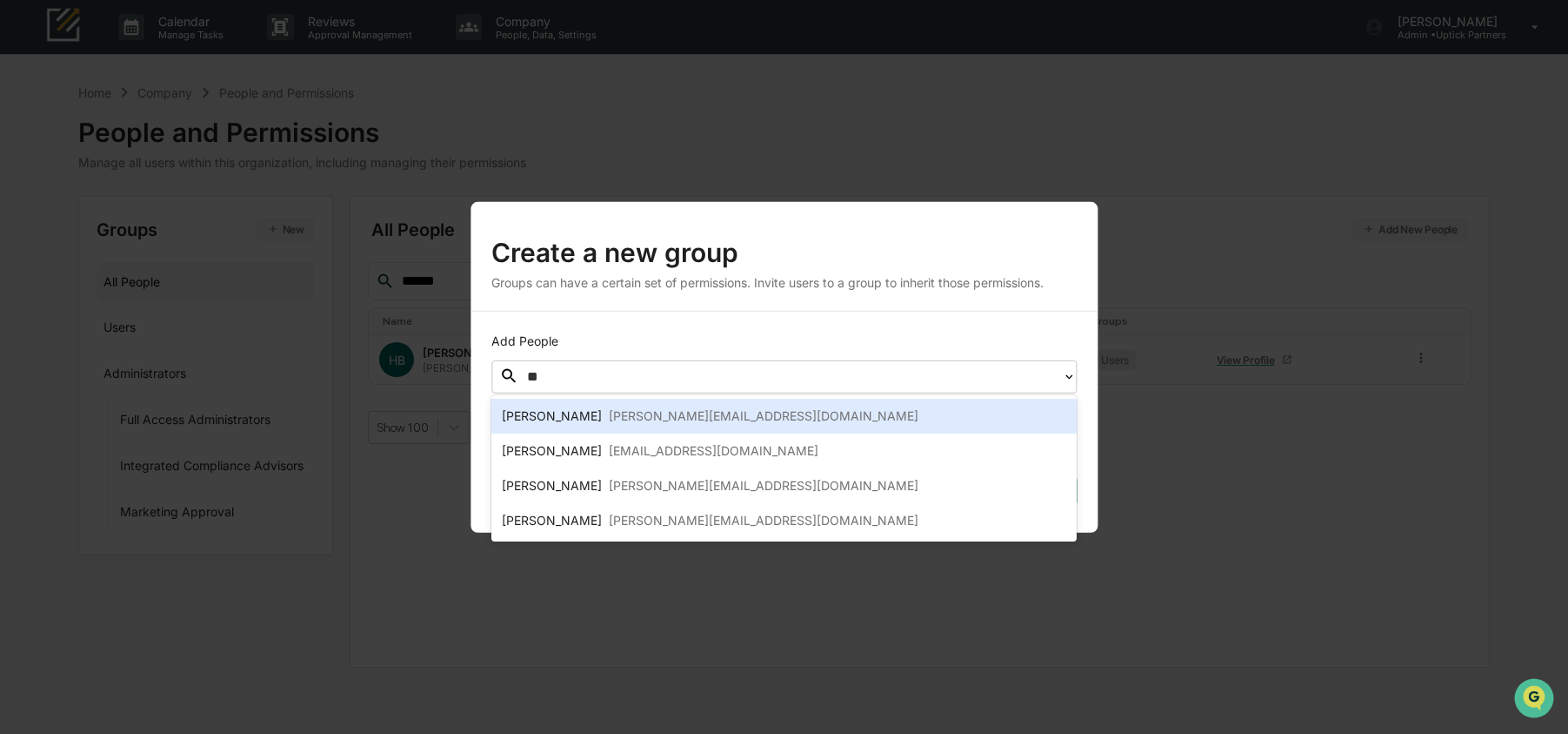
type input "***"
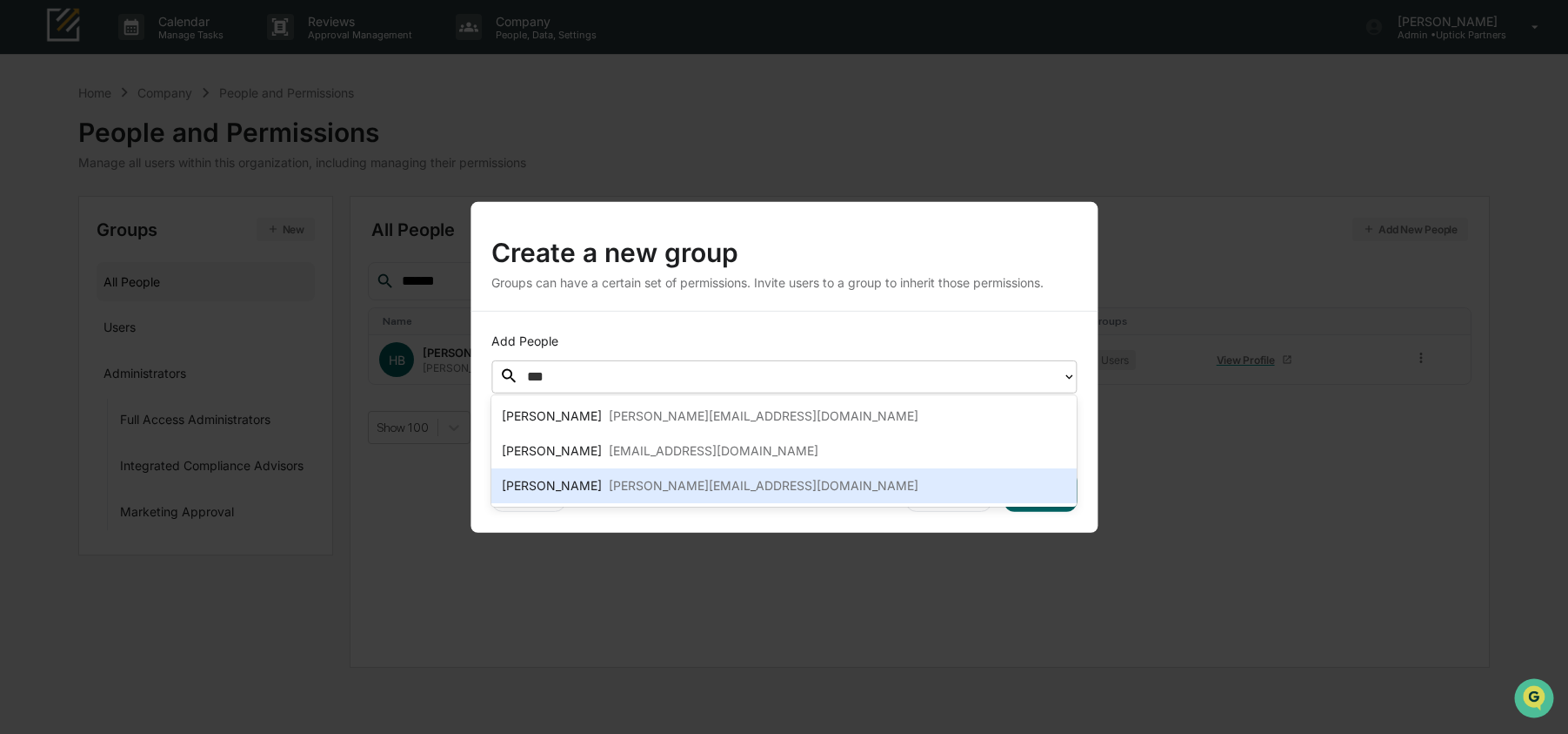
click at [700, 482] on div "hannah@holisticplanning.com" at bounding box center [763, 486] width 309 height 21
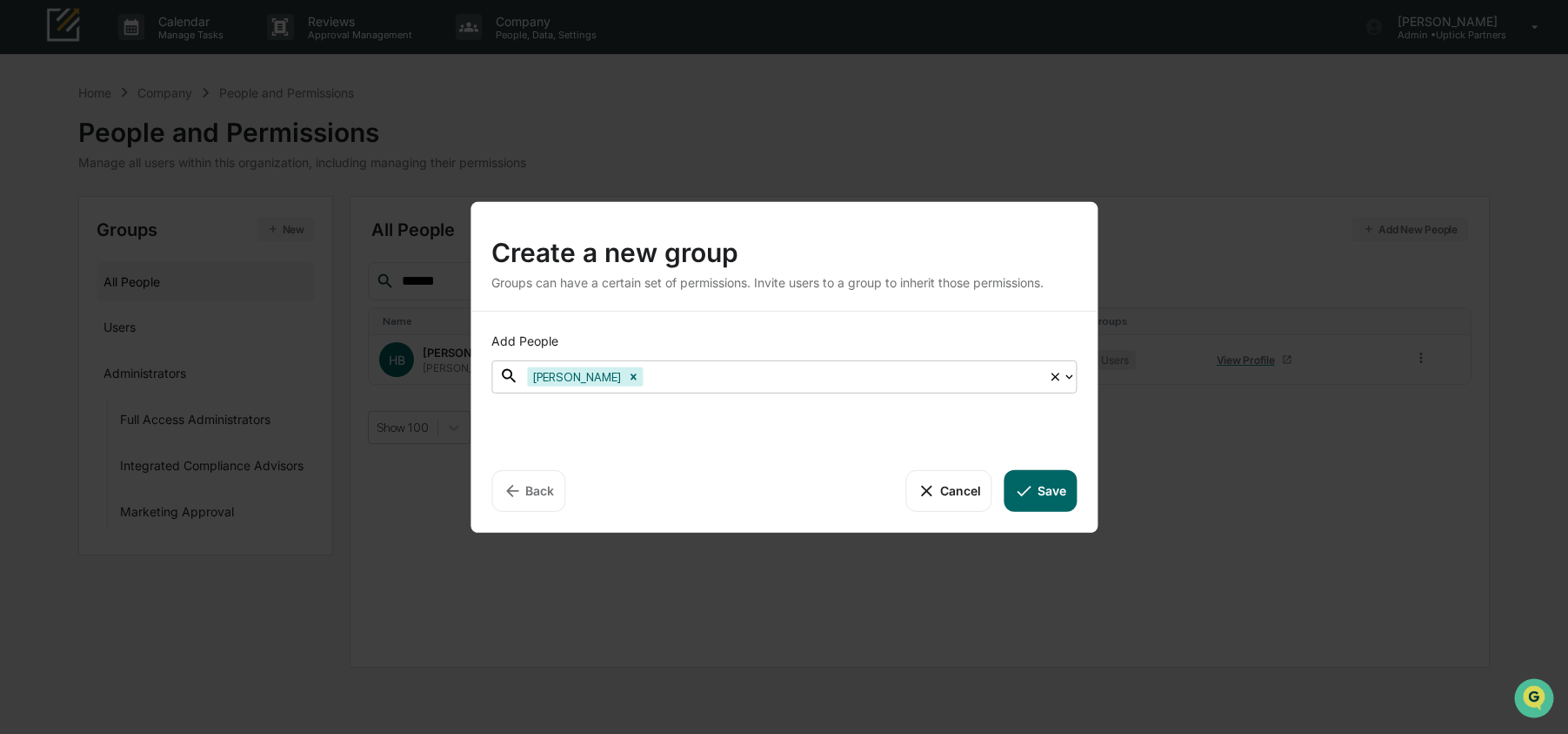
click at [690, 379] on div at bounding box center [842, 376] width 393 height 20
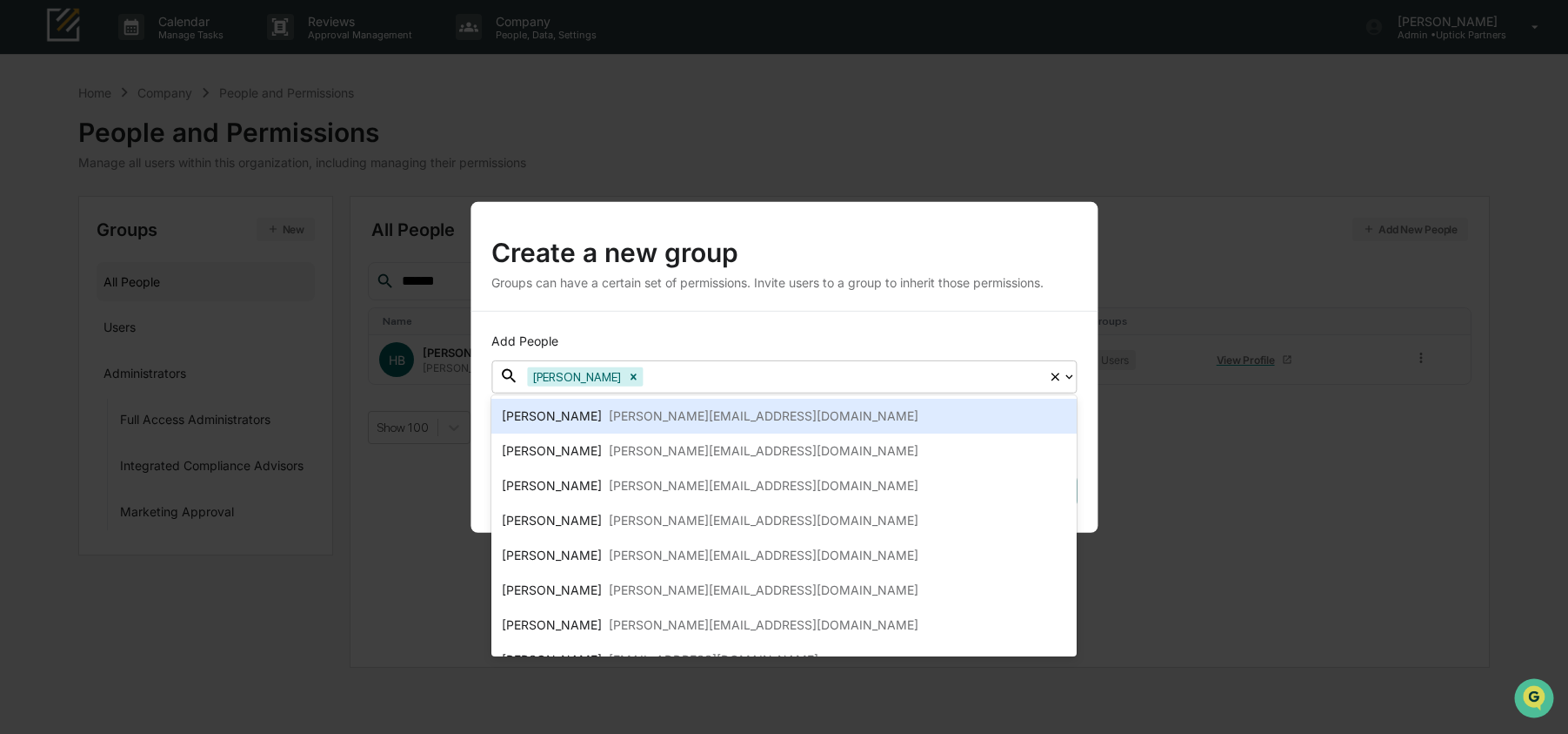
click at [690, 379] on div at bounding box center [842, 376] width 393 height 20
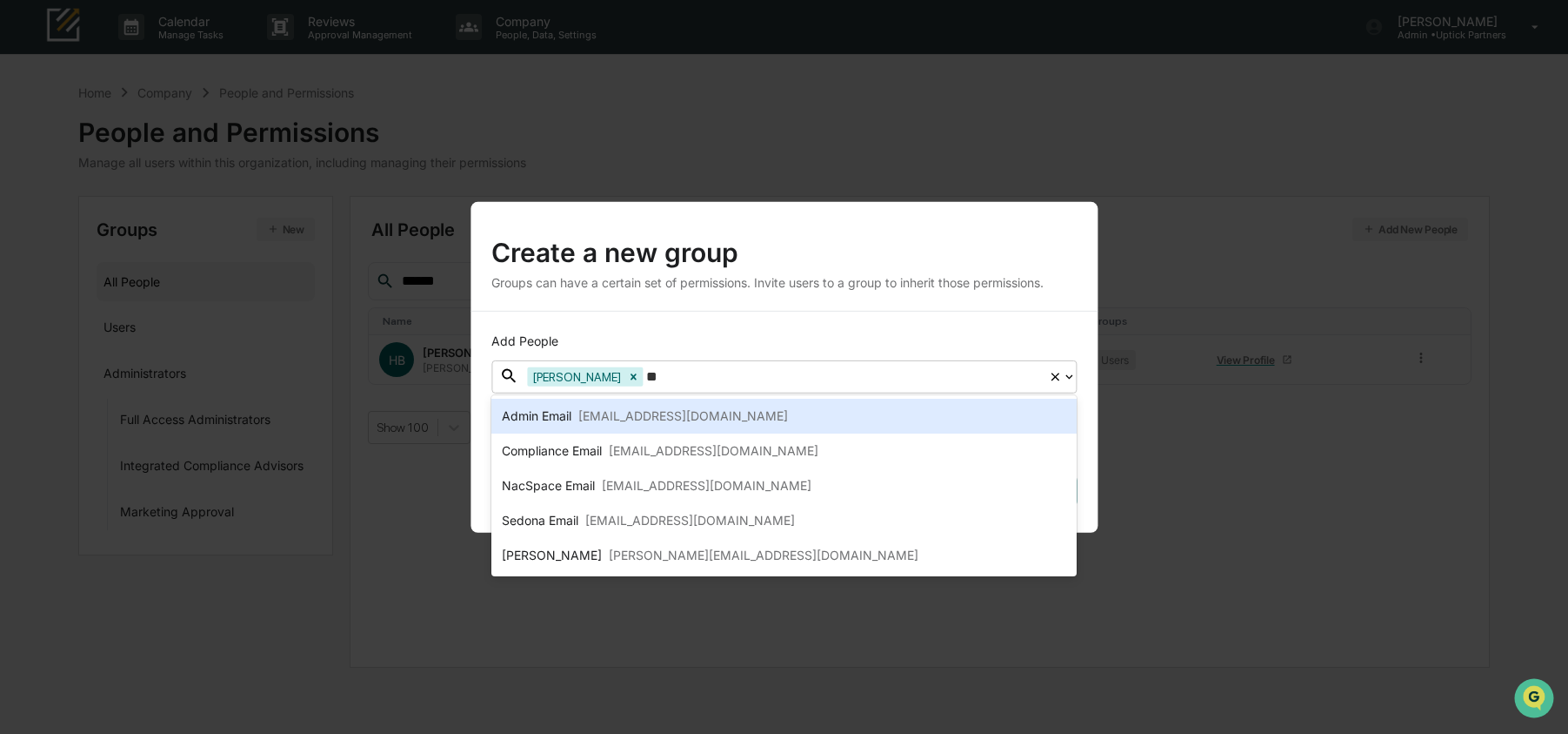
type input "***"
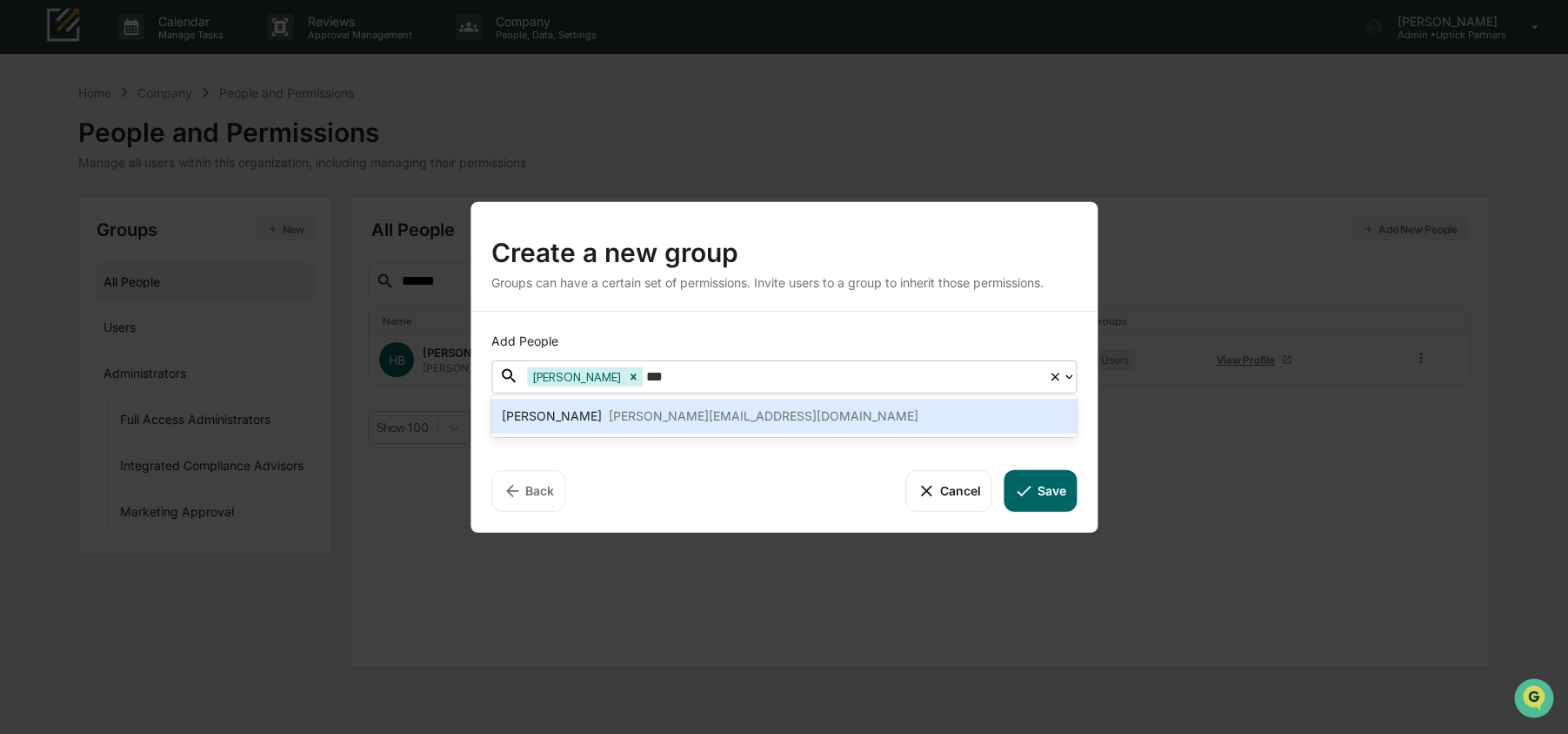
click at [671, 406] on div "emily@holisticplanning.com" at bounding box center [763, 416] width 309 height 21
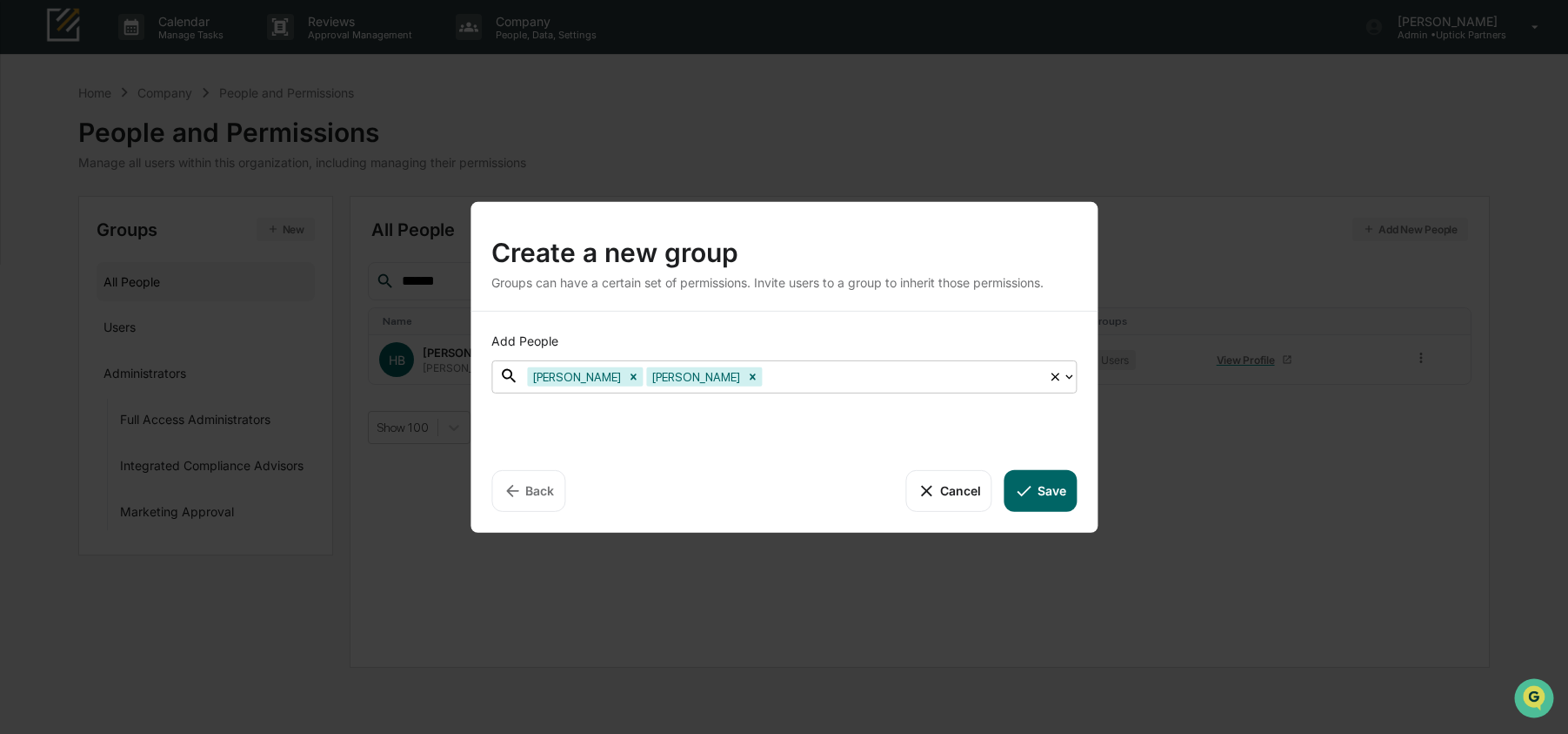
click at [814, 379] on div at bounding box center [902, 376] width 274 height 20
click at [788, 374] on div at bounding box center [902, 376] width 274 height 20
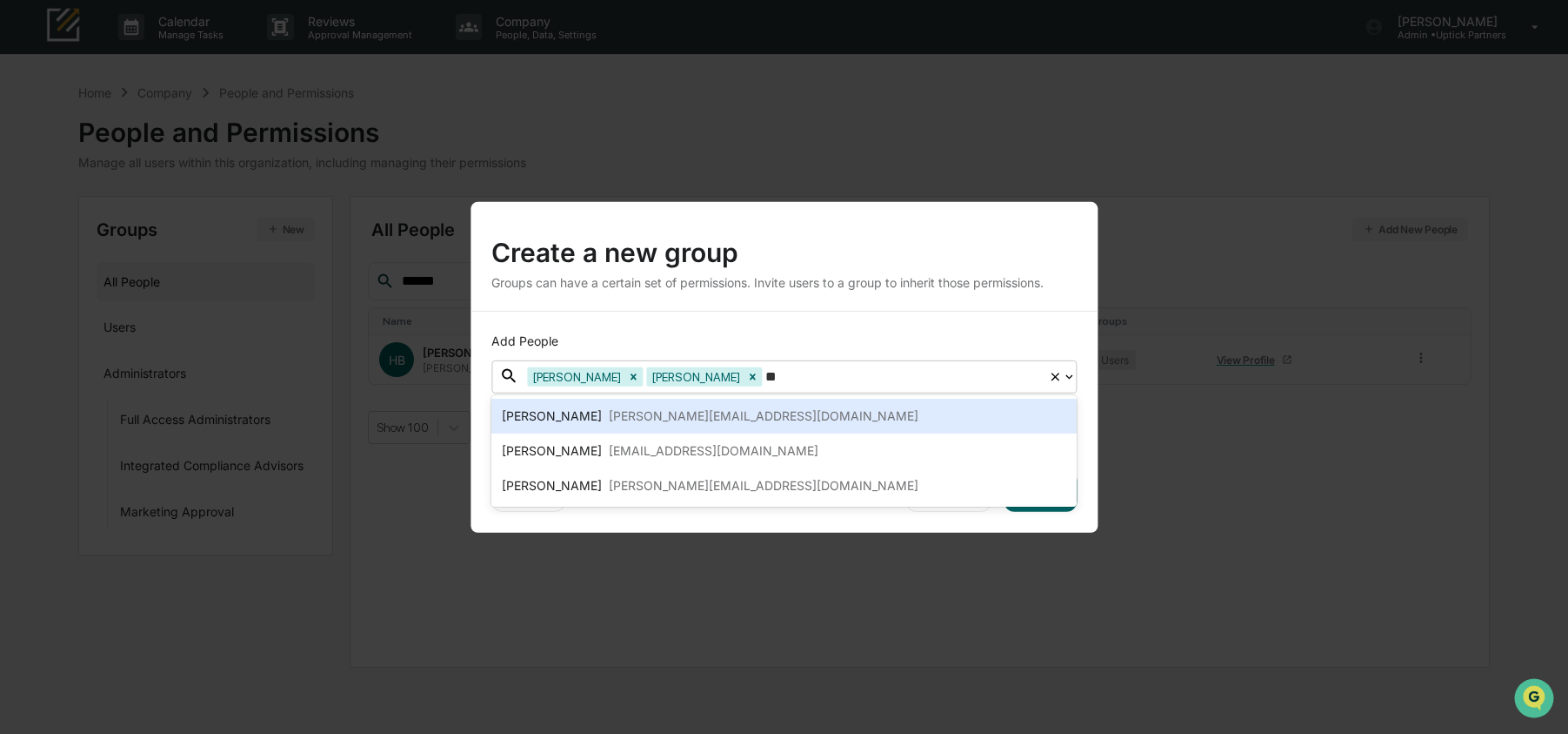
type input "***"
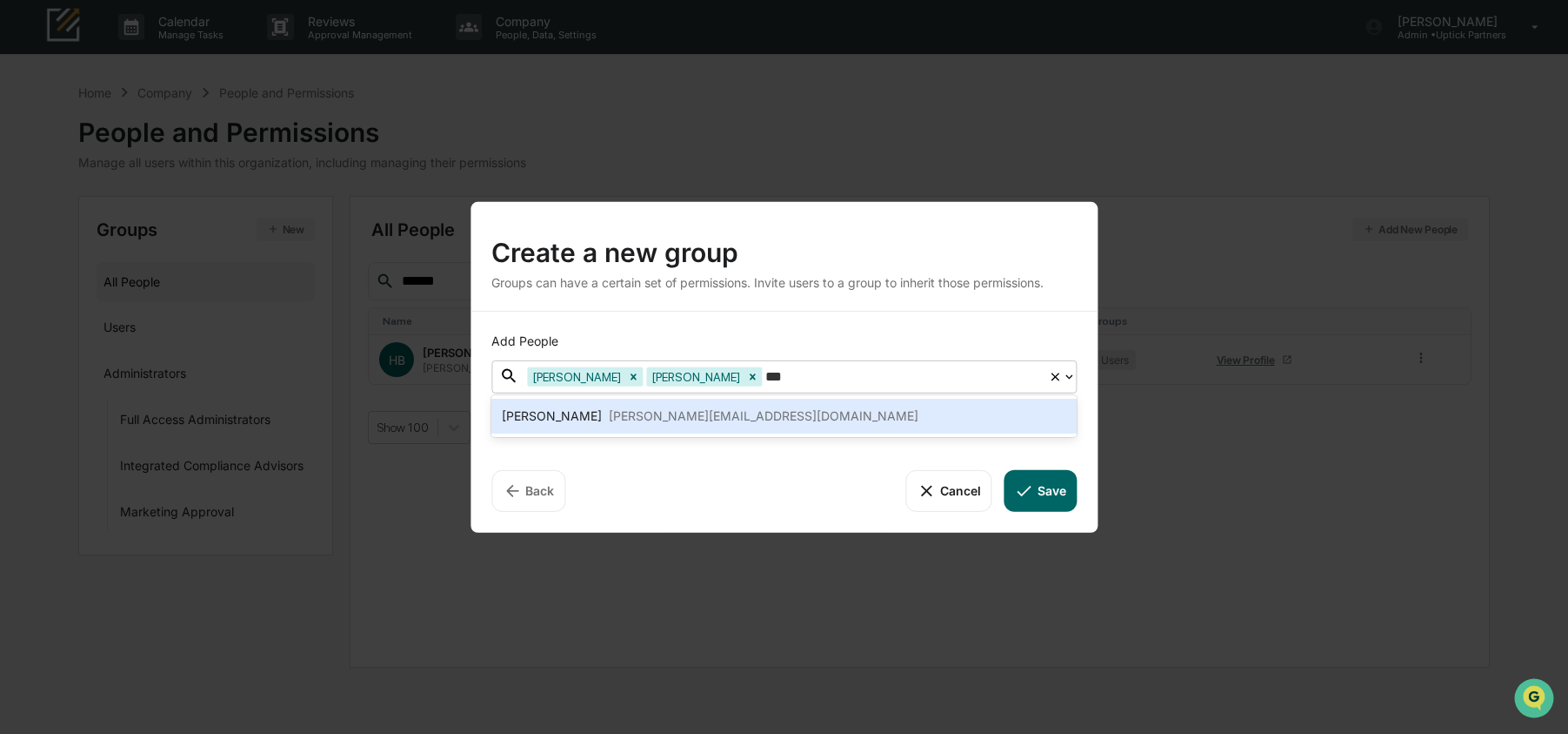
click at [753, 413] on div "kenny@holisticplanning.com" at bounding box center [763, 416] width 309 height 21
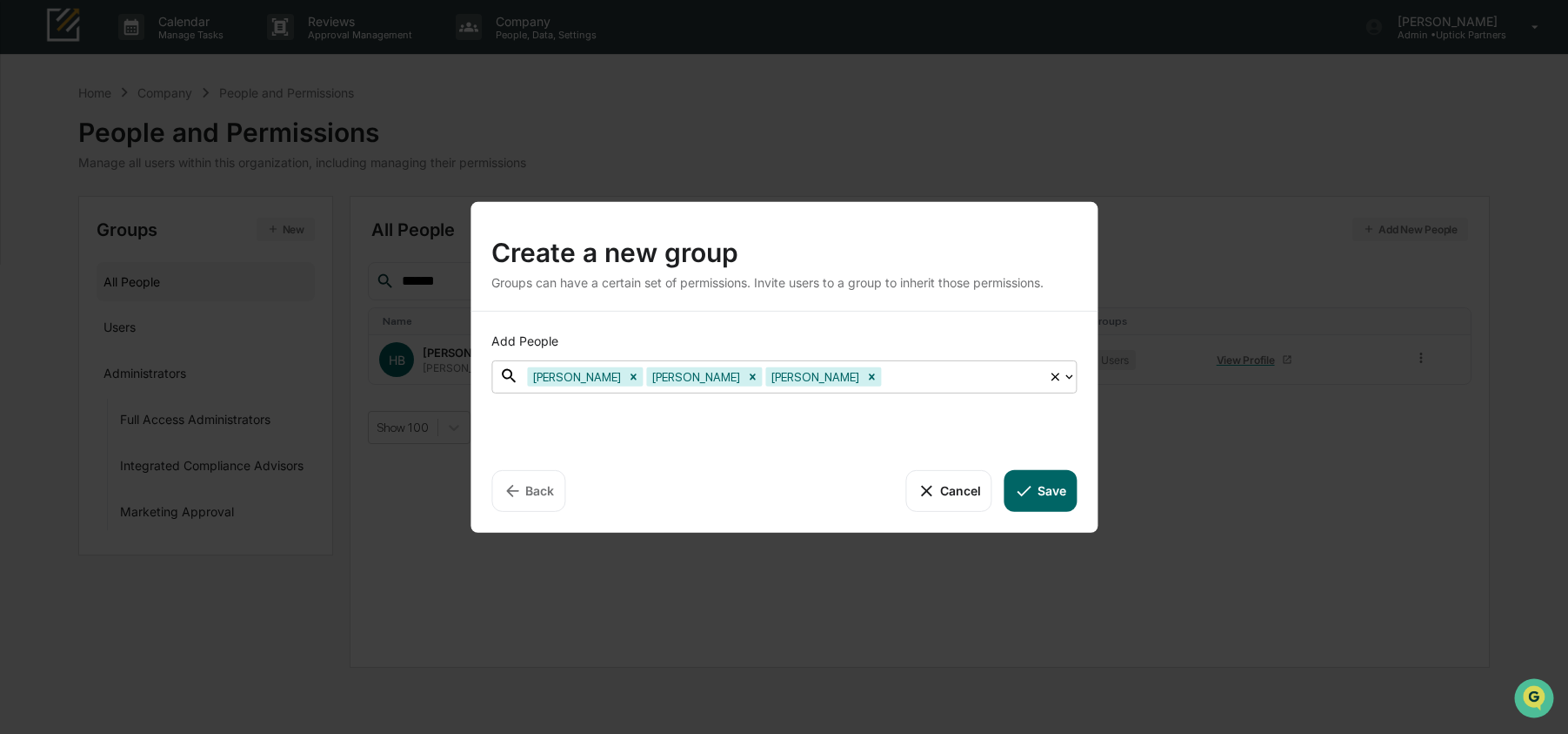
click at [917, 381] on div at bounding box center [961, 376] width 155 height 20
click at [901, 382] on div at bounding box center [961, 376] width 155 height 20
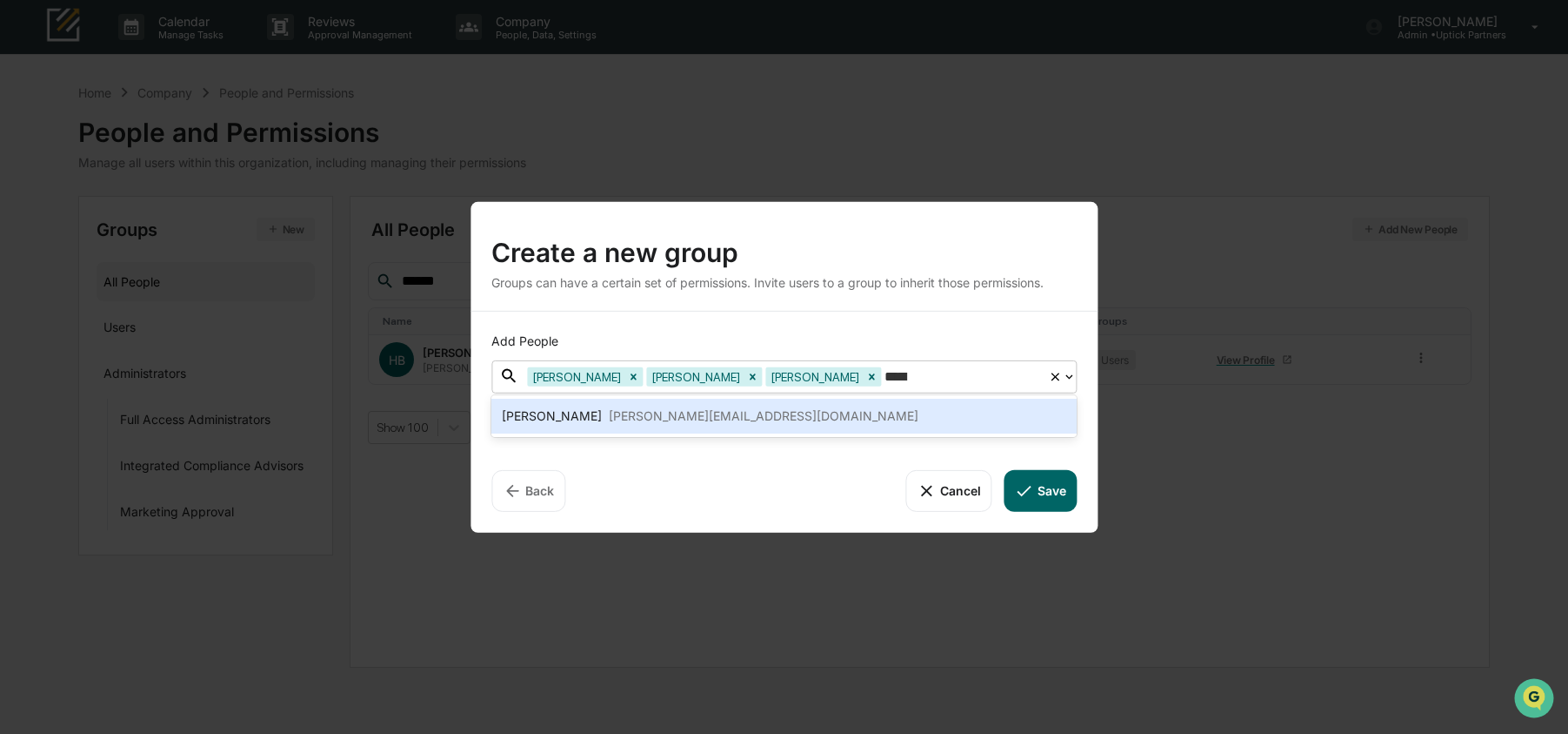
type input "******"
click at [747, 424] on div "Olivia Allen olivia@holisticplanning.com" at bounding box center [784, 416] width 565 height 21
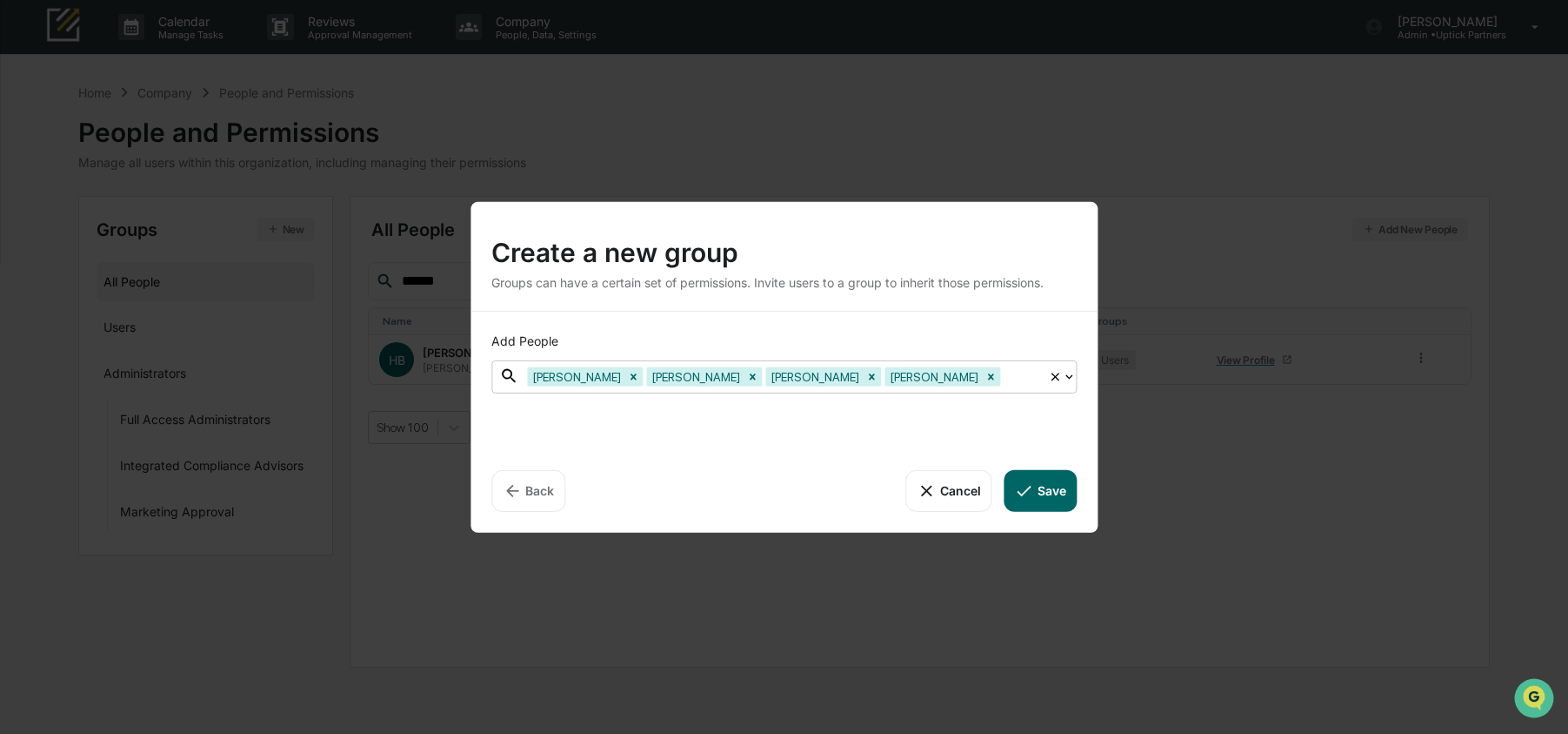
click at [1047, 499] on button "Save" at bounding box center [1040, 489] width 72 height 41
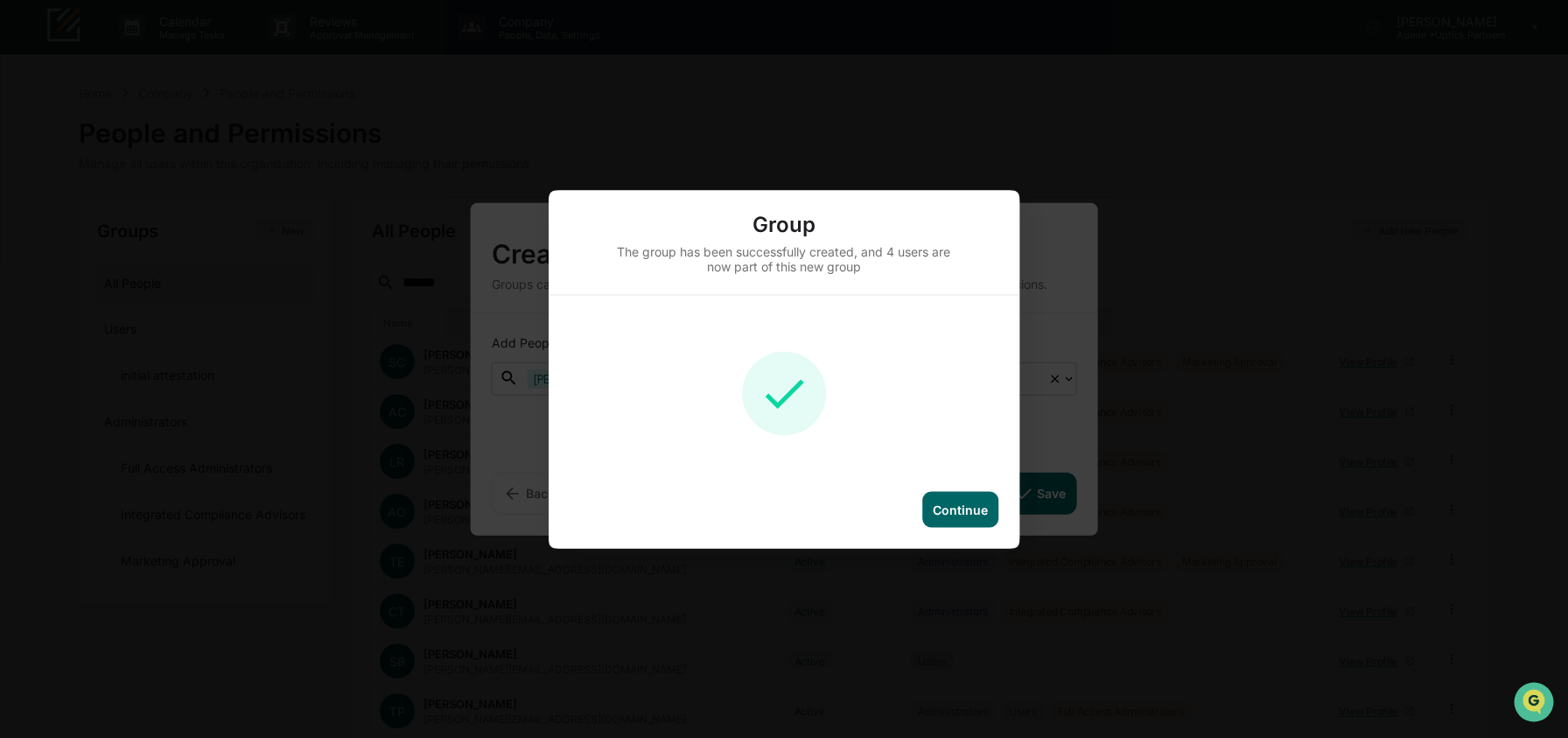
click at [943, 512] on div "Continue" at bounding box center [960, 508] width 55 height 14
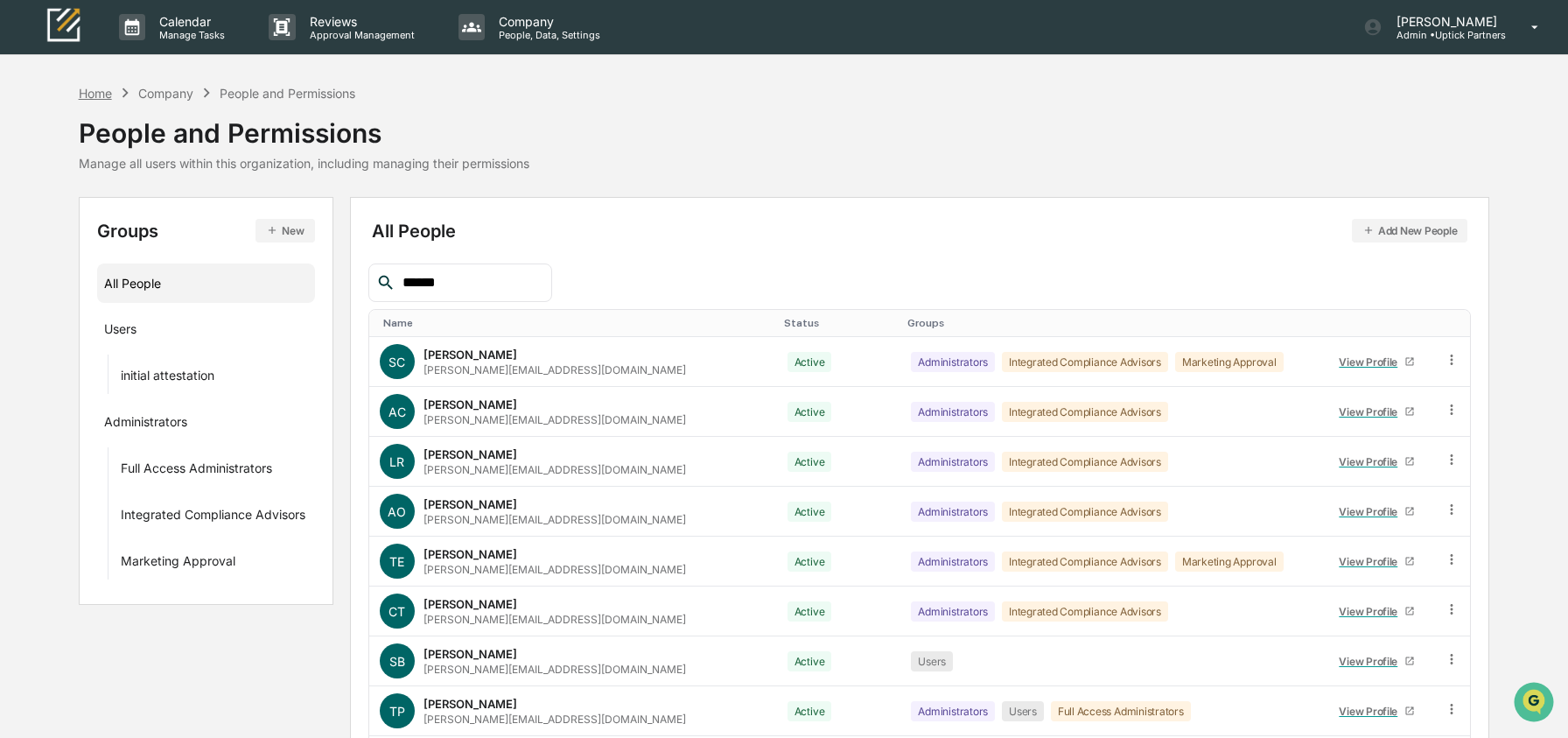
click at [107, 88] on div "Home" at bounding box center [96, 93] width 33 height 14
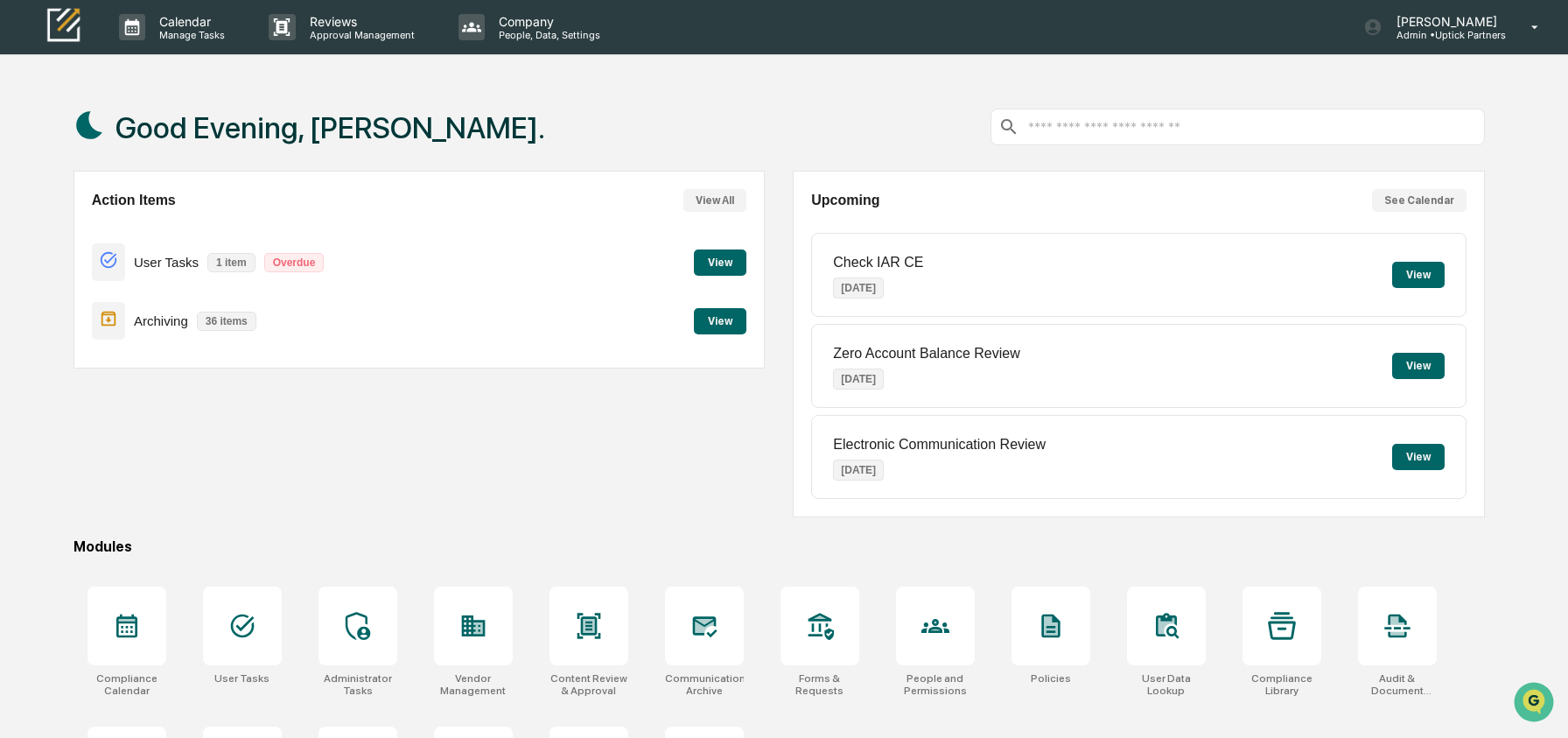
click at [228, 497] on div "Action Items View All User Tasks 1 item Overdue View Archiving 36 items View" at bounding box center [419, 344] width 692 height 347
click at [238, 639] on icon at bounding box center [242, 625] width 28 height 28
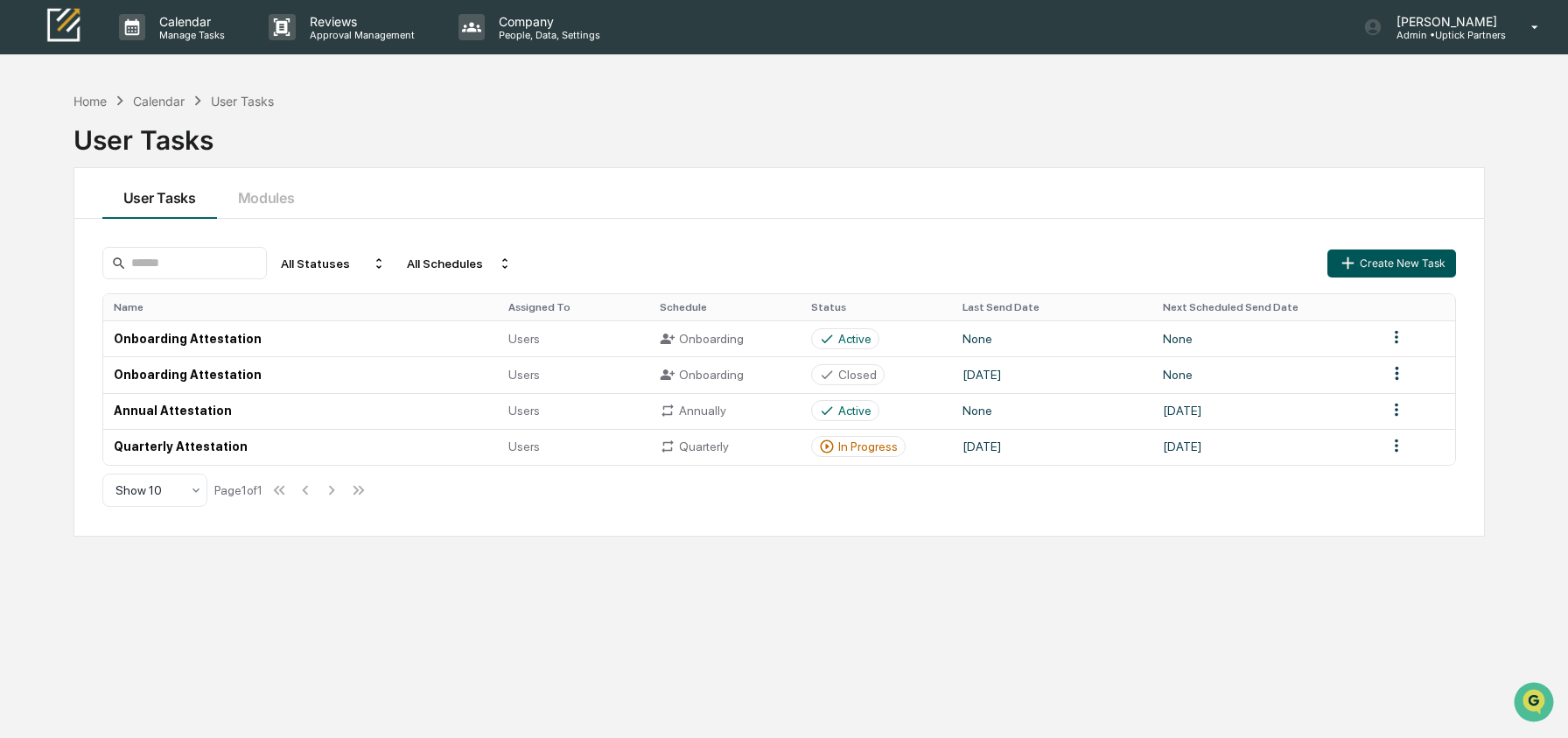
click at [1373, 266] on button "Create New Task" at bounding box center [1391, 263] width 128 height 28
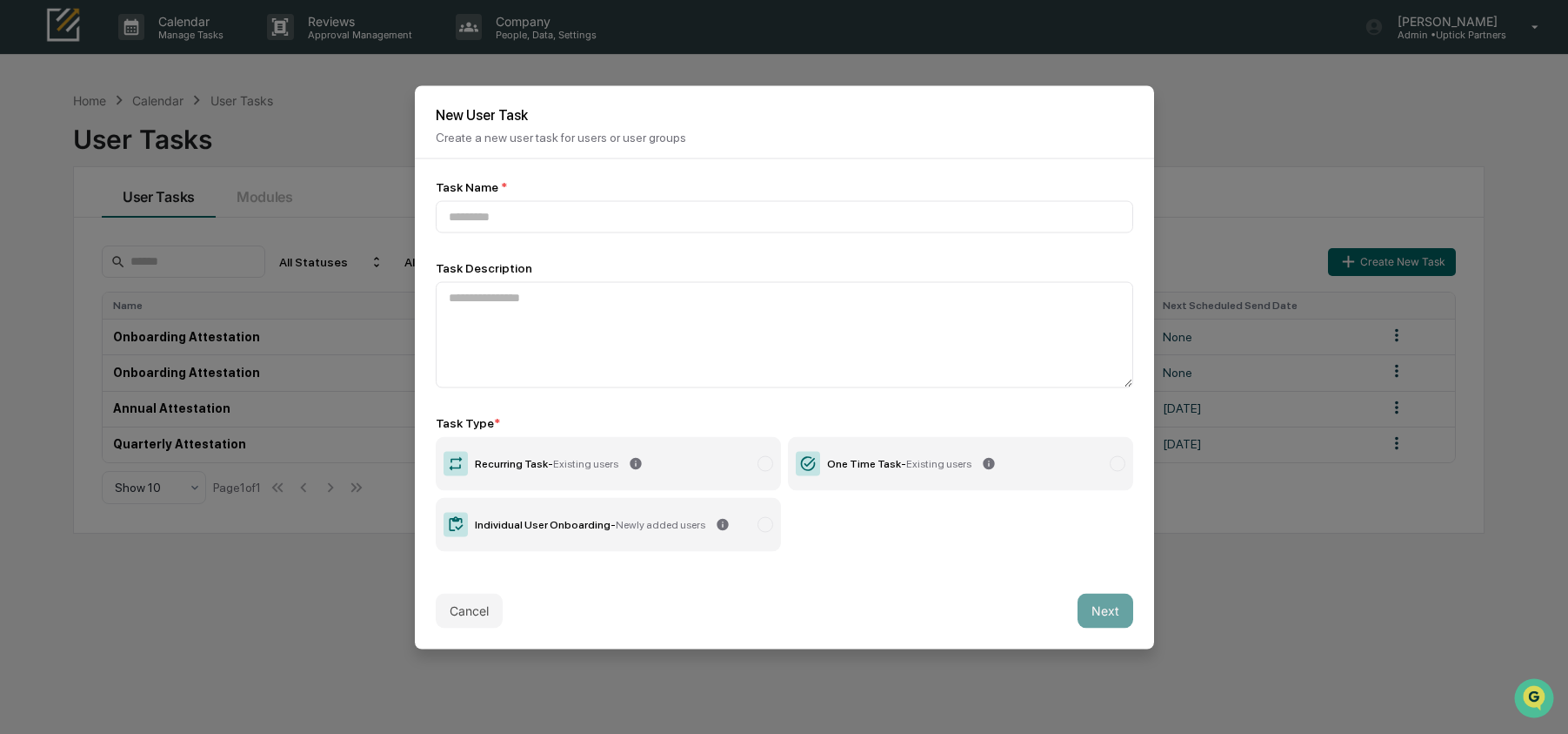
click at [830, 461] on div "One Time Task - Existing users" at bounding box center [899, 463] width 144 height 12
click at [573, 218] on input at bounding box center [784, 216] width 697 height 33
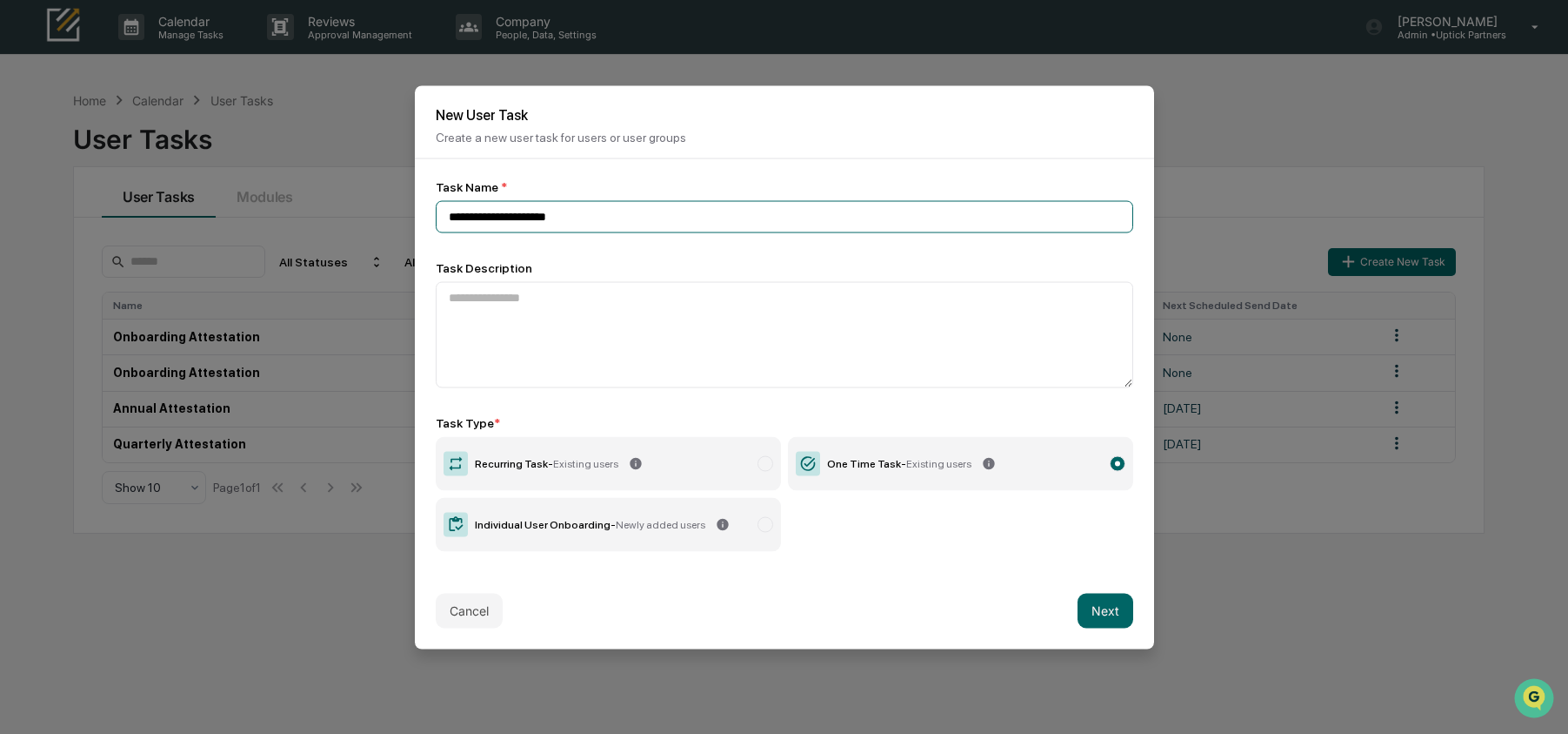
type input "**********"
click at [551, 243] on div "**********" at bounding box center [784, 365] width 697 height 372
click at [1096, 602] on button "Next" at bounding box center [1105, 610] width 56 height 35
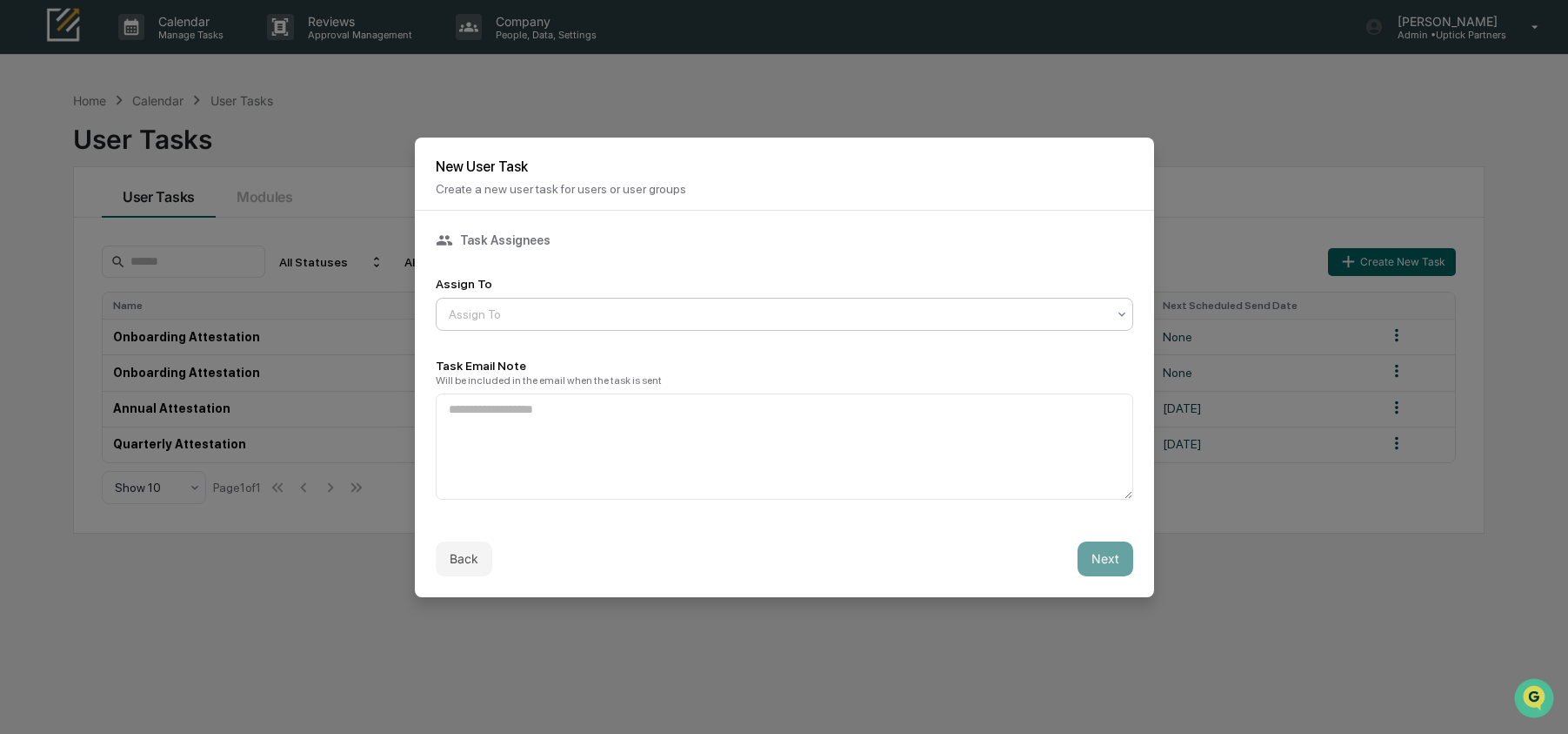
click at [569, 306] on div at bounding box center [777, 314] width 658 height 17
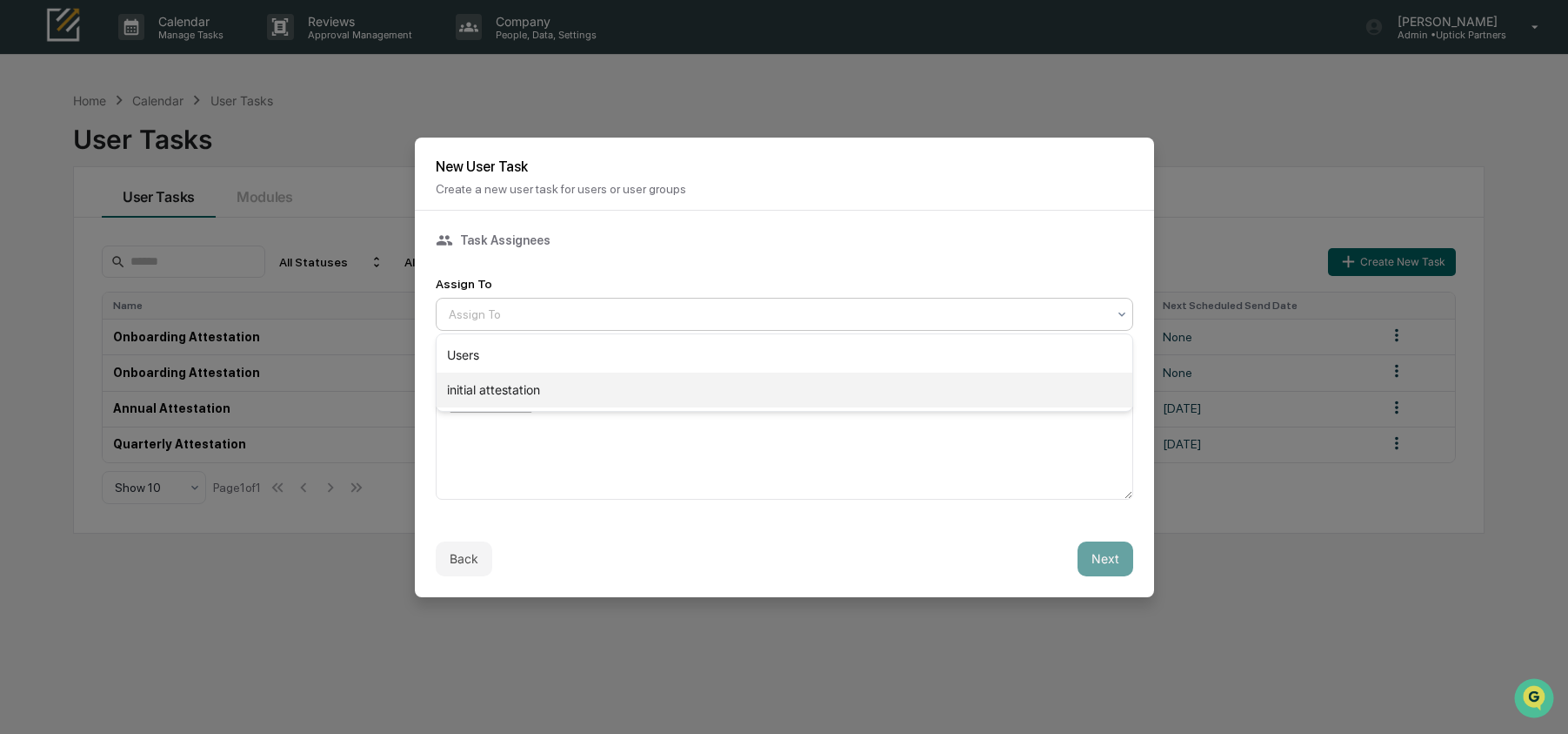
click at [570, 383] on div "initial attestation" at bounding box center [784, 390] width 696 height 35
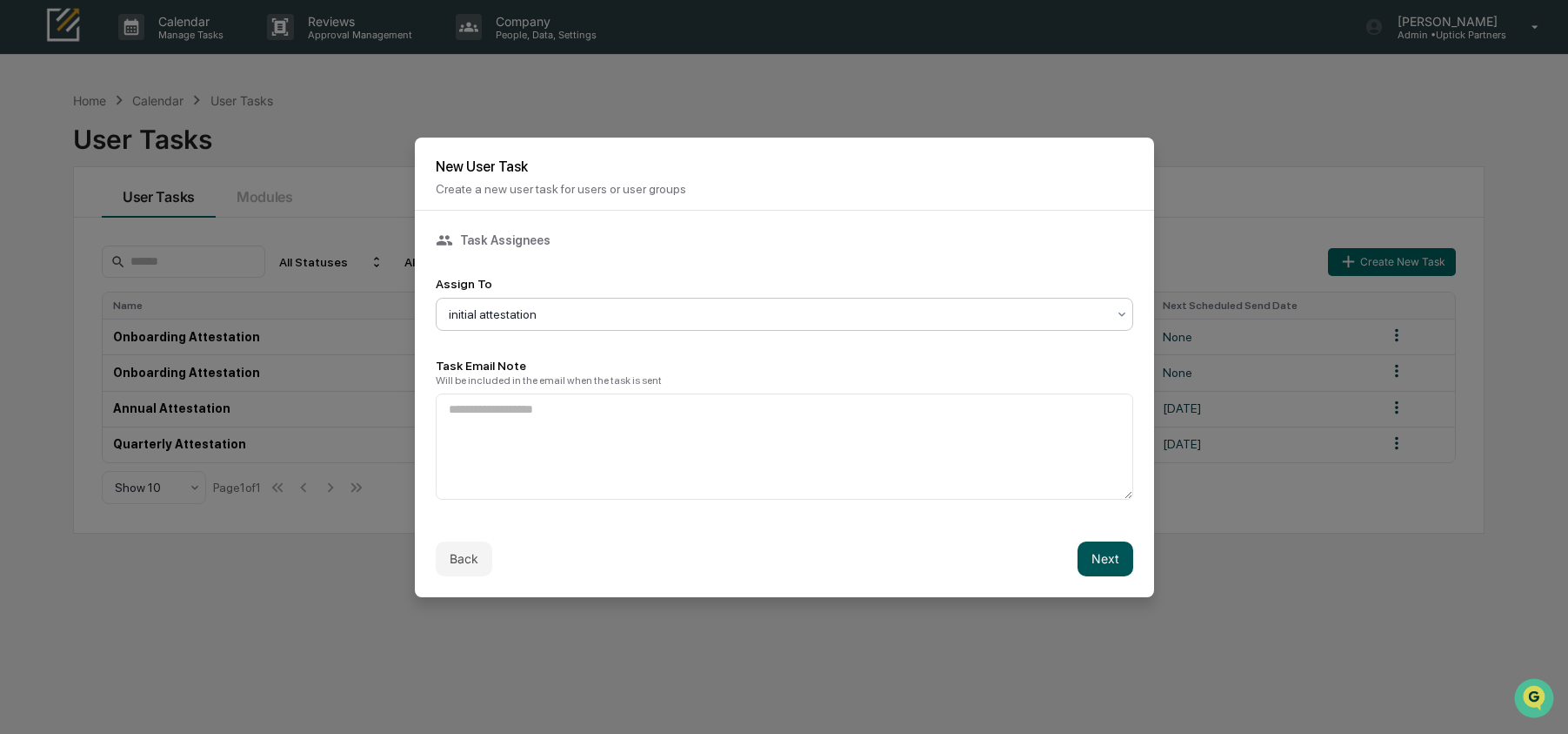
click at [1111, 554] on button "Next" at bounding box center [1105, 558] width 56 height 35
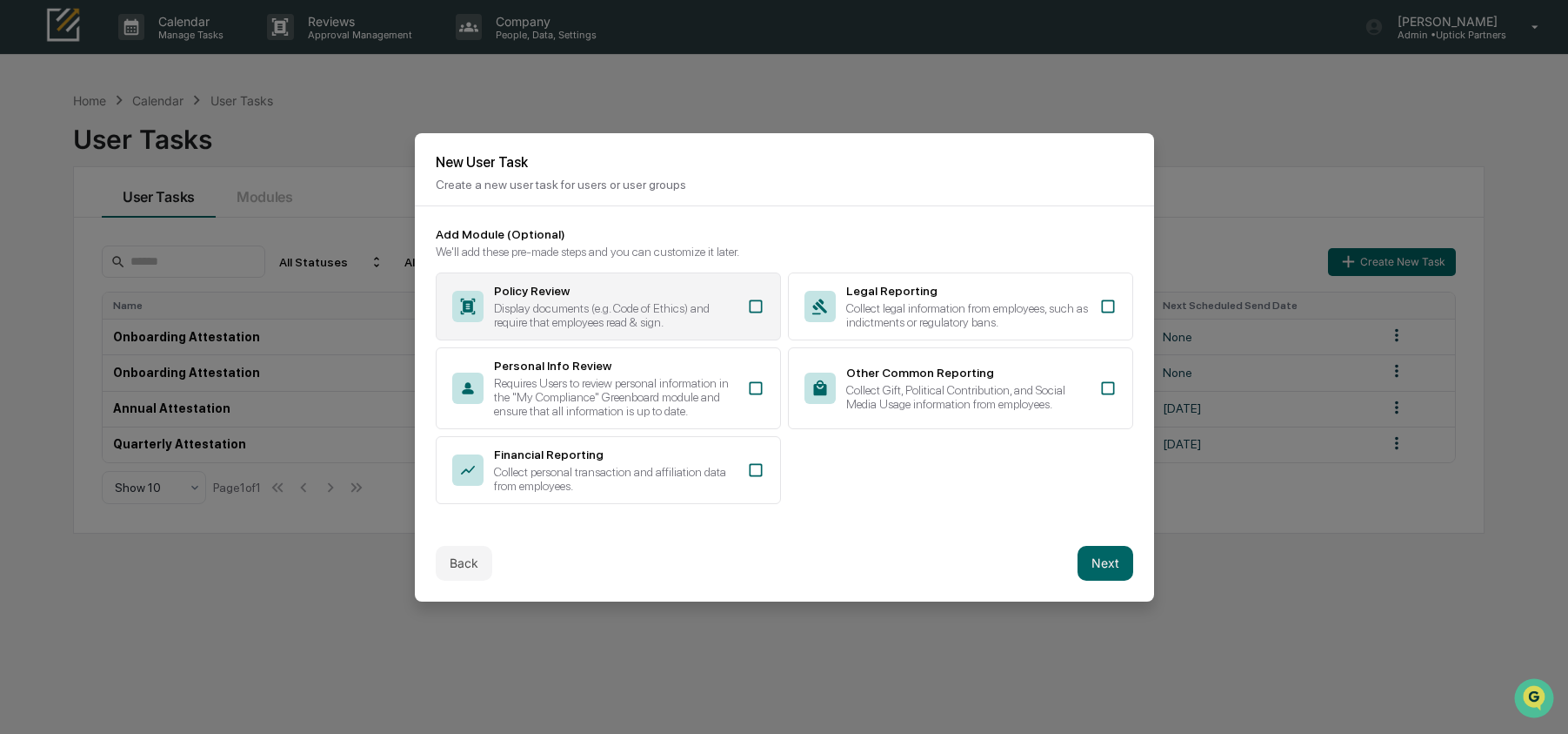
click at [669, 326] on div "Policy Review Display documents (e.g. Code of Ethics) and require that employee…" at bounding box center [609, 306] width 346 height 68
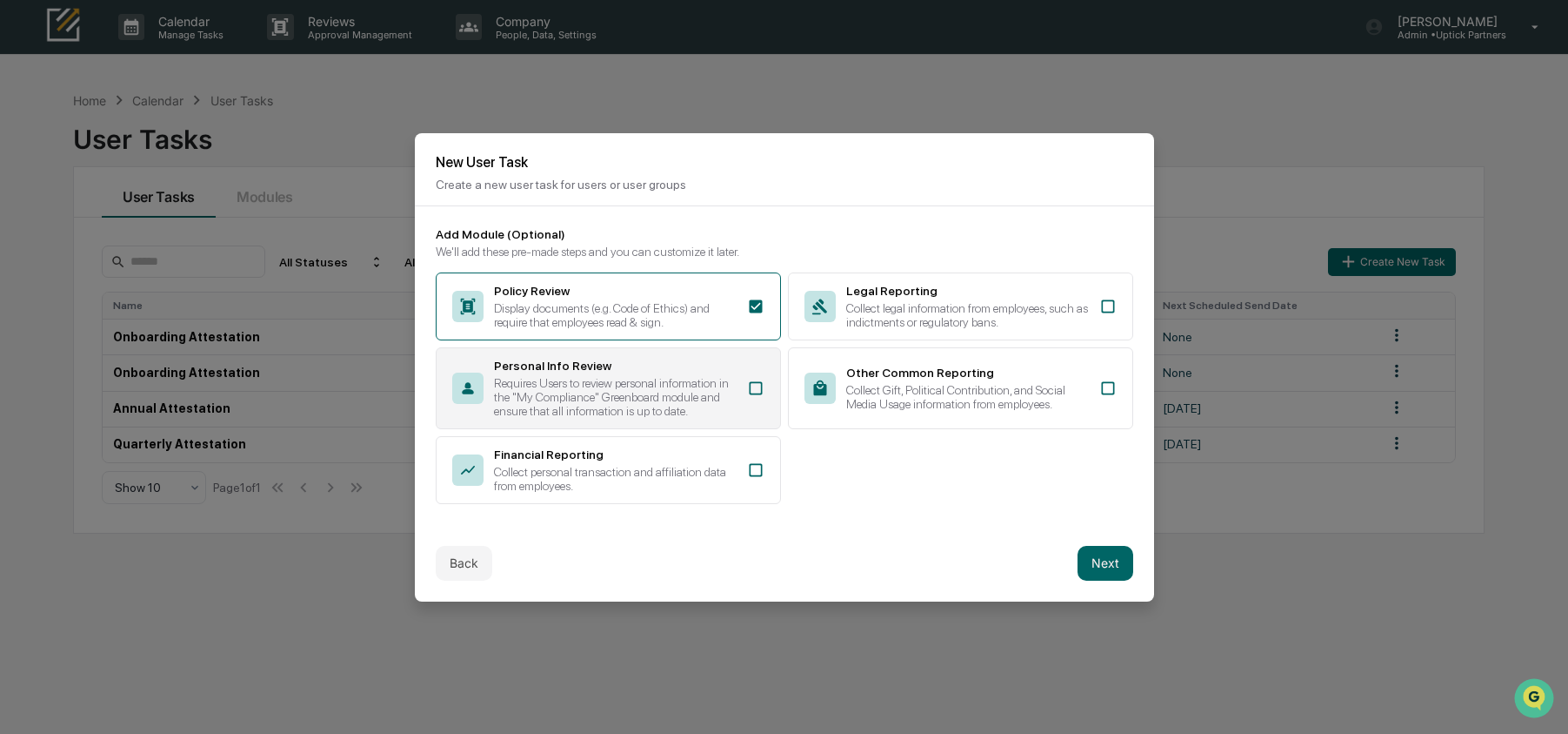
click at [674, 376] on div "Requires Users to review personal information in the "My Compliance" Greenboard…" at bounding box center [615, 396] width 243 height 41
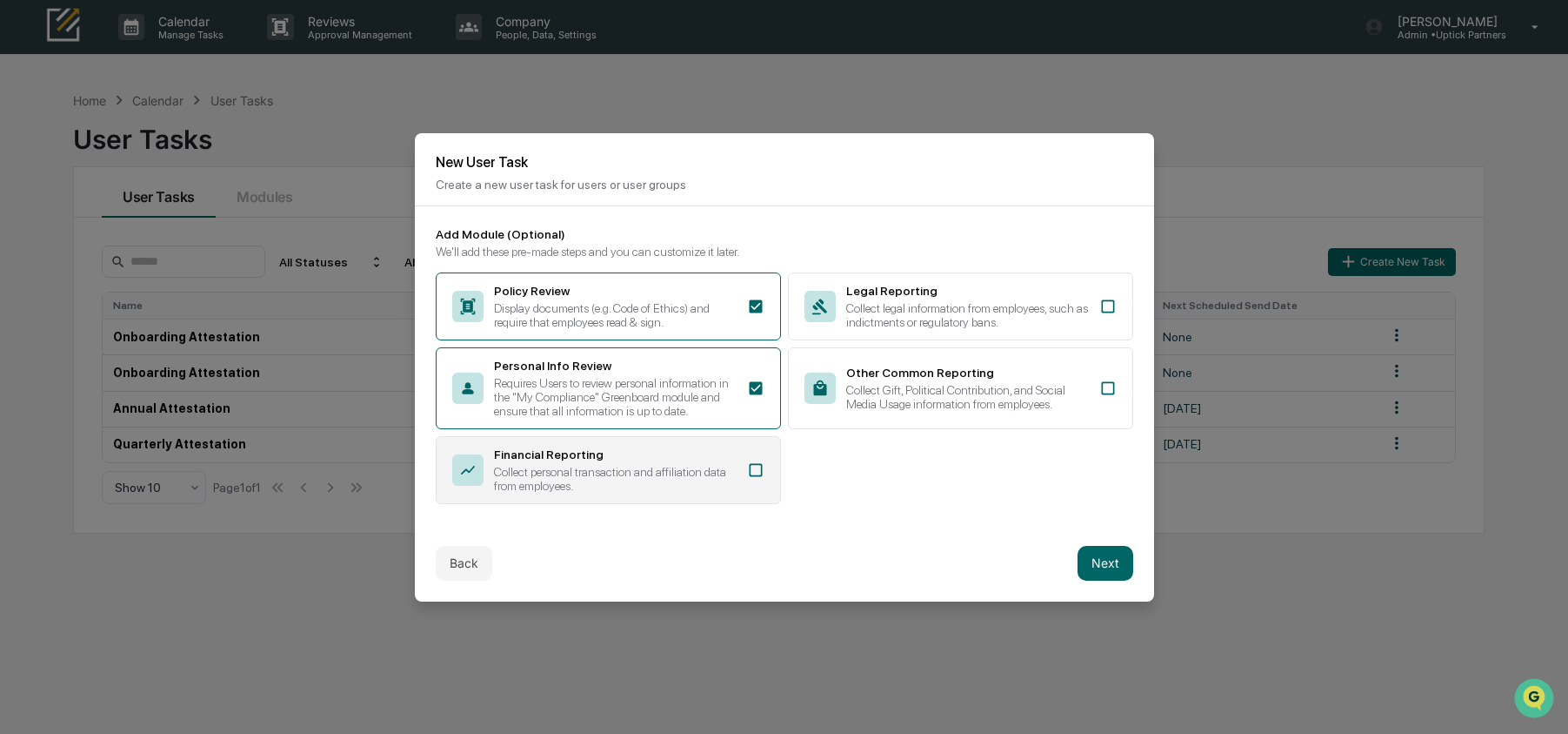
click at [683, 477] on div "Collect personal transaction and affiliation data from employees." at bounding box center [615, 478] width 243 height 28
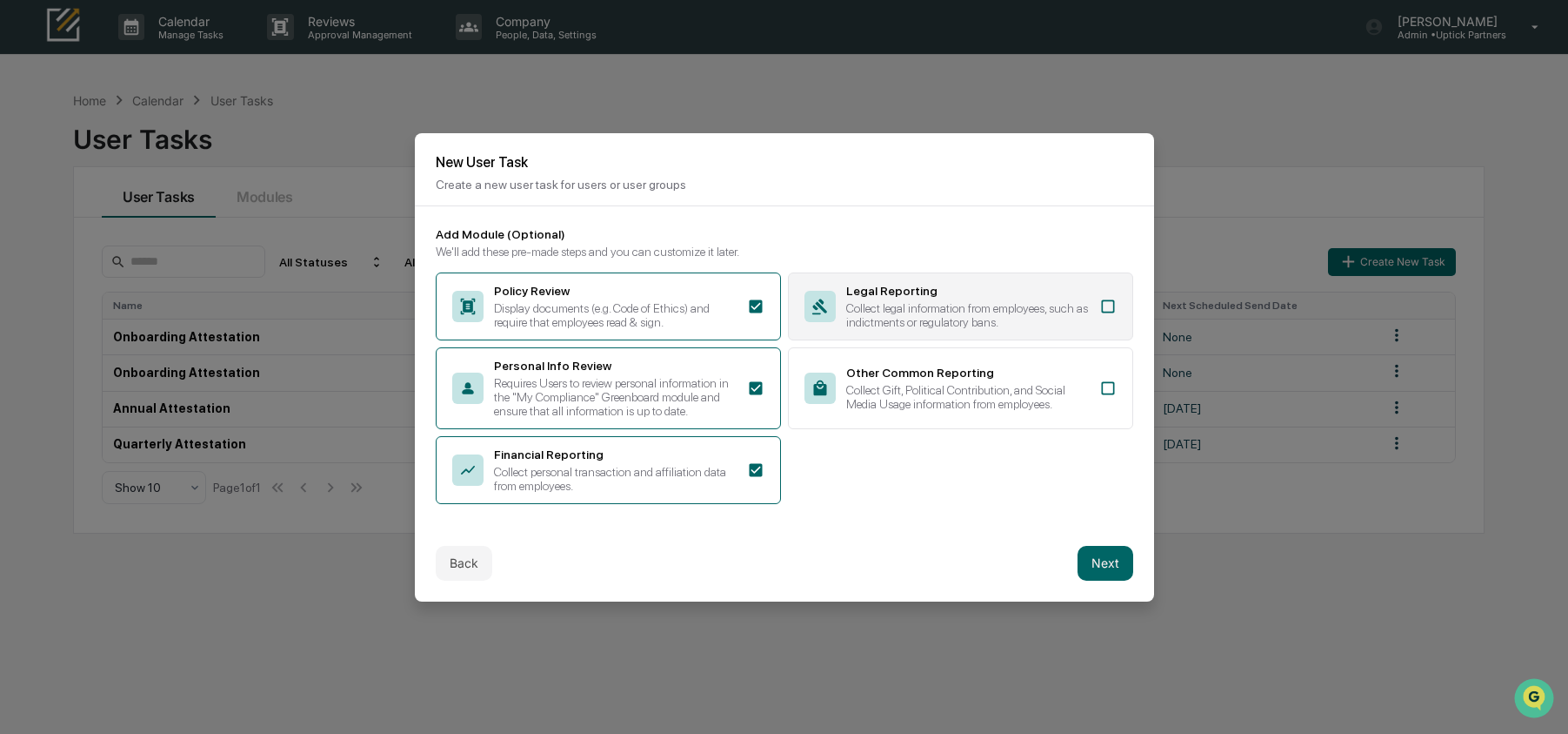
click at [881, 311] on div "Collect legal information from employees, such as indictments or regulatory ban…" at bounding box center [967, 314] width 243 height 28
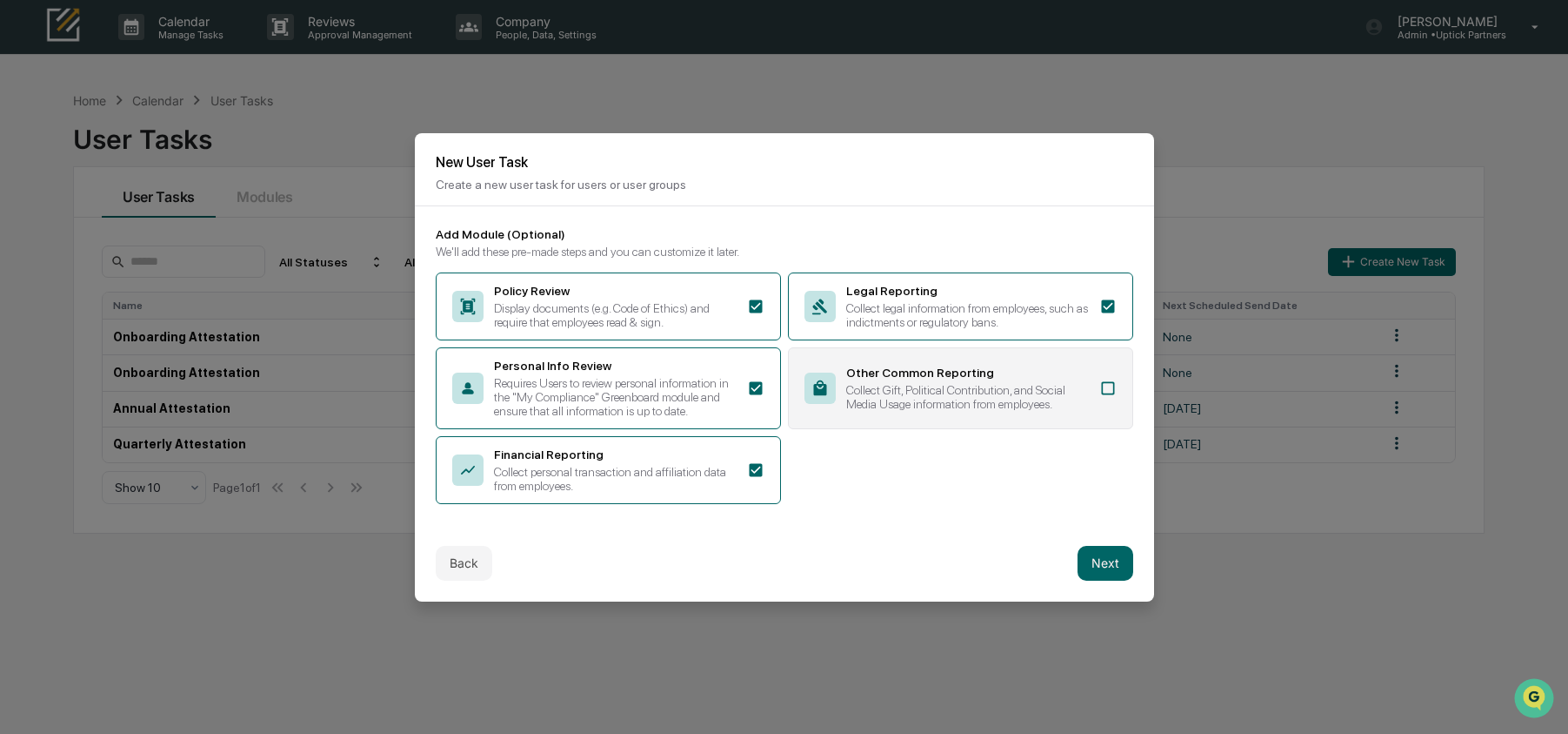
click at [890, 427] on div "Other Common Reporting Collect Gift, Political Contribution, and Social Media U…" at bounding box center [961, 387] width 346 height 82
click at [1099, 577] on button "Next" at bounding box center [1105, 563] width 56 height 35
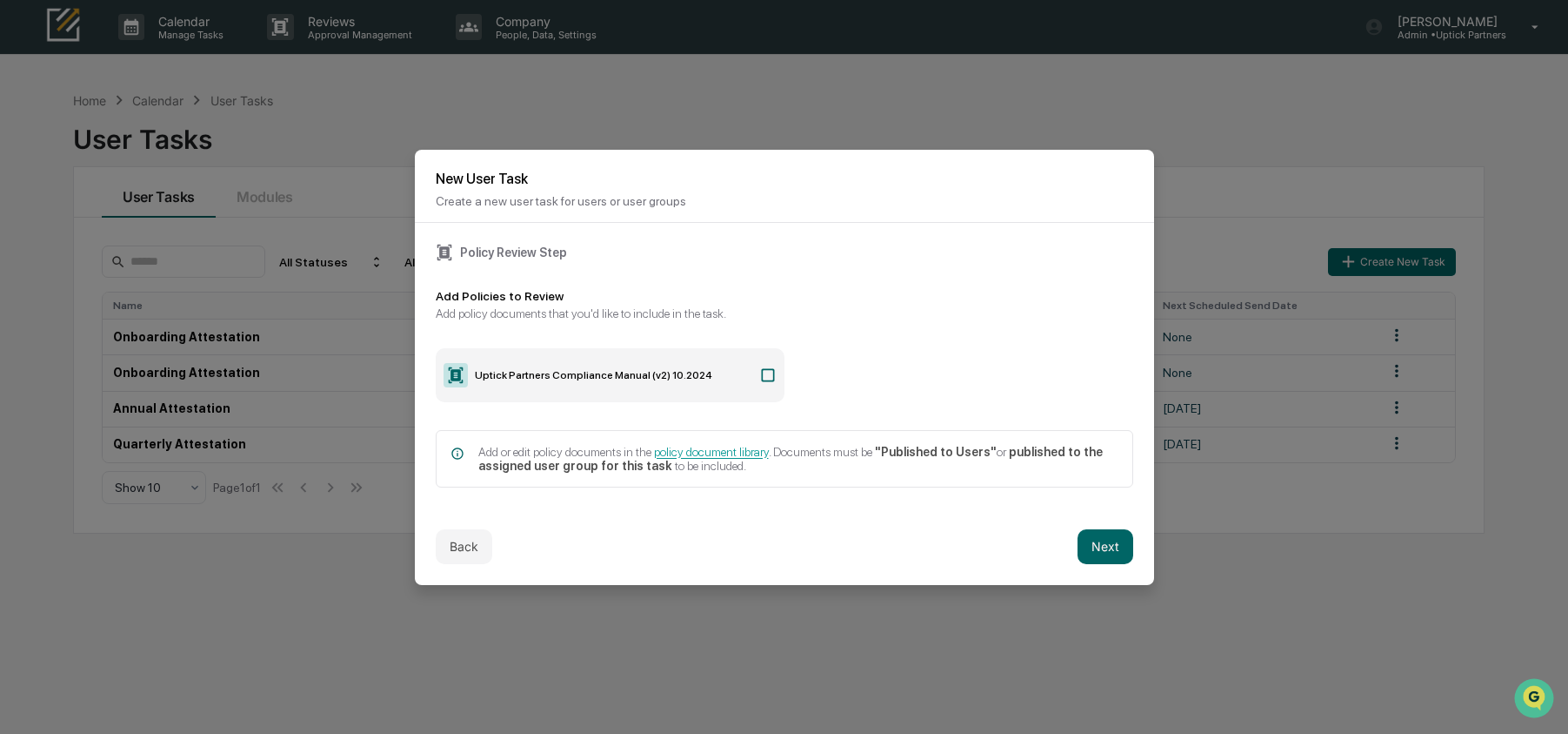
click at [739, 392] on label "Uptick Partners Compliance Manual (v2) 10.2024" at bounding box center [610, 375] width 349 height 54
click at [1106, 551] on button "Next" at bounding box center [1105, 547] width 56 height 35
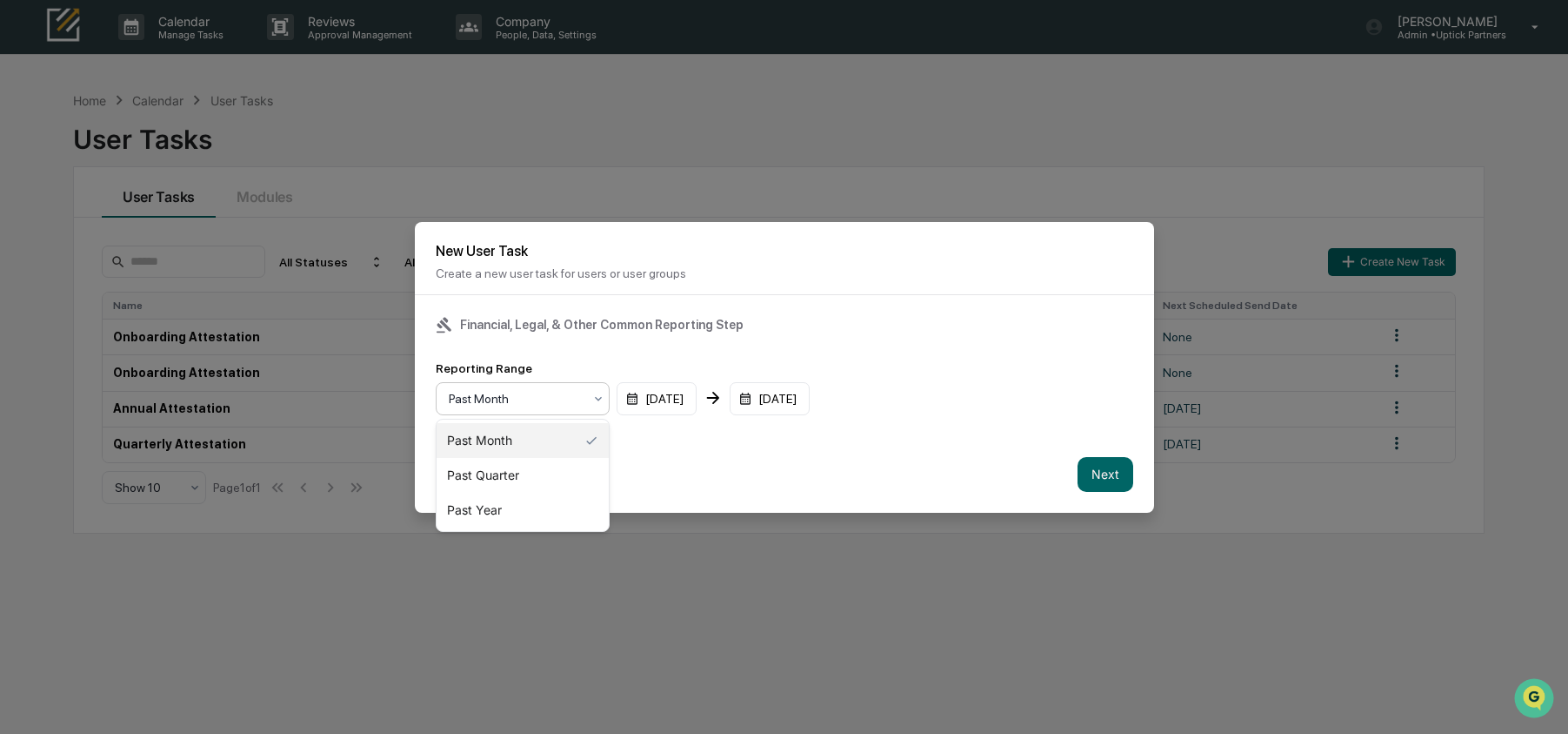
click at [507, 388] on div "Past Month" at bounding box center [516, 398] width 152 height 24
click at [532, 503] on div "Past Year" at bounding box center [522, 510] width 172 height 35
click at [1098, 477] on button "Next" at bounding box center [1105, 475] width 56 height 35
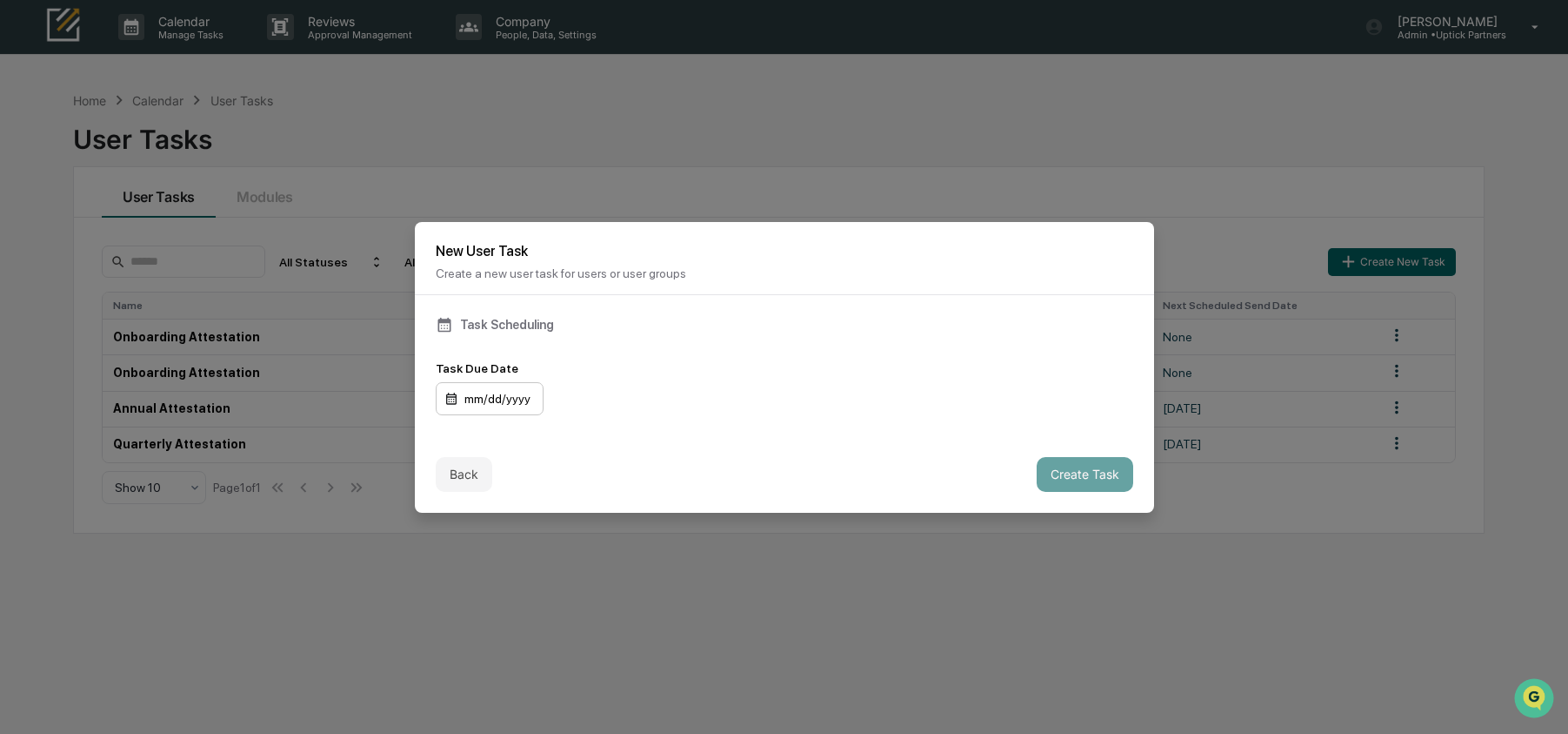
click at [524, 400] on div "mm/dd/yyyy" at bounding box center [490, 399] width 108 height 33
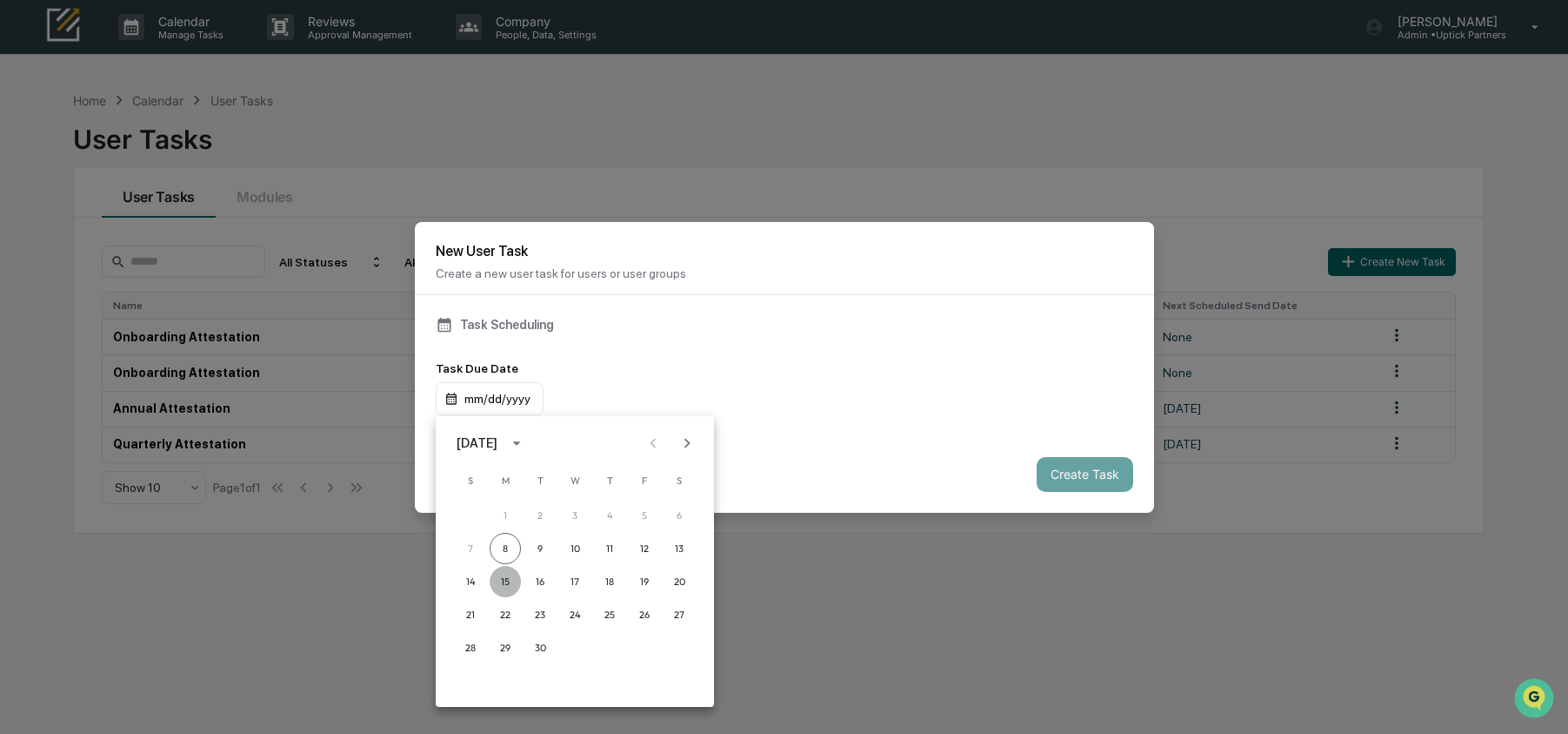
click at [508, 579] on button "15" at bounding box center [505, 581] width 32 height 32
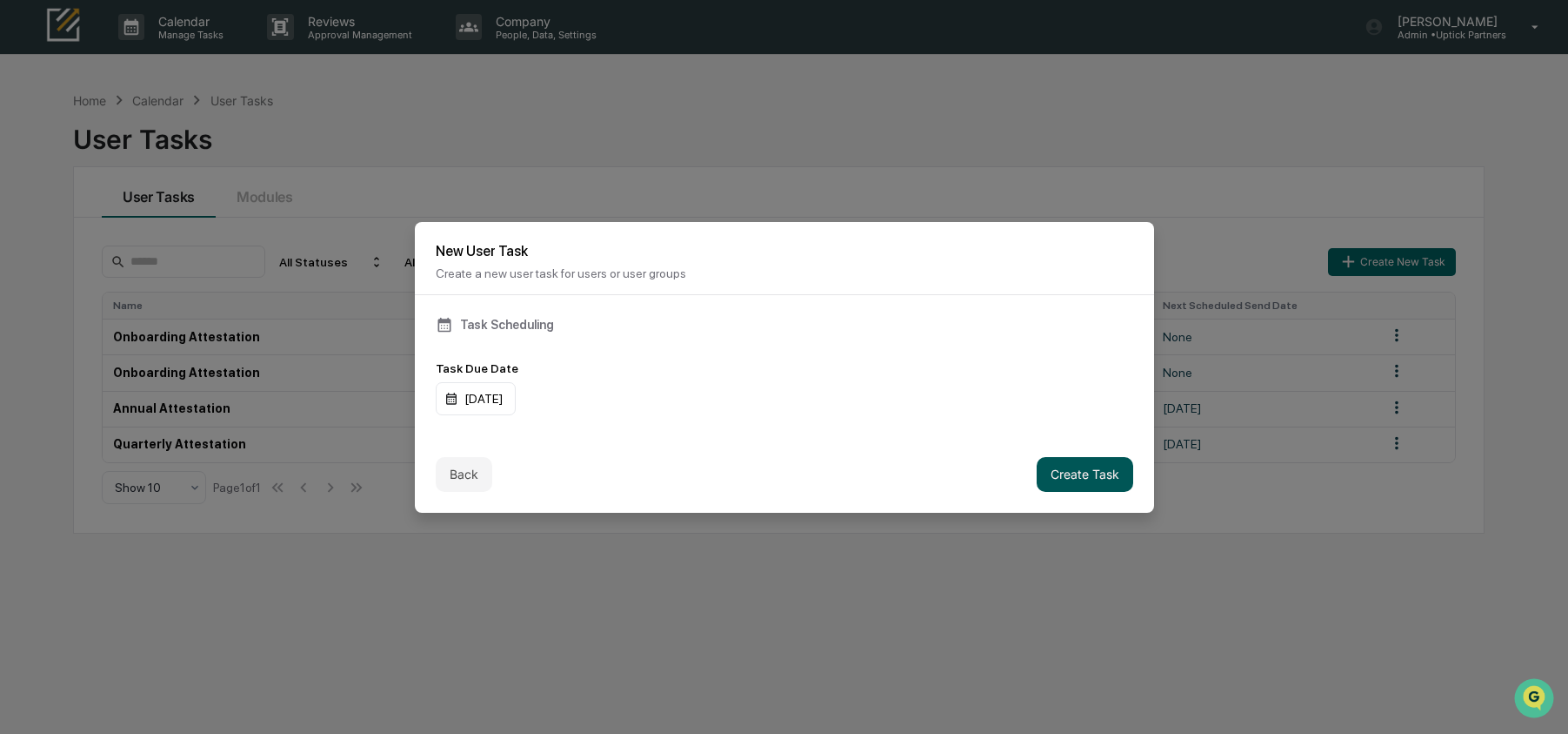
click at [1070, 474] on button "Create Task" at bounding box center [1085, 475] width 97 height 35
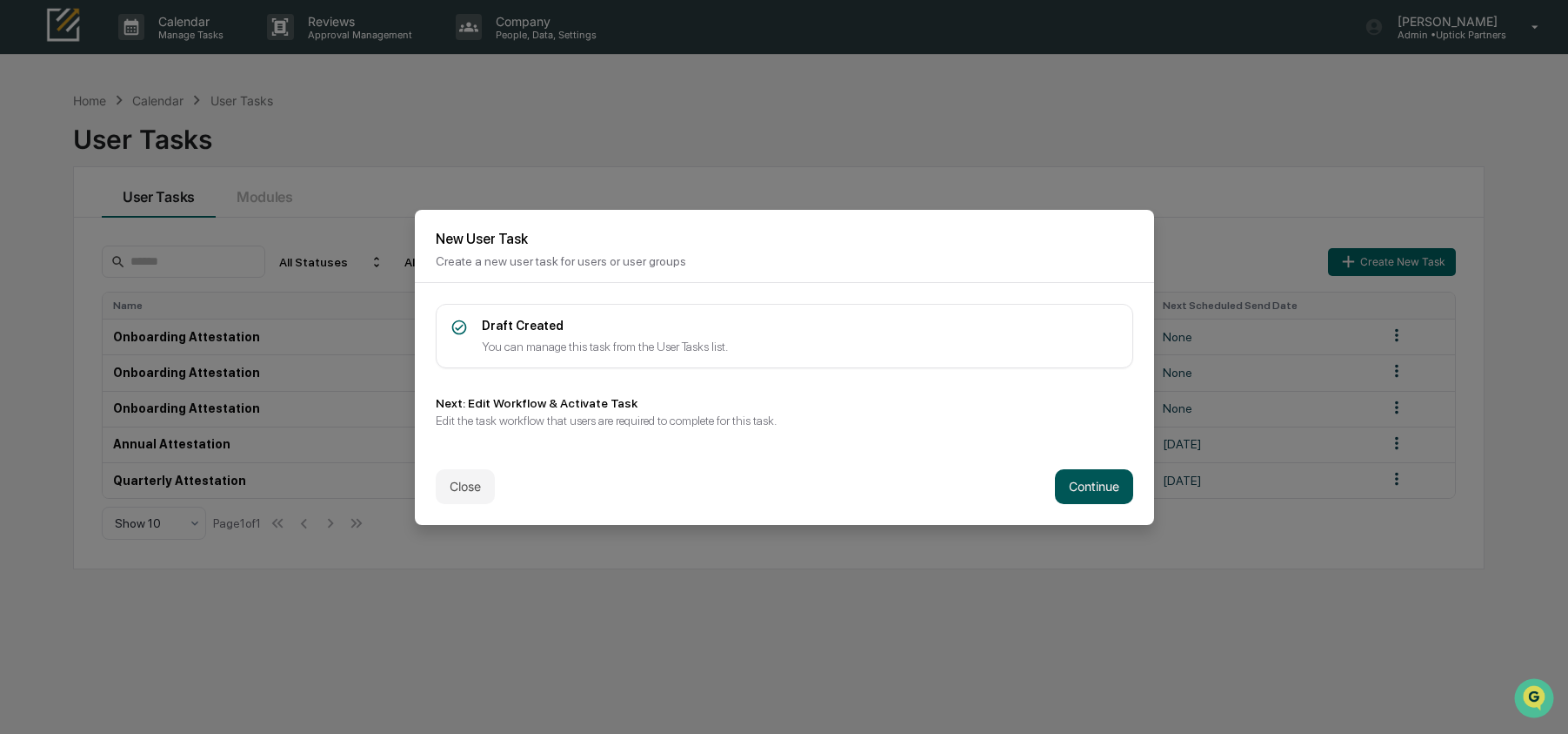
click at [1105, 483] on button "Continue" at bounding box center [1095, 486] width 79 height 35
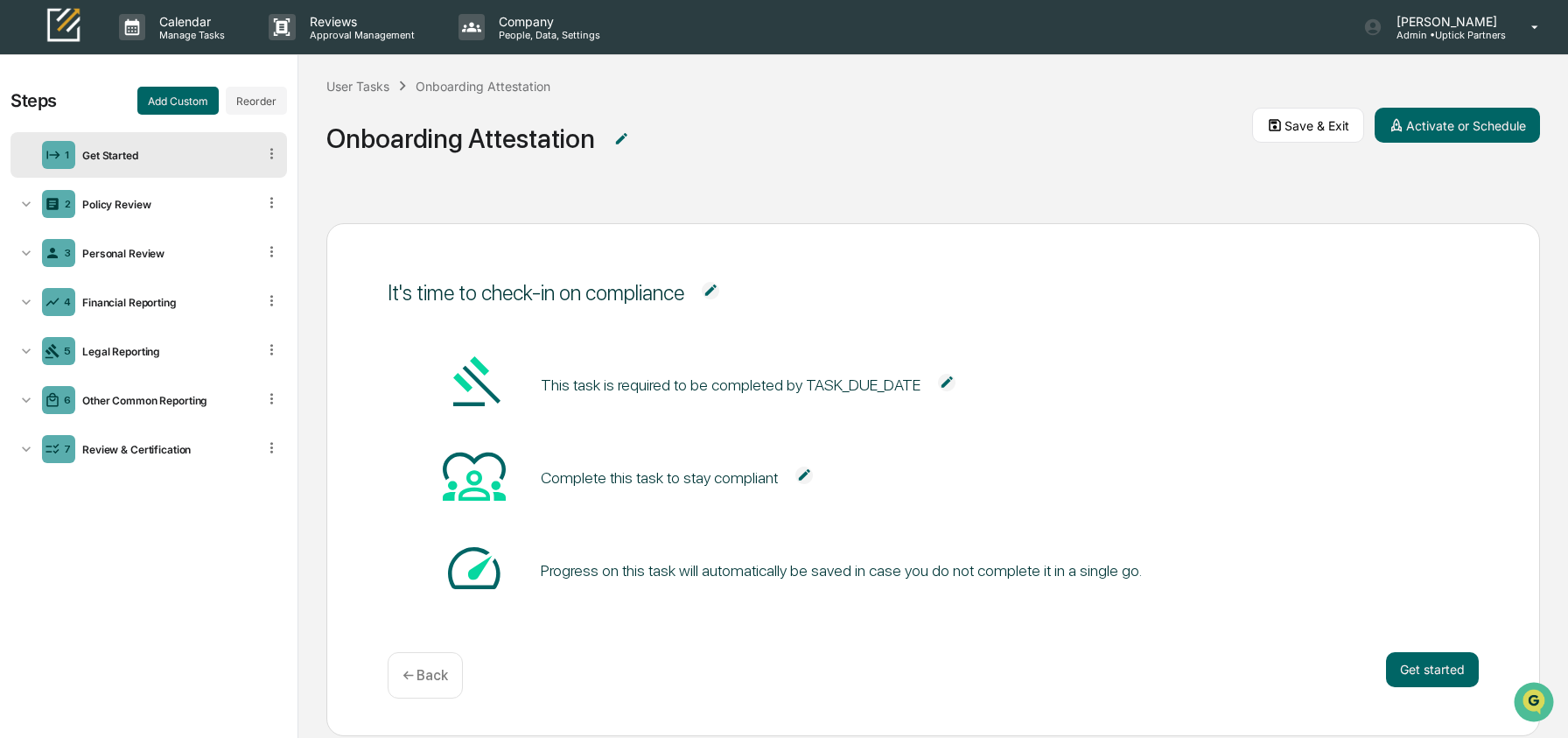
click at [955, 382] on img at bounding box center [947, 383] width 17 height 17
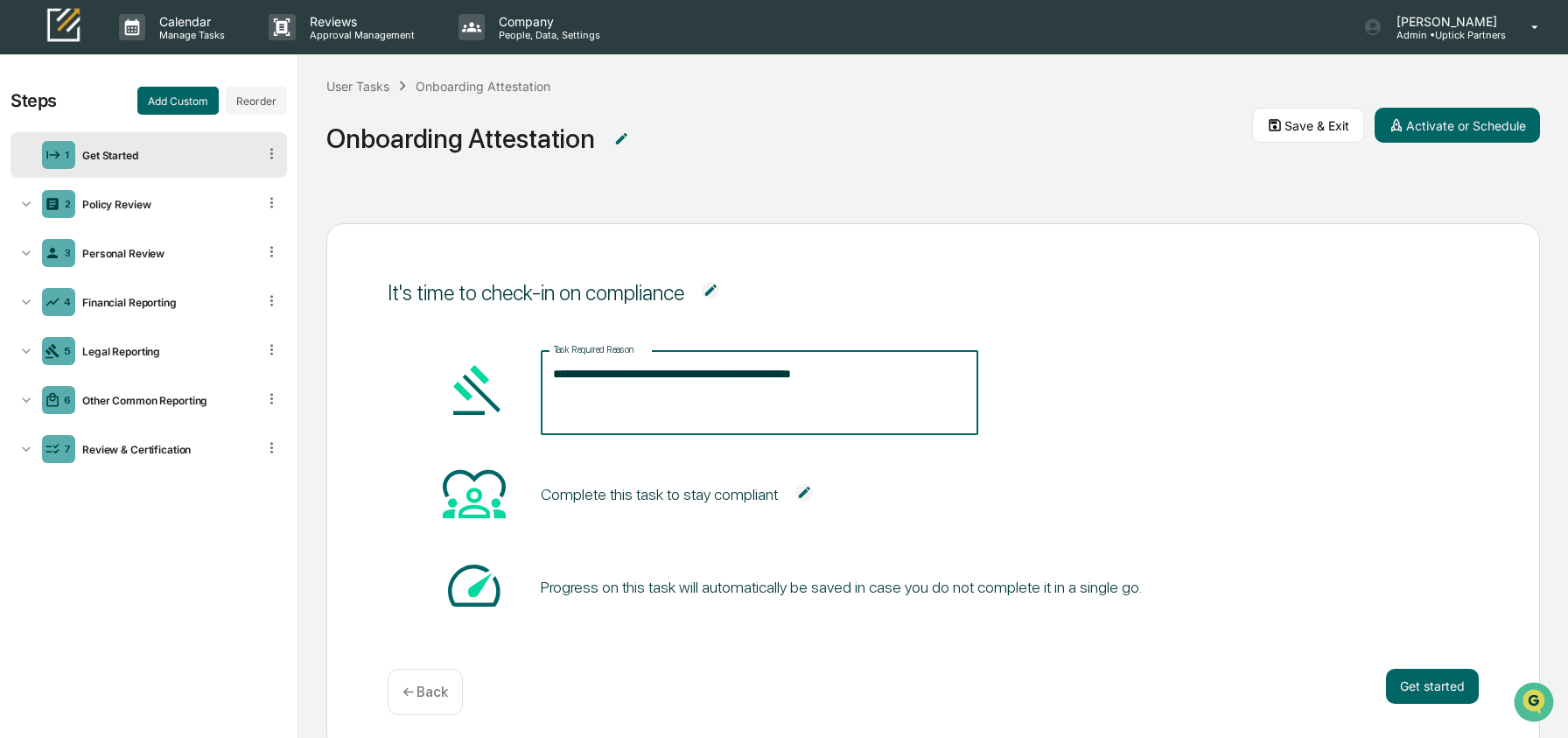
drag, startPoint x: 933, startPoint y: 377, endPoint x: 784, endPoint y: 382, distance: 149.1
click at [784, 382] on textarea "**********" at bounding box center [759, 392] width 413 height 55
drag, startPoint x: 876, startPoint y: 375, endPoint x: 784, endPoint y: 376, distance: 92.0
click at [784, 376] on textarea "**********" at bounding box center [759, 392] width 413 height 55
type textarea "**********"
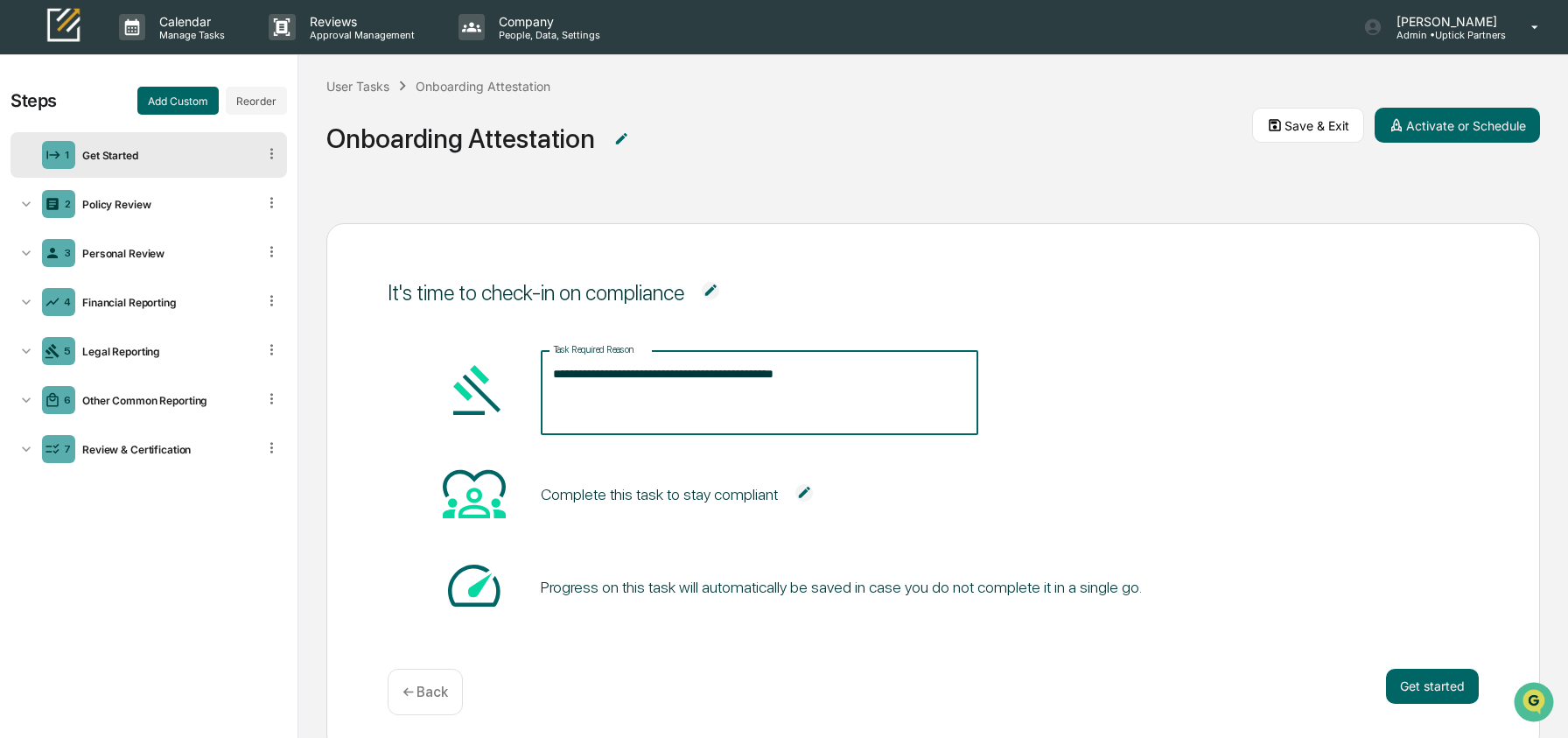
click at [1166, 323] on div "**********" at bounding box center [933, 487] width 1213 height 528
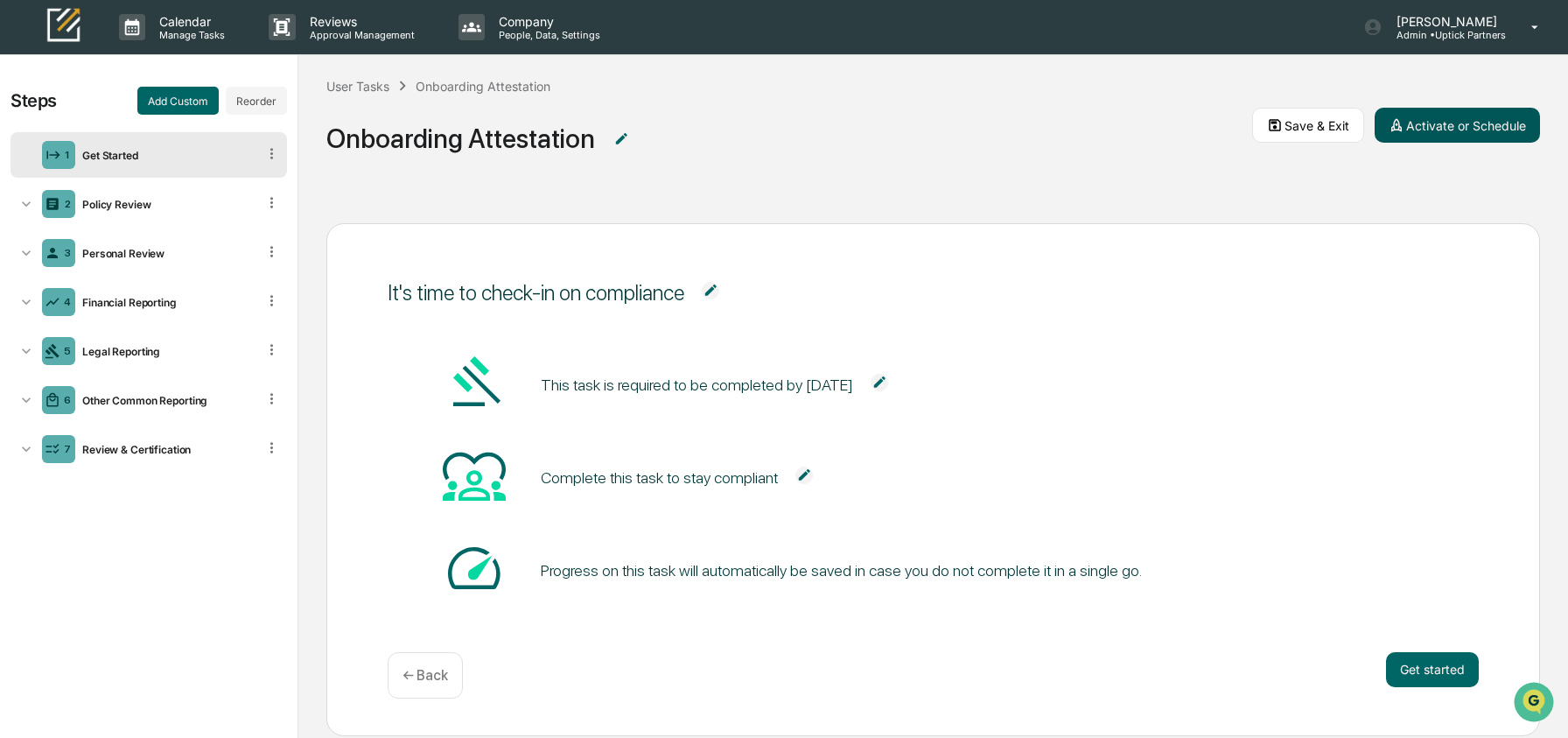
click at [1475, 129] on button "Activate or Schedule" at bounding box center [1457, 125] width 165 height 35
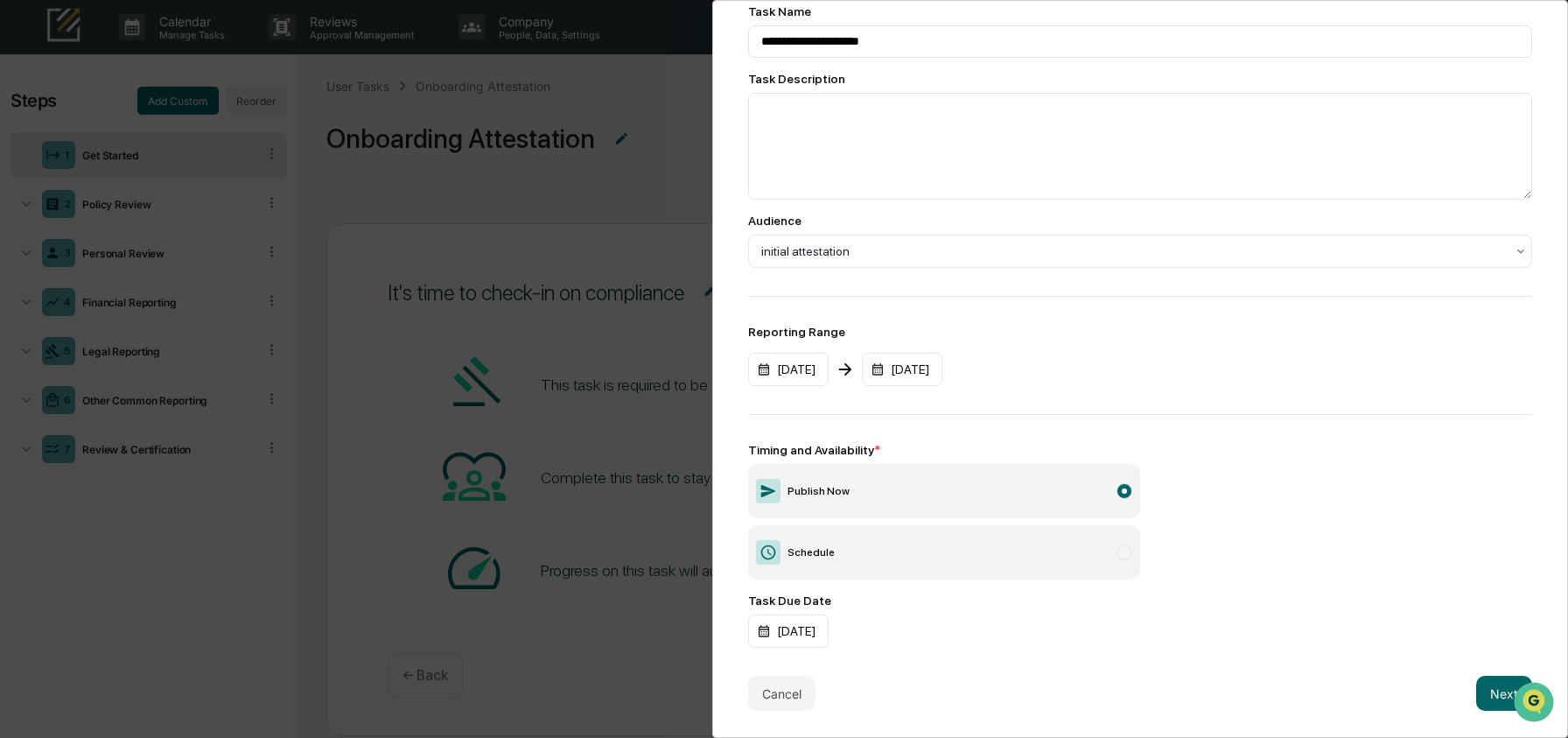
scroll to position [131, 0]
click at [1490, 675] on button "Next" at bounding box center [1504, 693] width 56 height 35
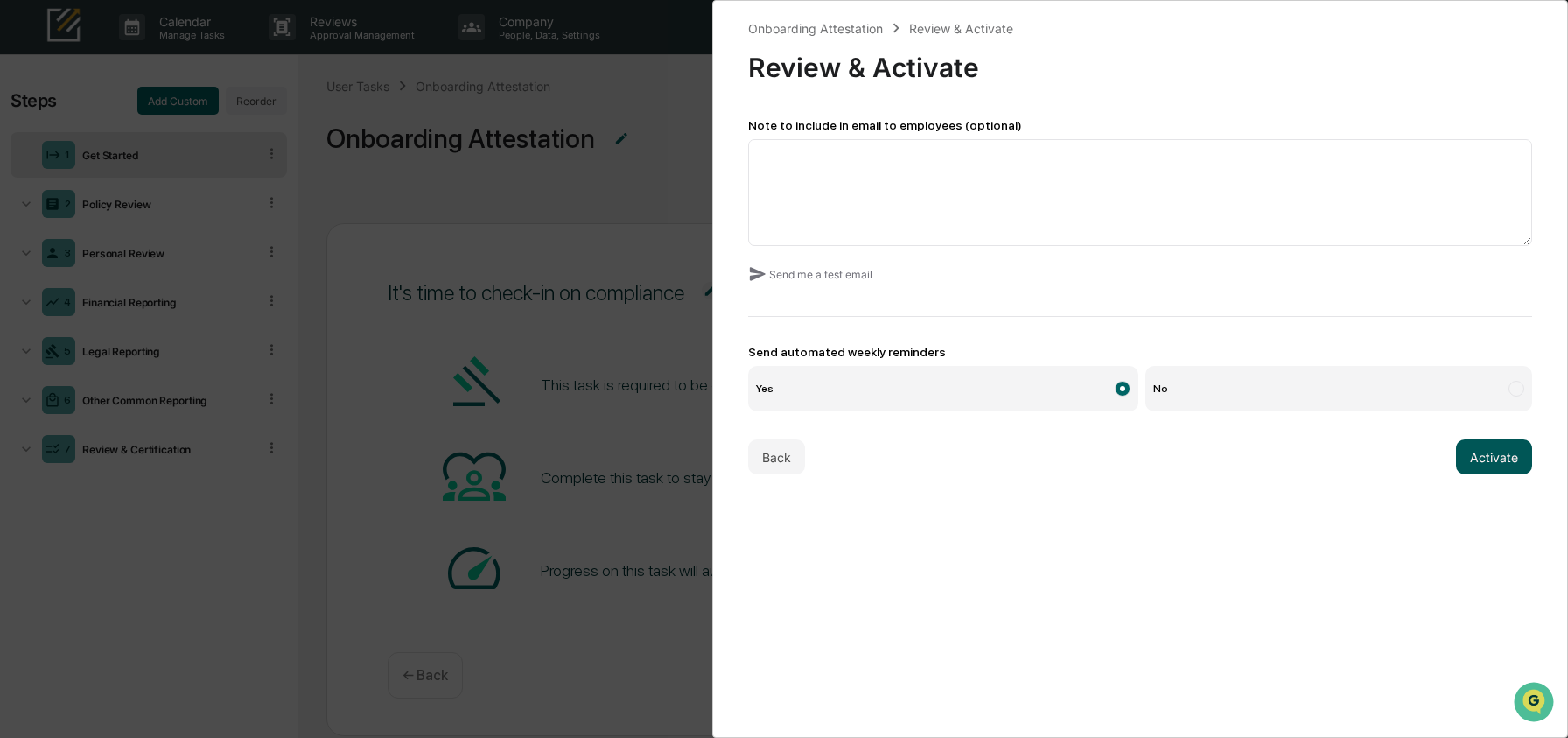
click at [1491, 457] on button "Activate" at bounding box center [1494, 457] width 76 height 35
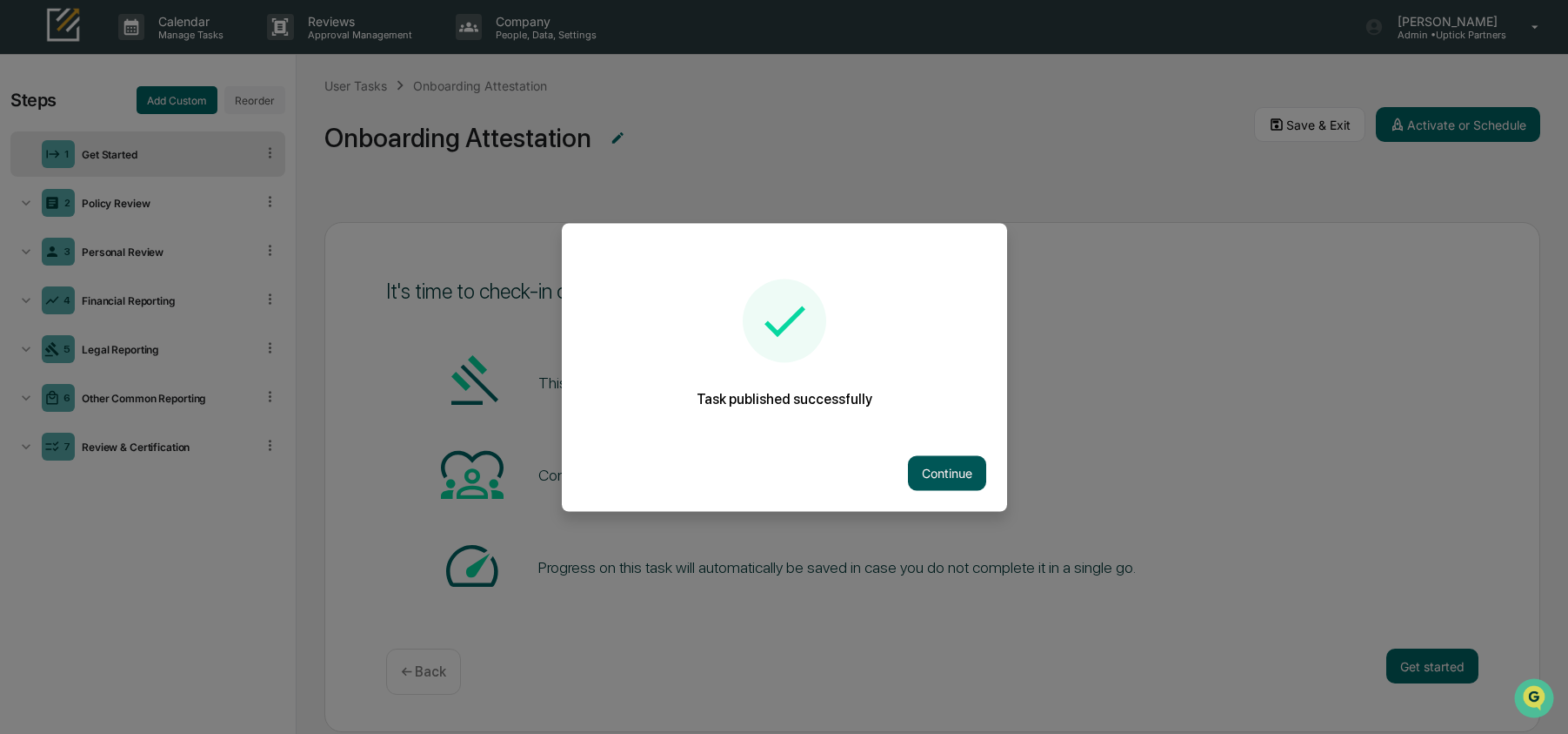
click at [955, 476] on button "Continue" at bounding box center [948, 473] width 79 height 35
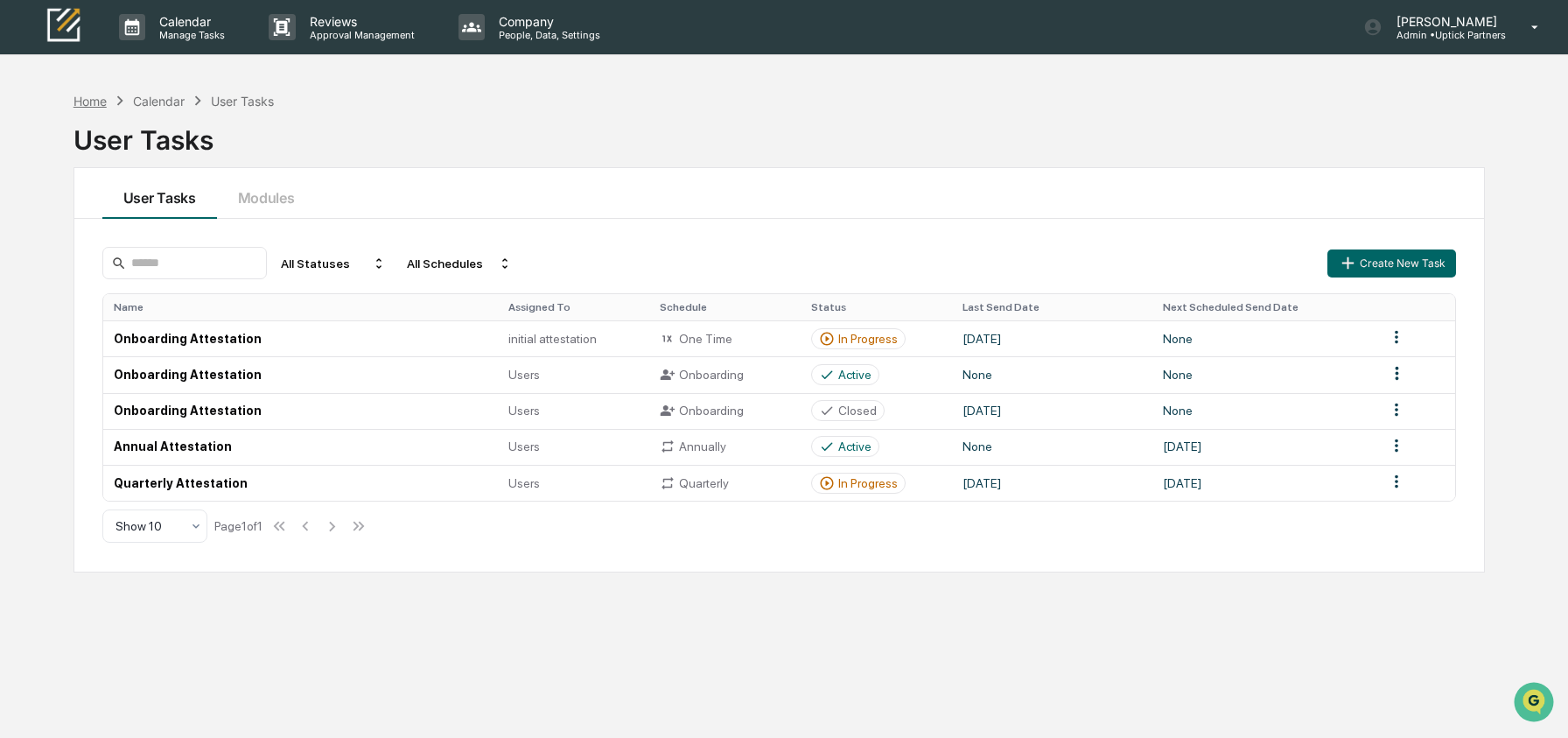
click at [98, 101] on div "Home" at bounding box center [90, 100] width 33 height 14
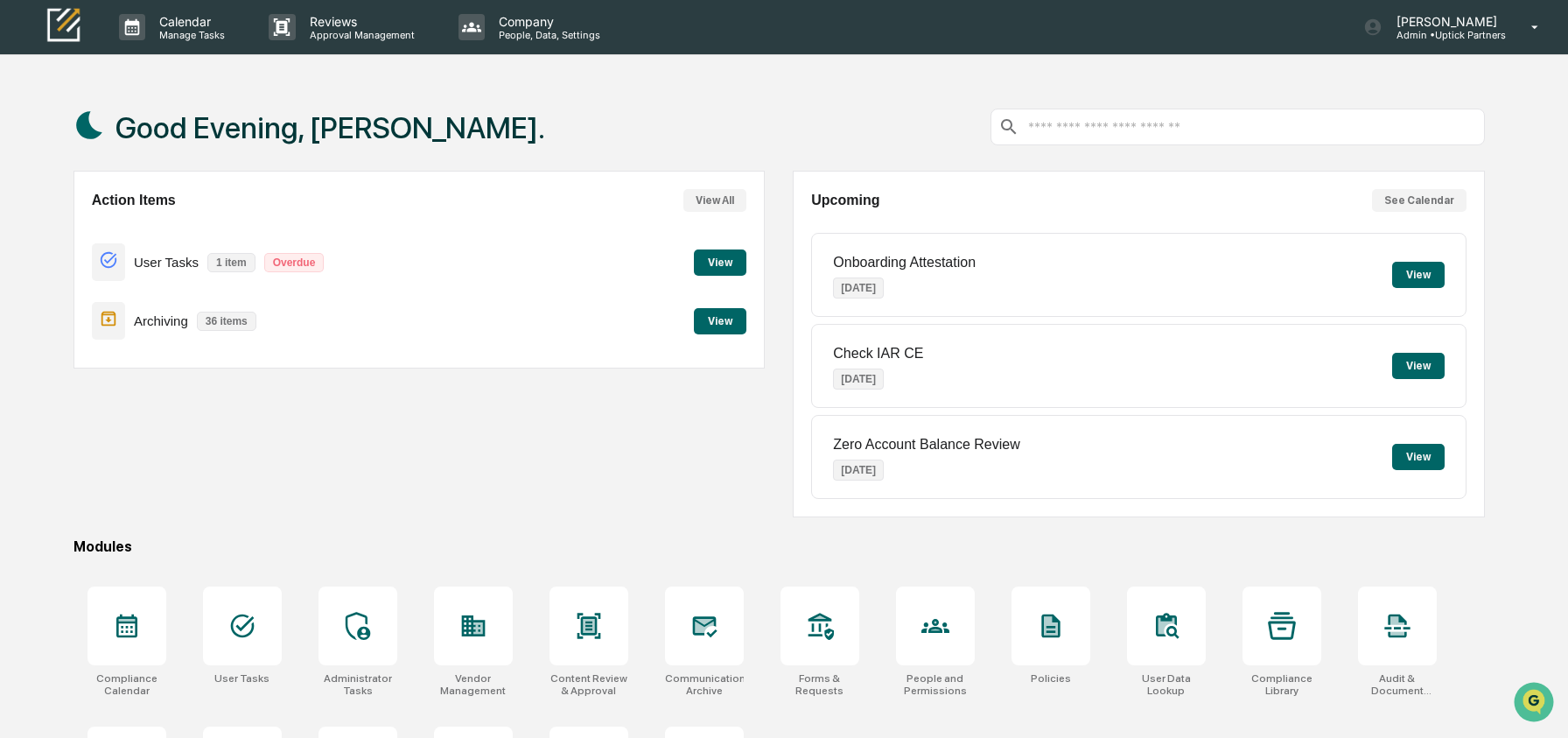
scroll to position [113, 0]
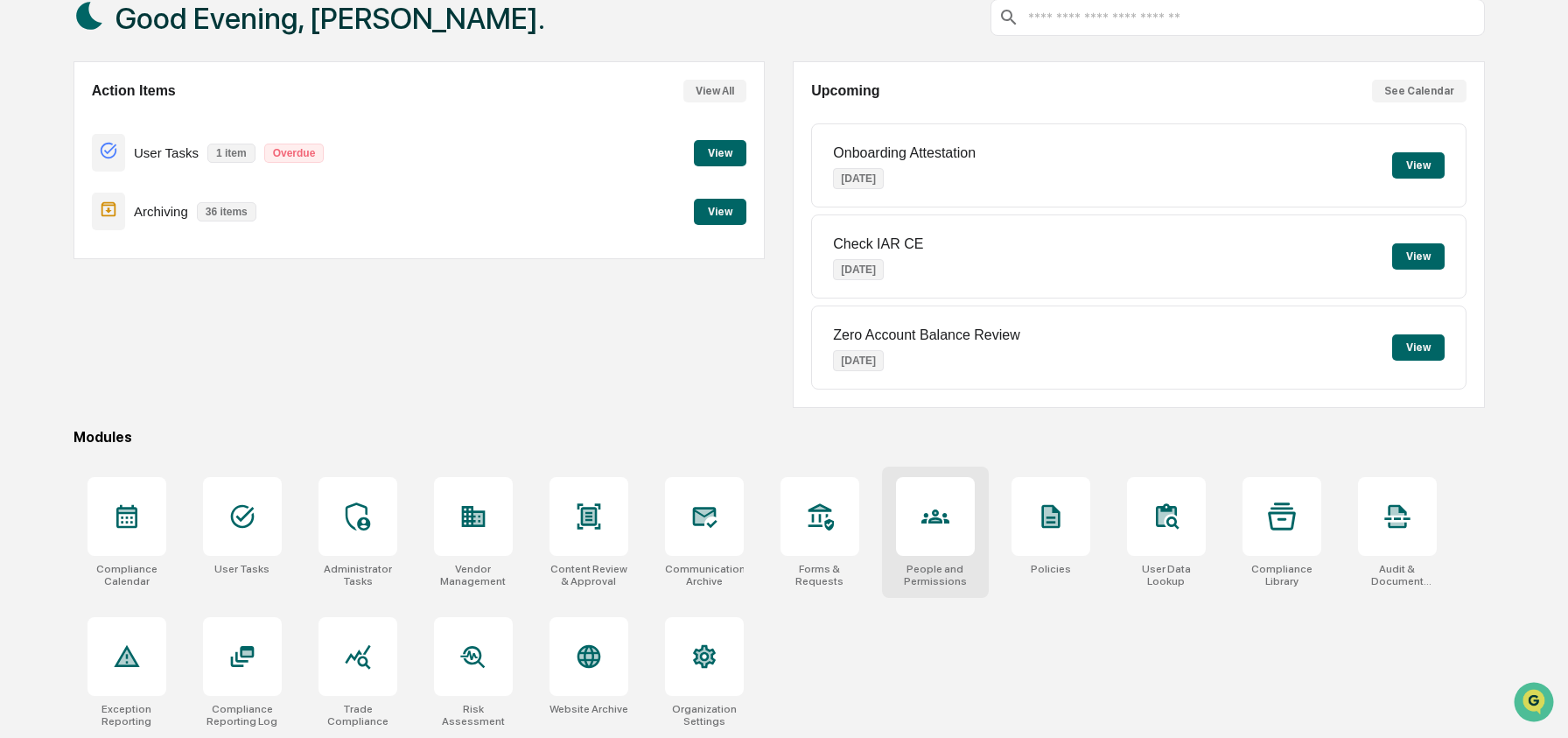
click at [938, 513] on icon at bounding box center [935, 516] width 28 height 28
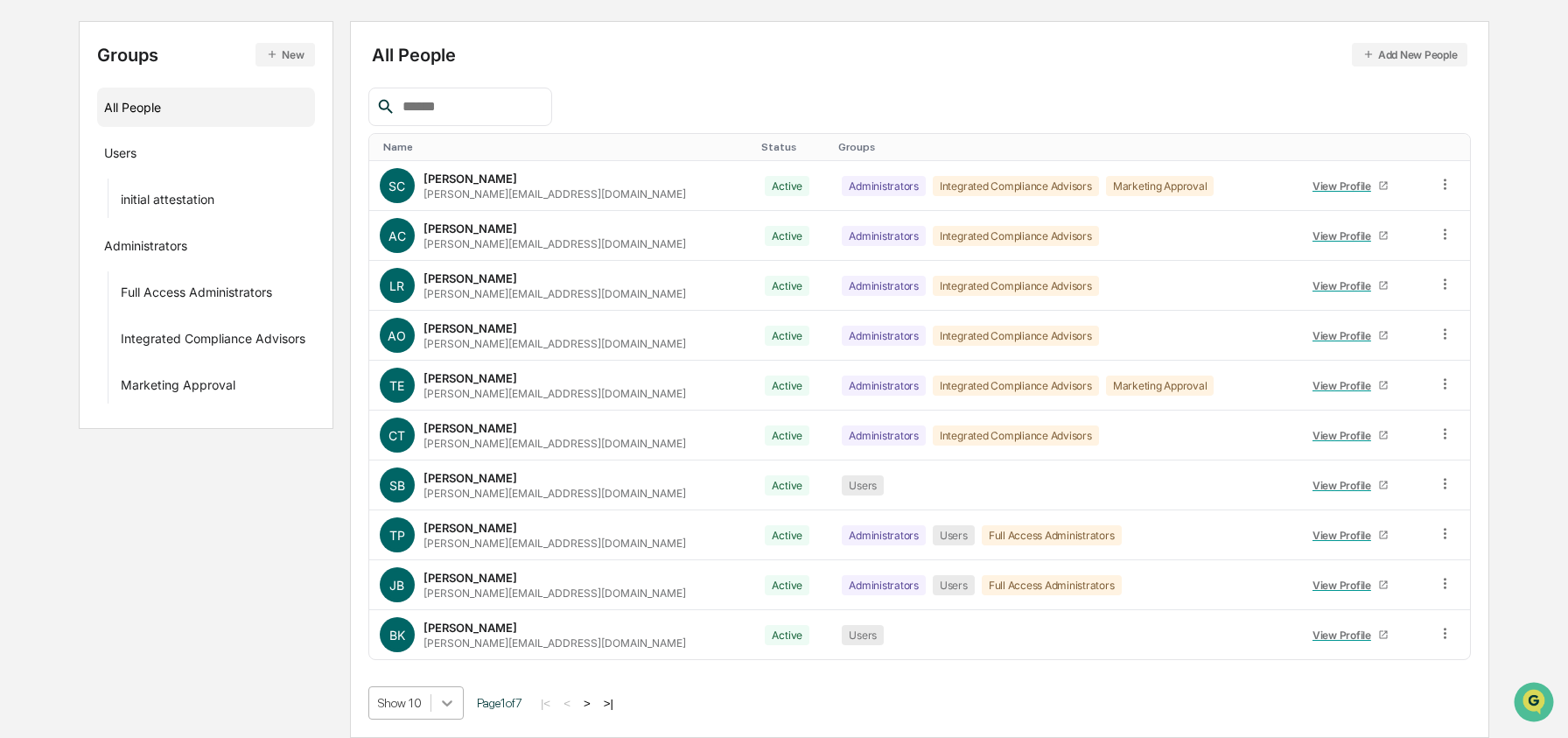
click at [464, 709] on body "Calendar Manage Tasks Reviews Approval Management Company People, Data, Setting…" at bounding box center [784, 281] width 1568 height 914
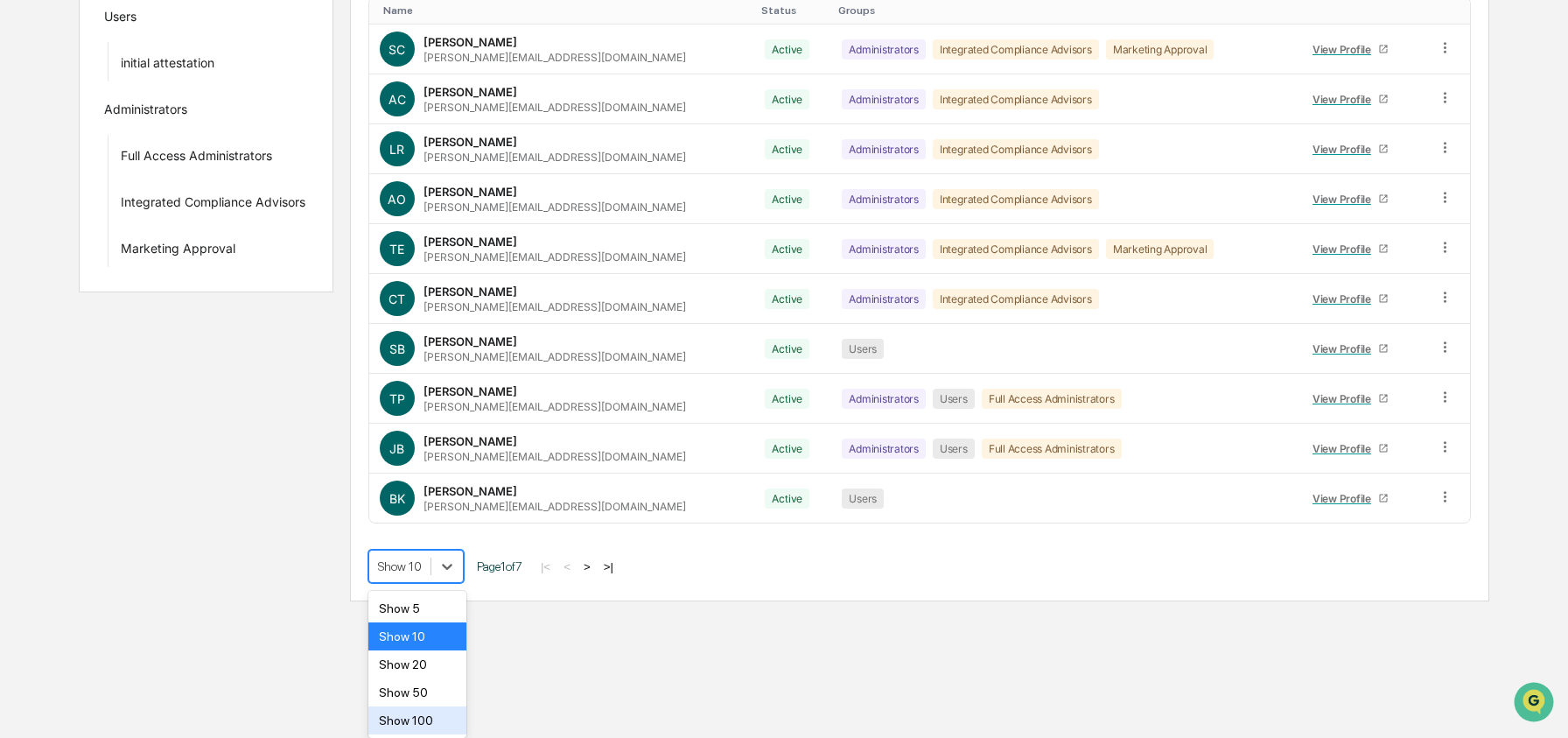
click at [450, 716] on div "Show 100" at bounding box center [417, 720] width 99 height 28
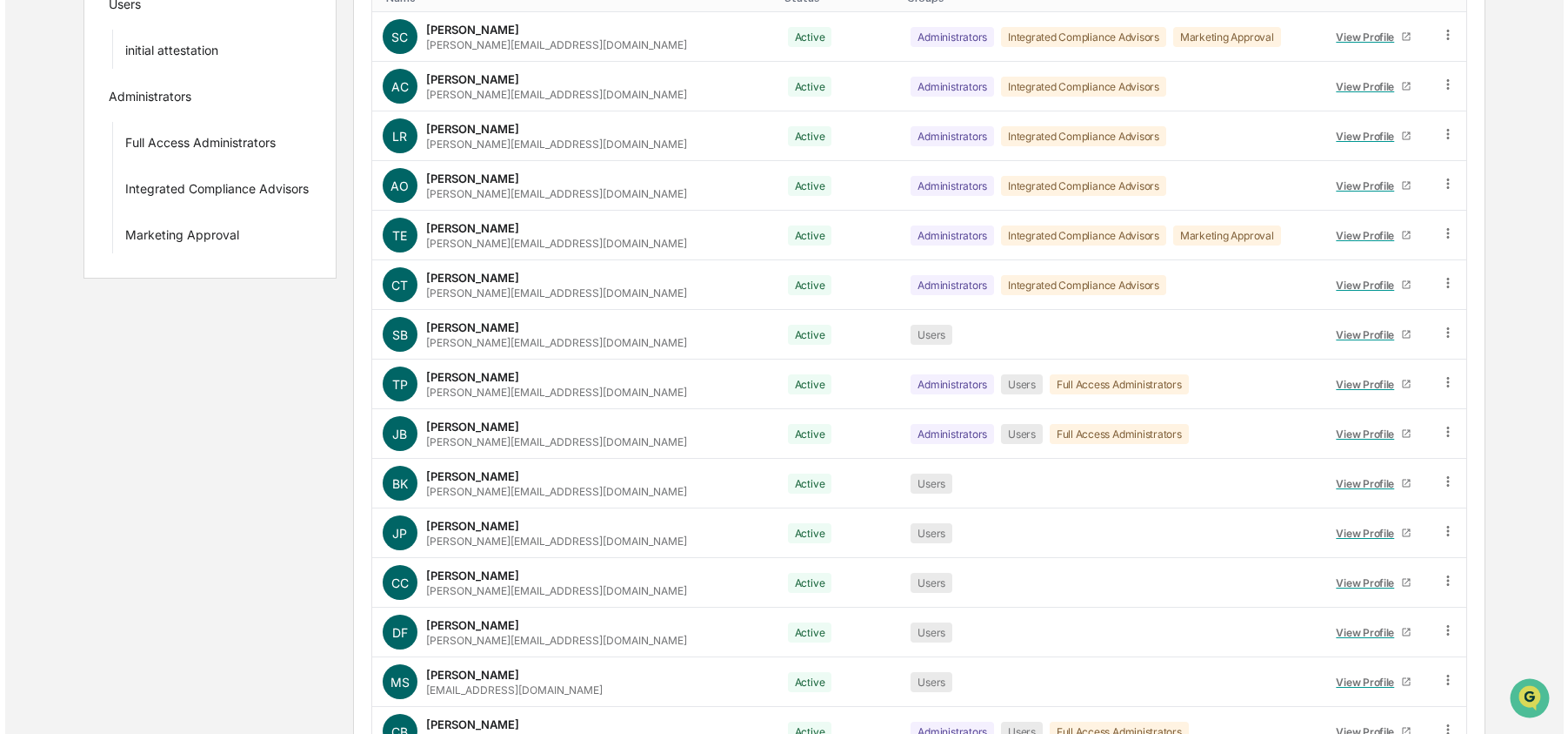
scroll to position [0, 0]
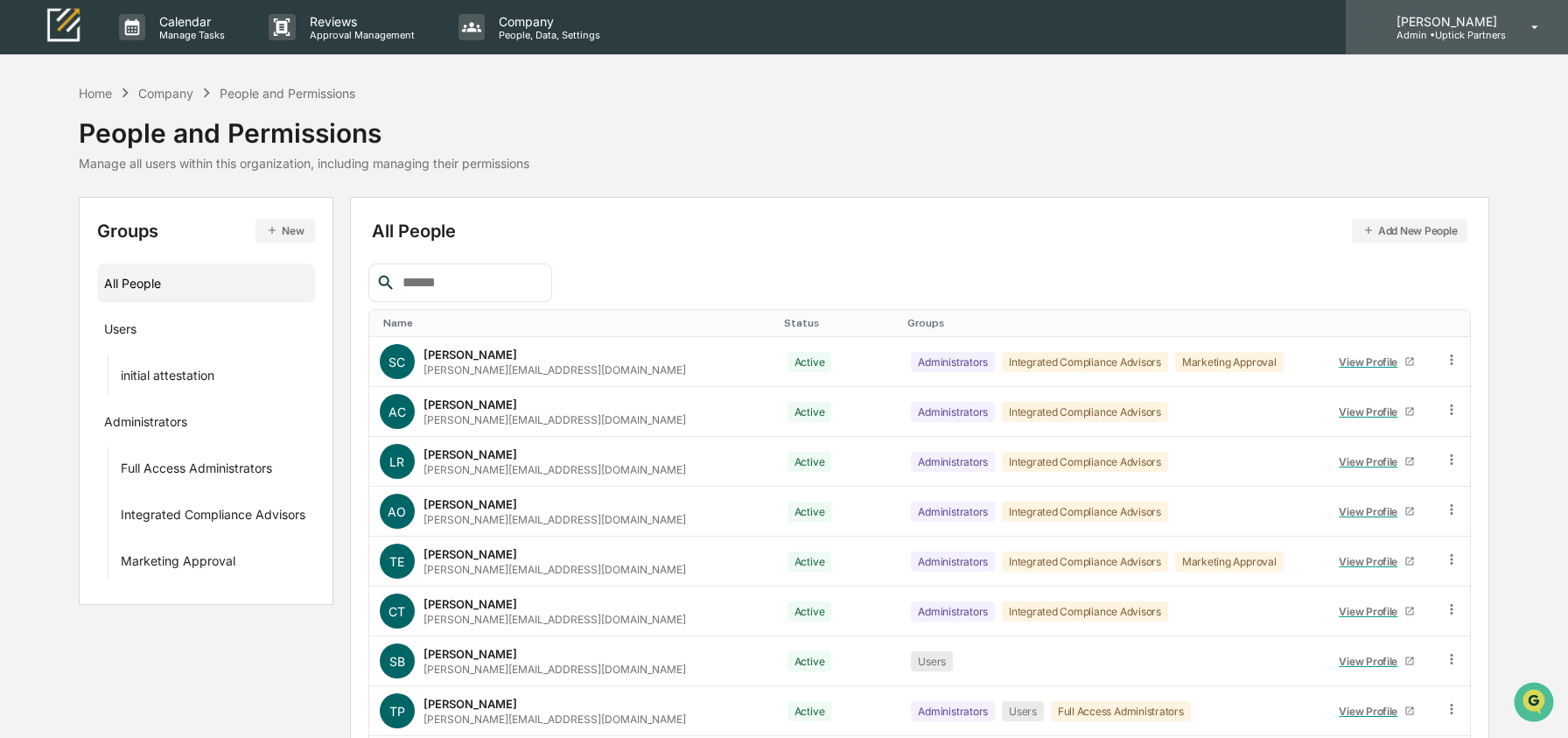
click at [1475, 41] on div "Ashley Craddock Admin • Uptick Partners" at bounding box center [1457, 27] width 222 height 54
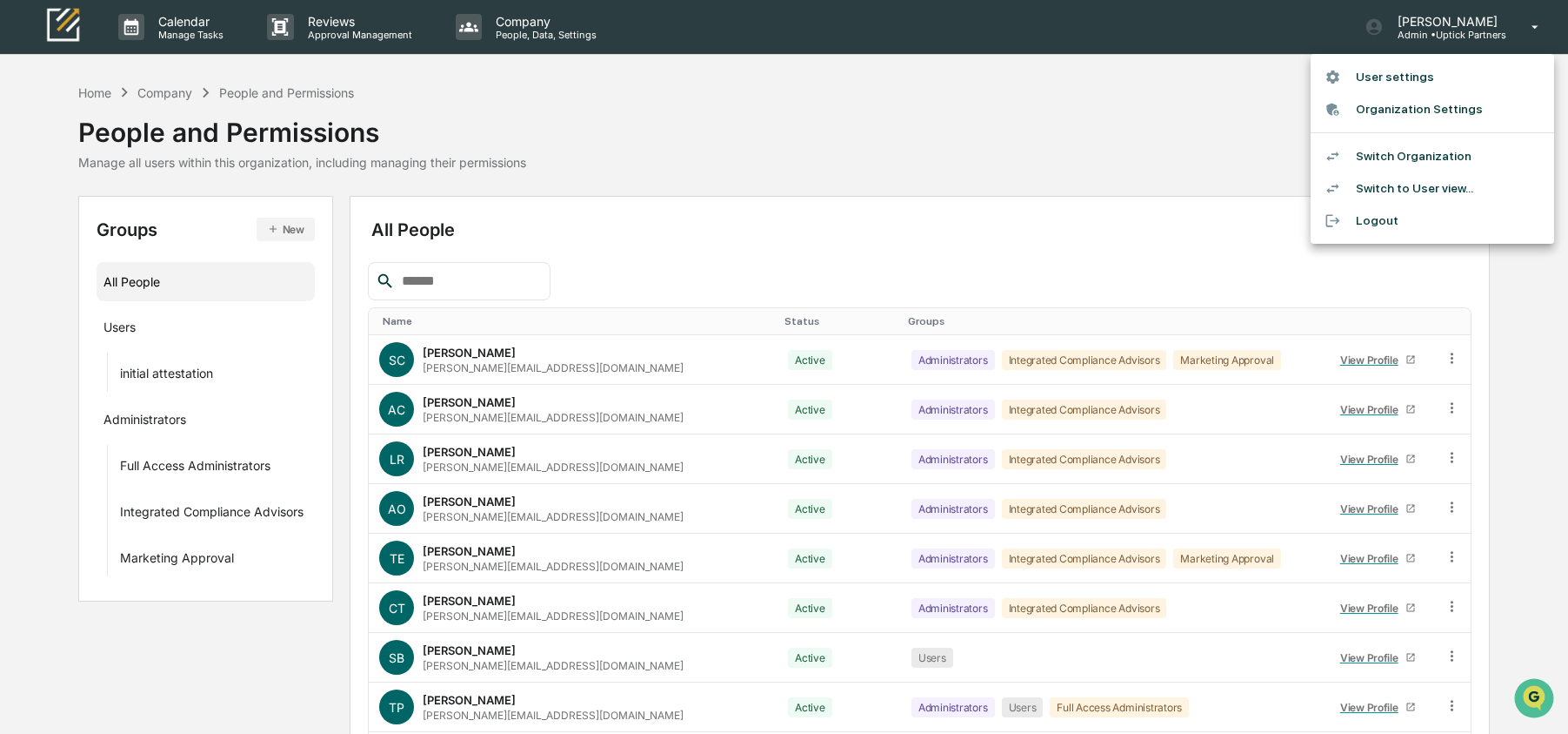
click at [1447, 156] on li "Switch Organization" at bounding box center [1433, 157] width 244 height 33
